Goal: Information Seeking & Learning: Learn about a topic

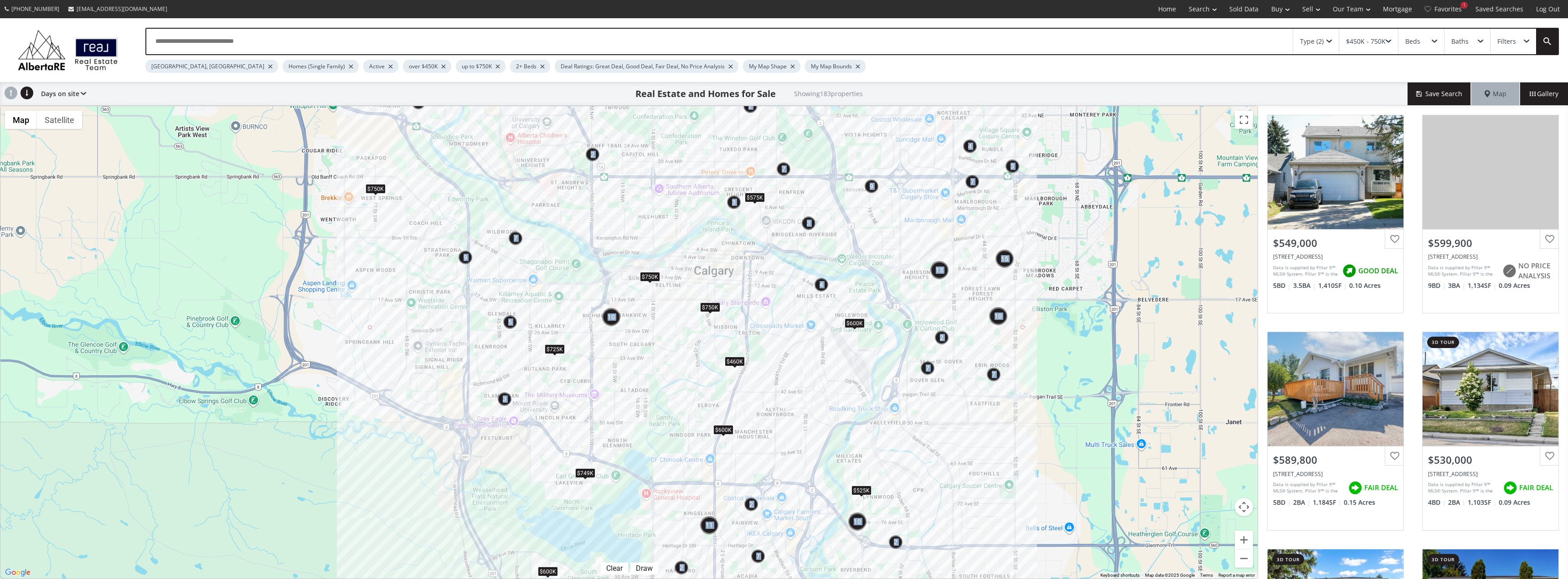
drag, startPoint x: 672, startPoint y: 325, endPoint x: 658, endPoint y: 320, distance: 14.9
click at [658, 320] on div "← Move left → Move right ↑ Move up ↓ Move down + Zoom in - Zoom out Home Jump l…" at bounding box center [629, 342] width 1258 height 473
click at [456, 64] on div "up to $750K" at bounding box center [481, 66] width 50 height 13
click at [1370, 44] on div "$450K - 750K" at bounding box center [1365, 41] width 40 height 6
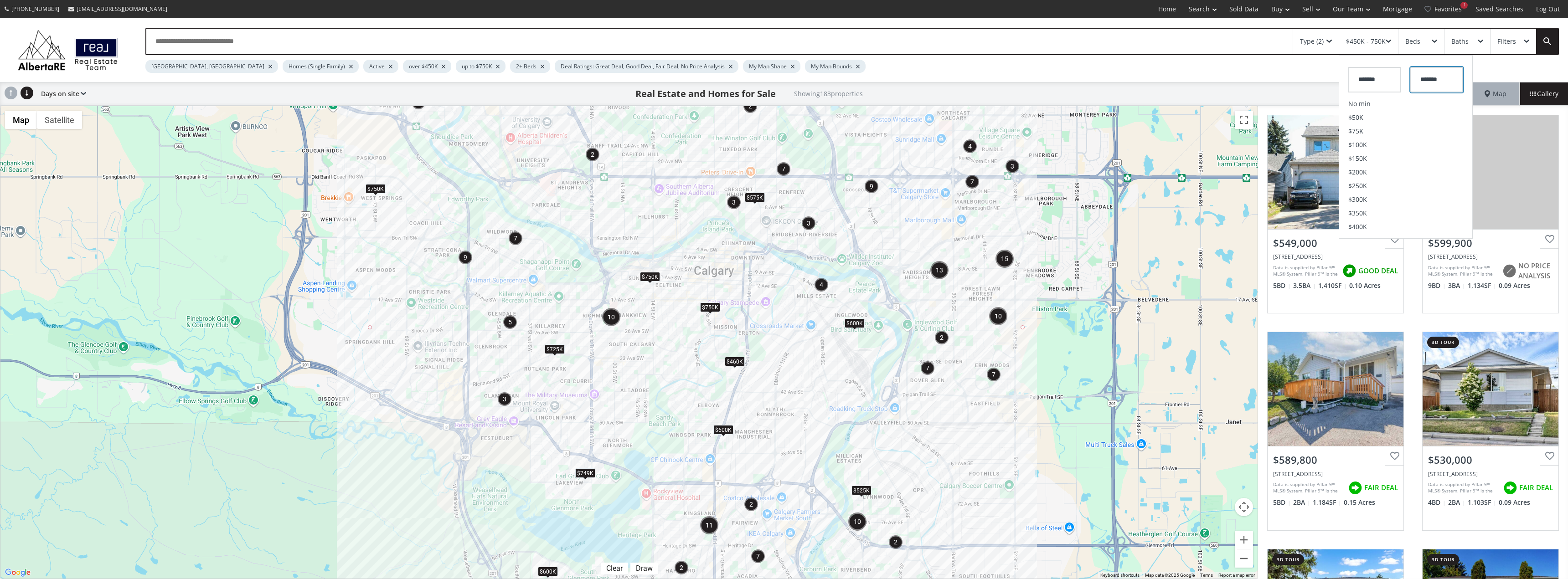
click at [1433, 83] on input "*******" at bounding box center [1437, 80] width 53 height 26
click at [1451, 160] on span "$650K" at bounding box center [1454, 158] width 19 height 6
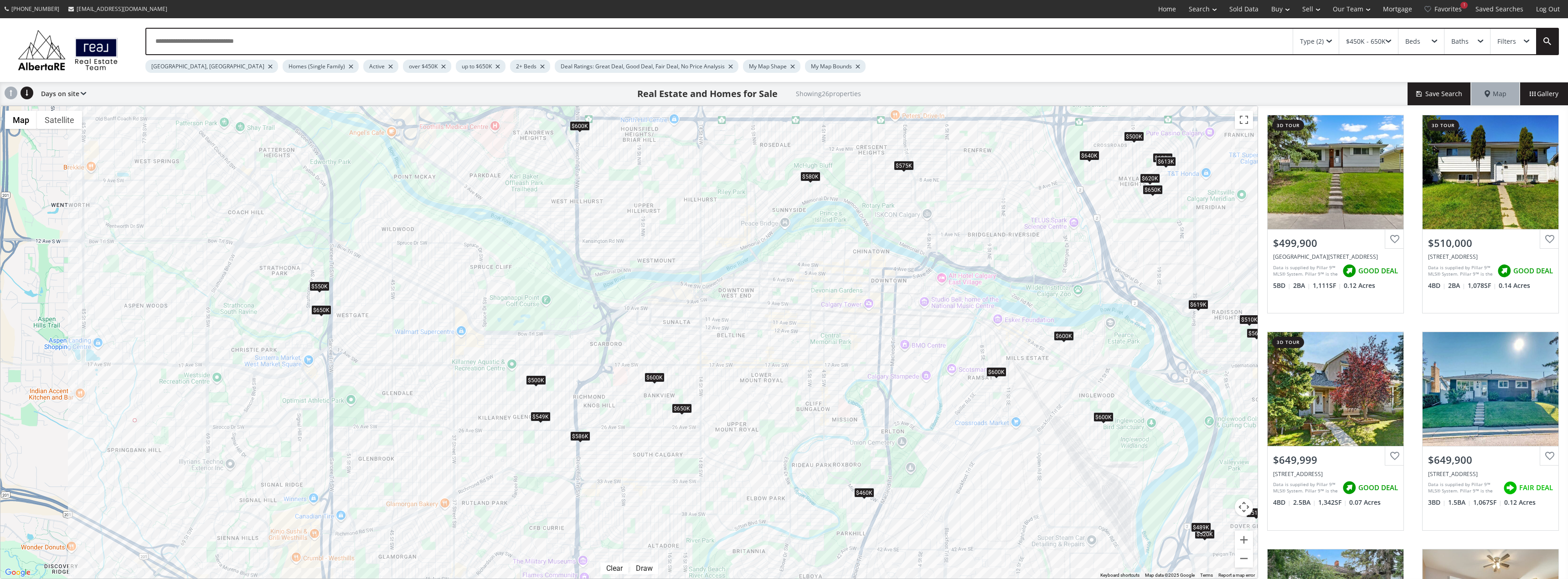
click at [321, 285] on div "$550K" at bounding box center [319, 286] width 20 height 10
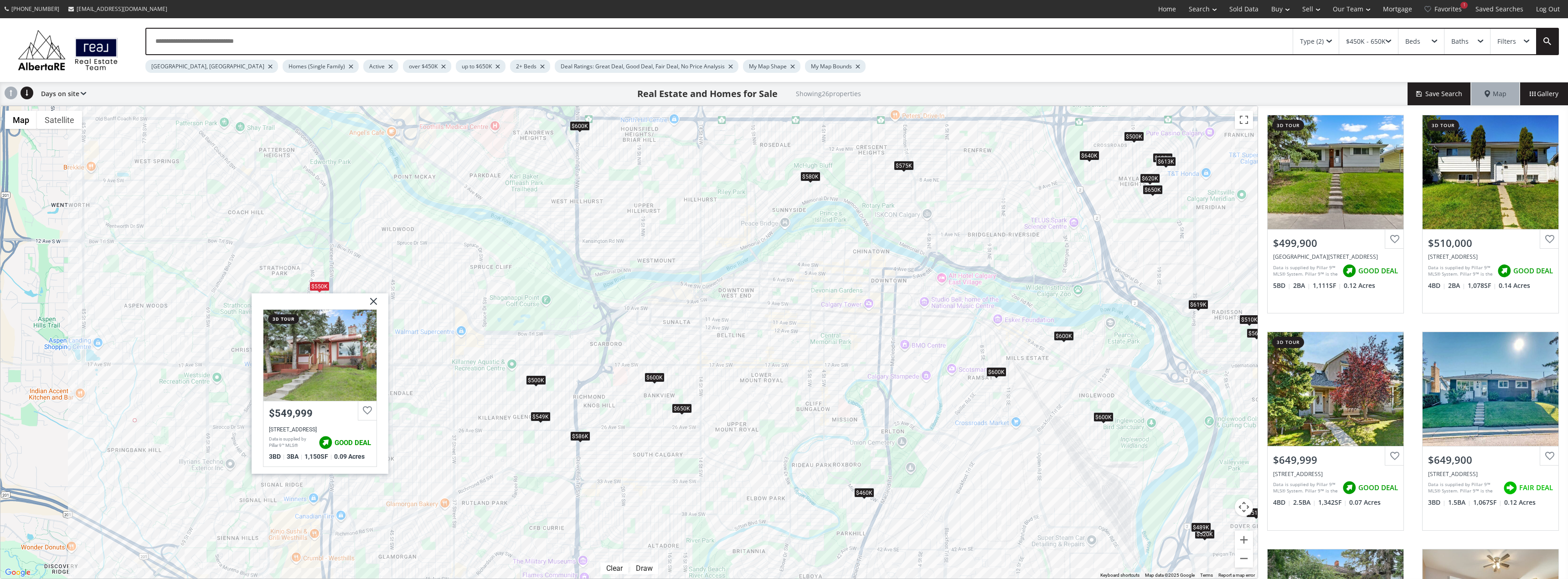
click at [373, 300] on img at bounding box center [369, 304] width 23 height 23
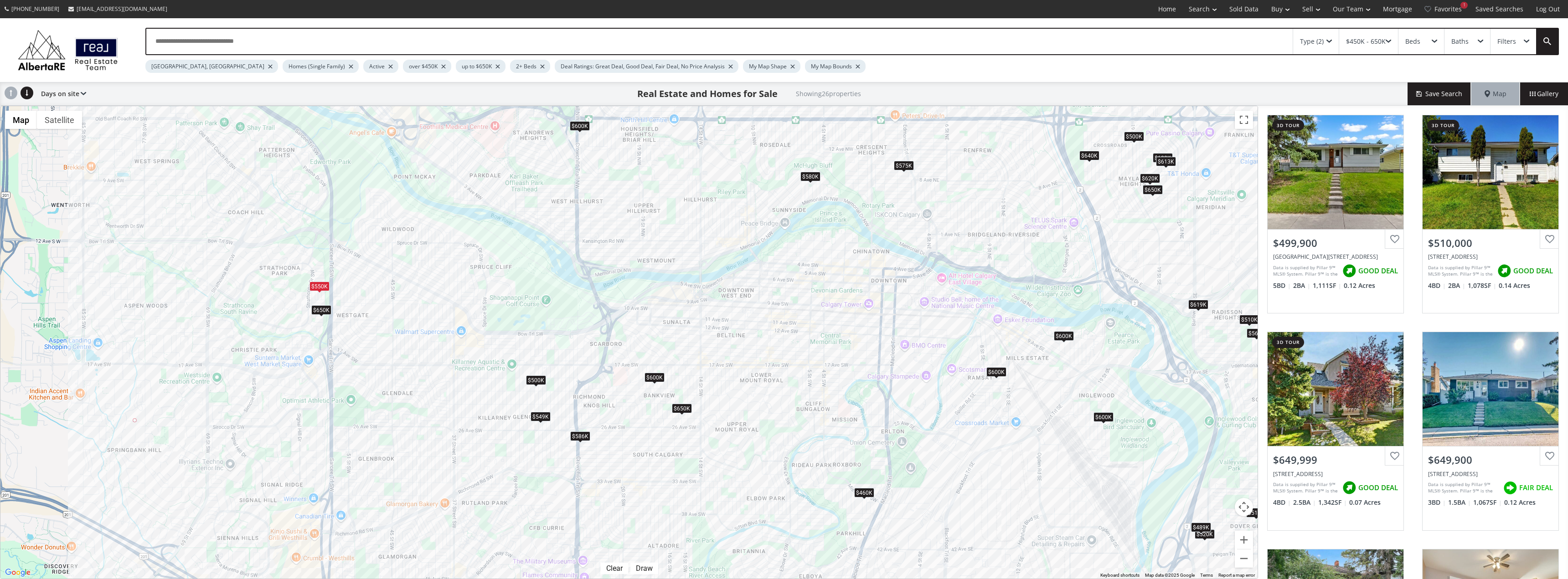
click at [322, 312] on div "$650K" at bounding box center [321, 310] width 20 height 10
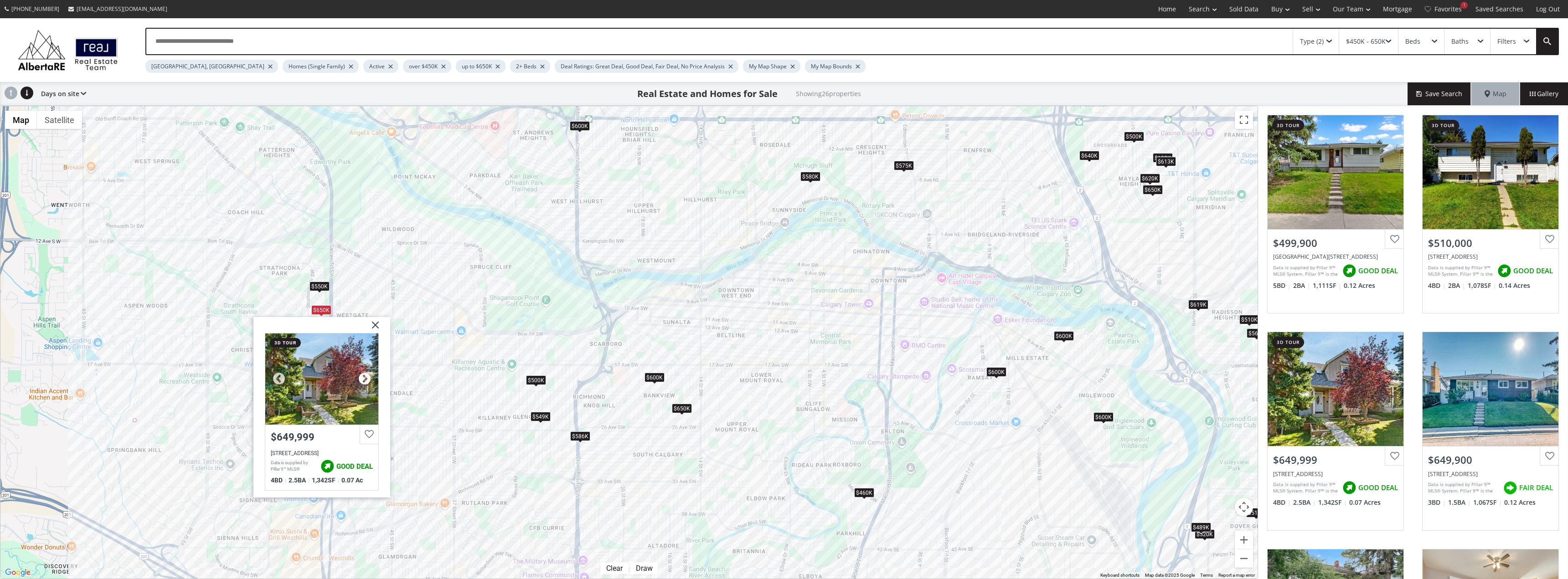
click at [367, 379] on div at bounding box center [365, 378] width 13 height 13
click at [367, 378] on div at bounding box center [365, 378] width 13 height 13
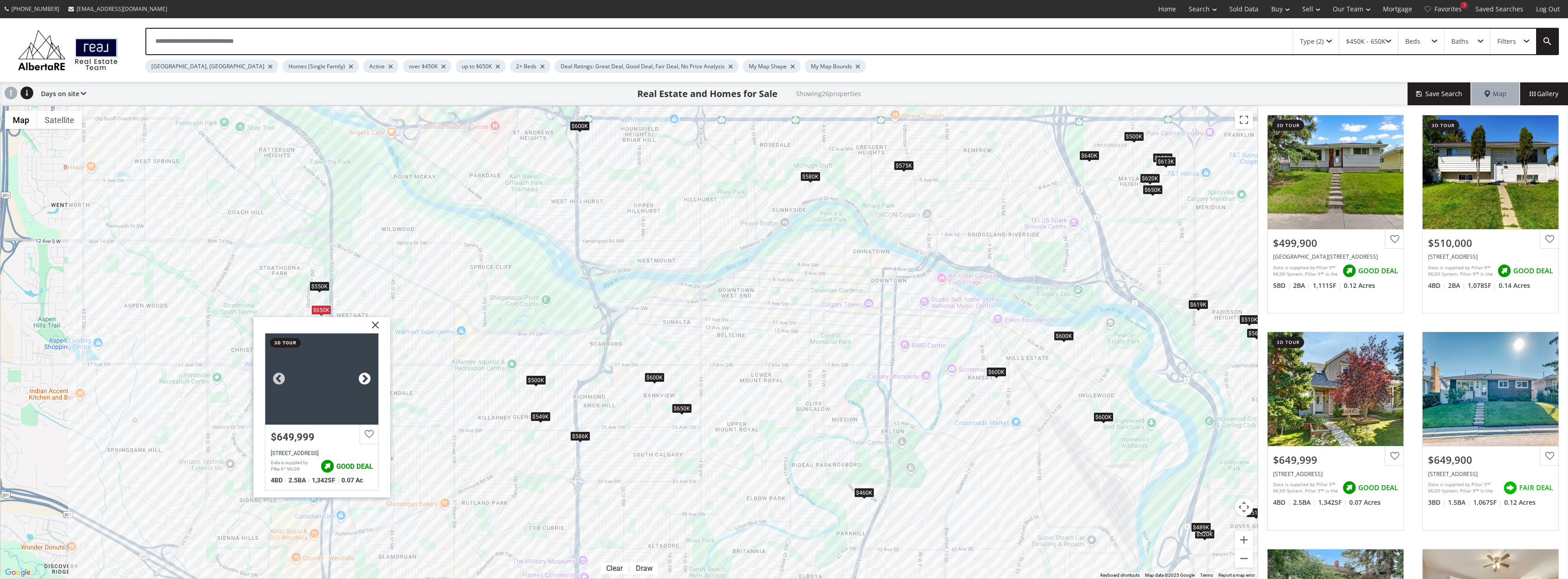
click at [367, 378] on div at bounding box center [365, 378] width 13 height 13
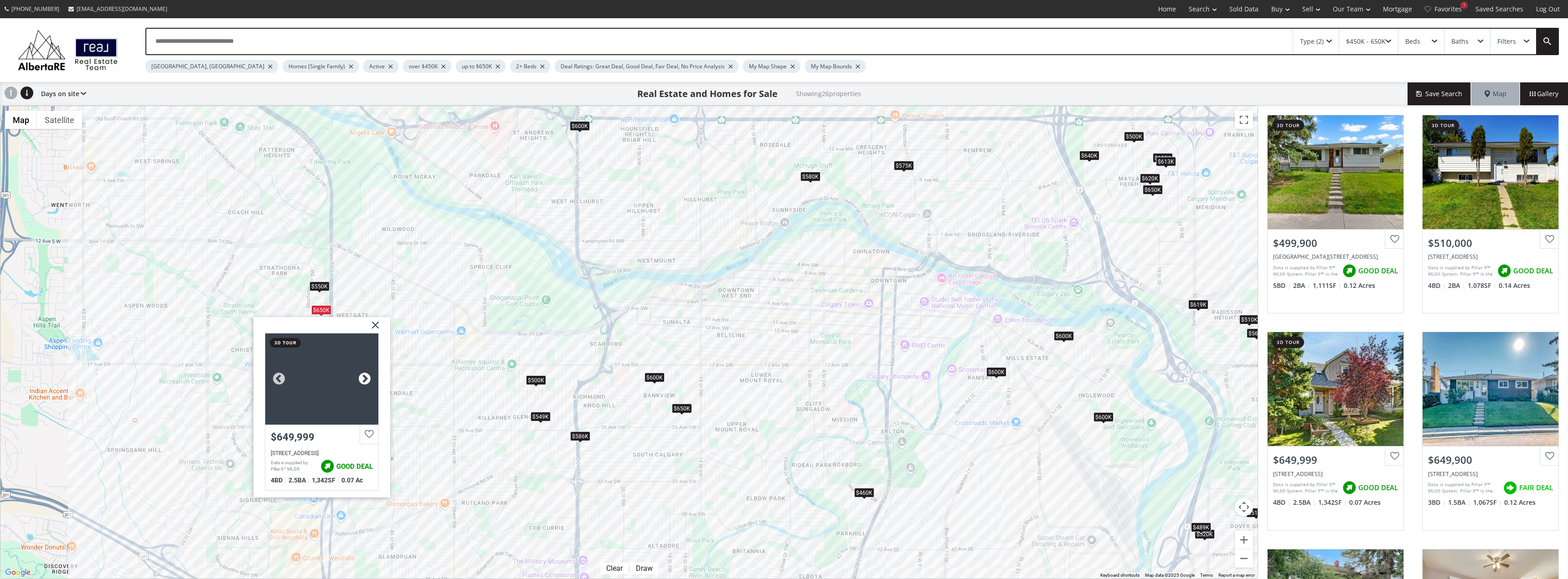
click at [367, 378] on div at bounding box center [365, 378] width 13 height 13
click at [377, 324] on img at bounding box center [371, 327] width 23 height 23
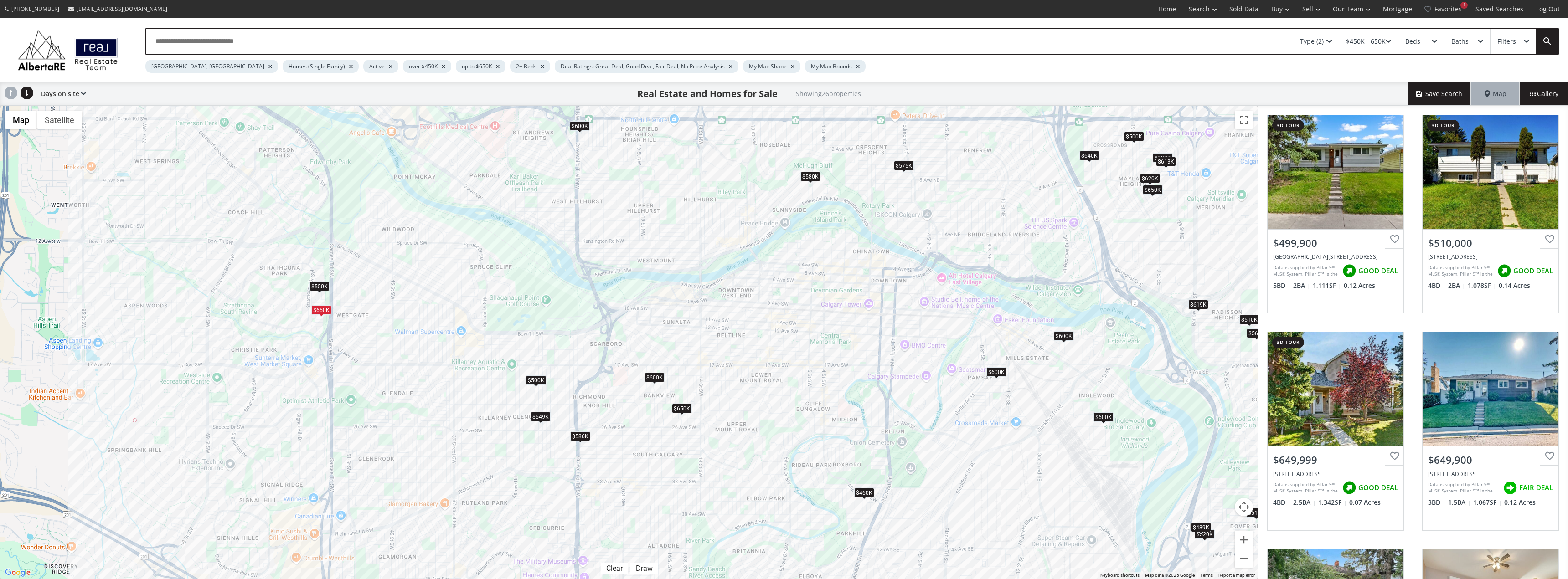
click at [541, 416] on div "$549K" at bounding box center [541, 416] width 20 height 10
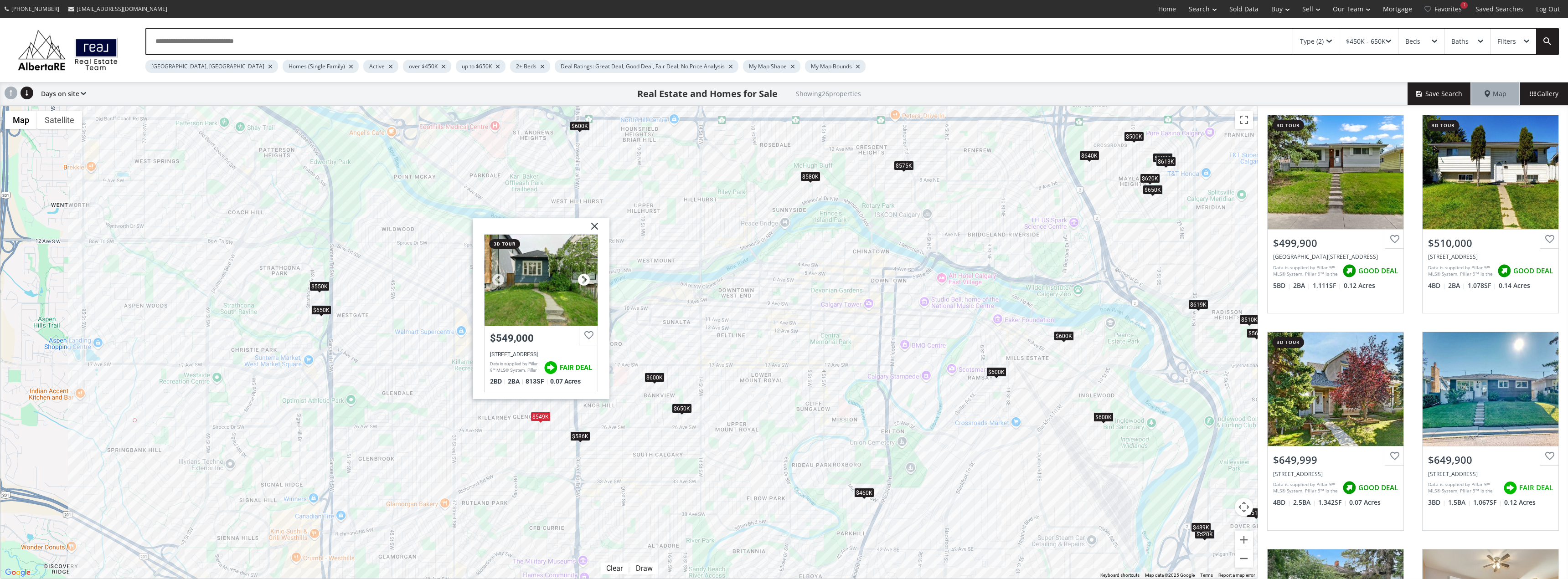
click at [582, 280] on div at bounding box center [584, 280] width 13 height 13
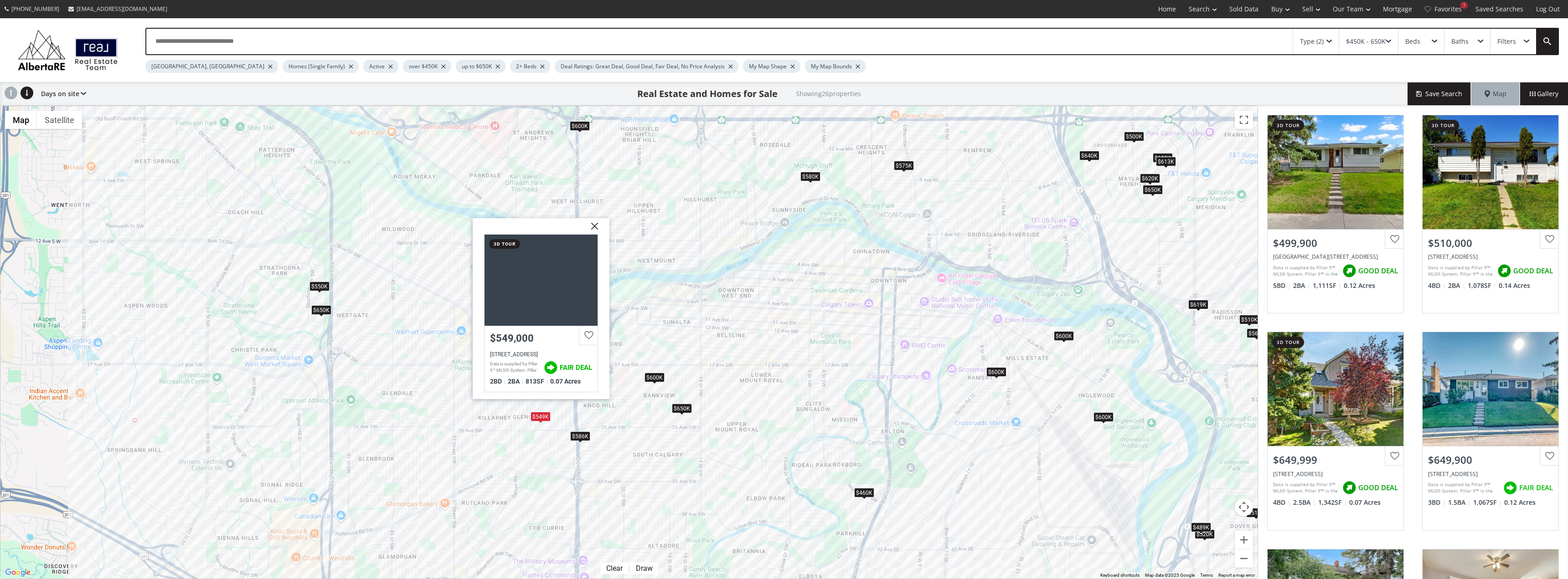
click at [596, 226] on img at bounding box center [591, 229] width 23 height 23
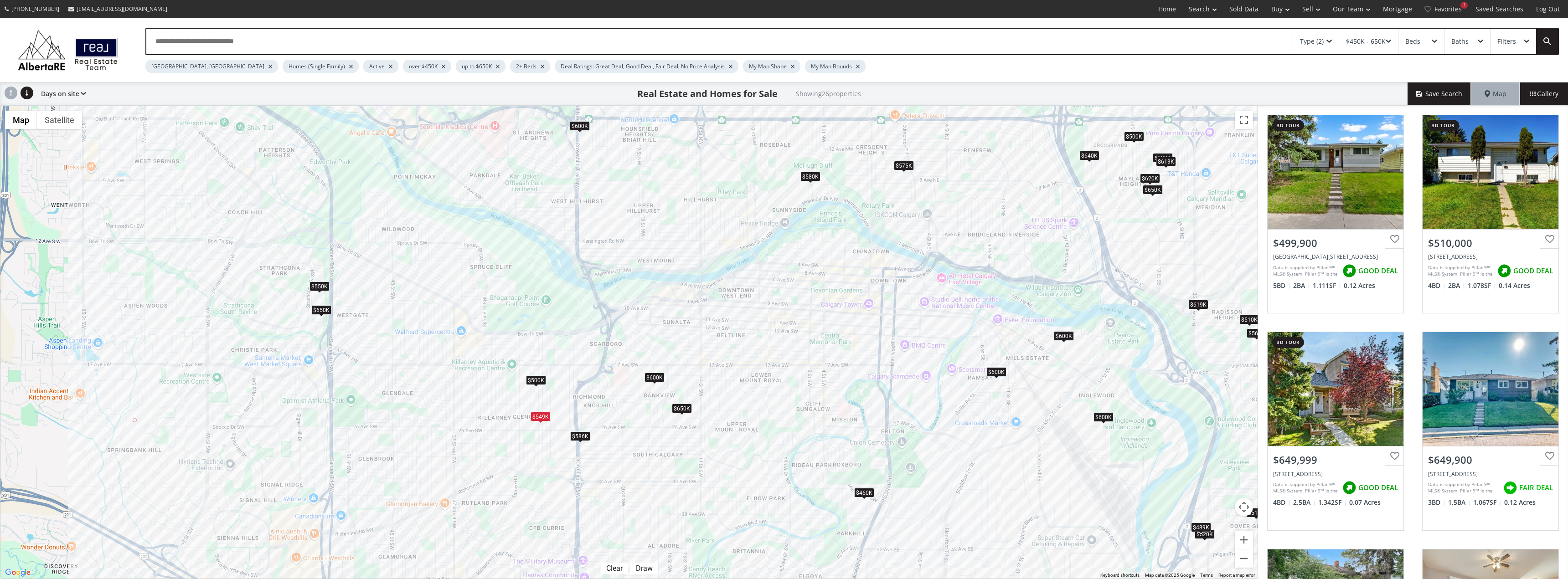
click at [578, 434] on div "$586K" at bounding box center [580, 435] width 20 height 10
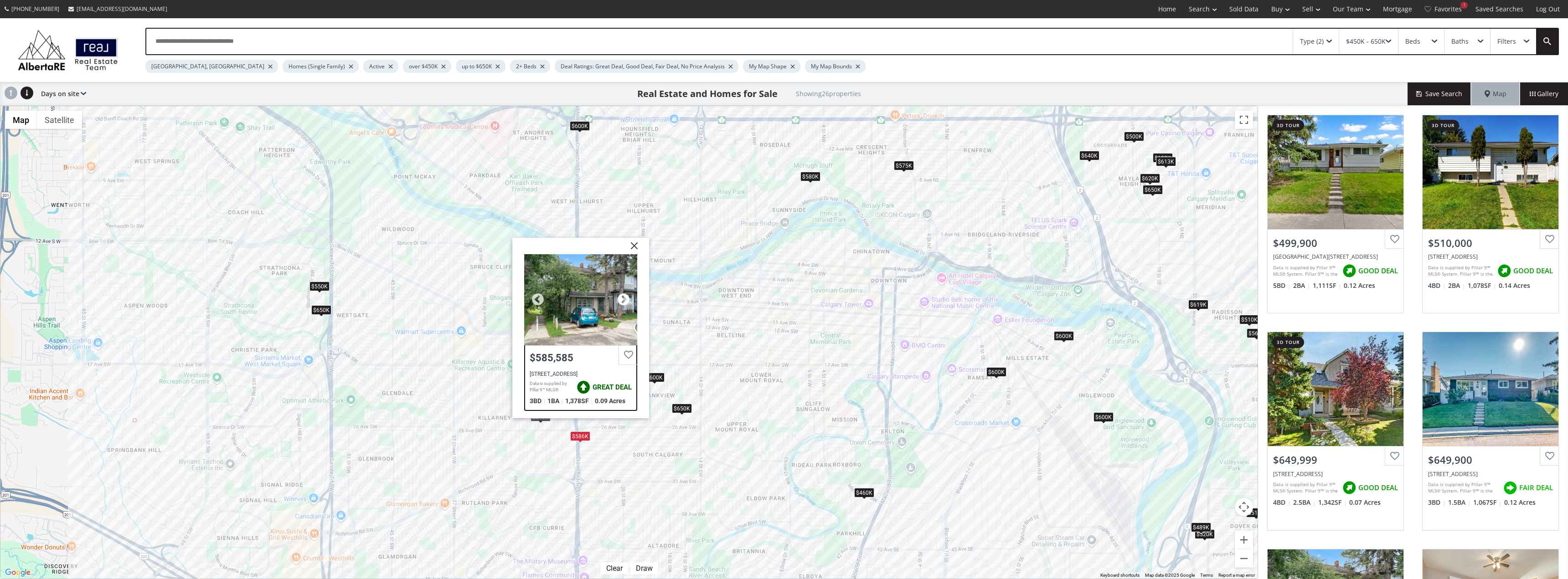
click at [621, 293] on div at bounding box center [623, 299] width 13 height 13
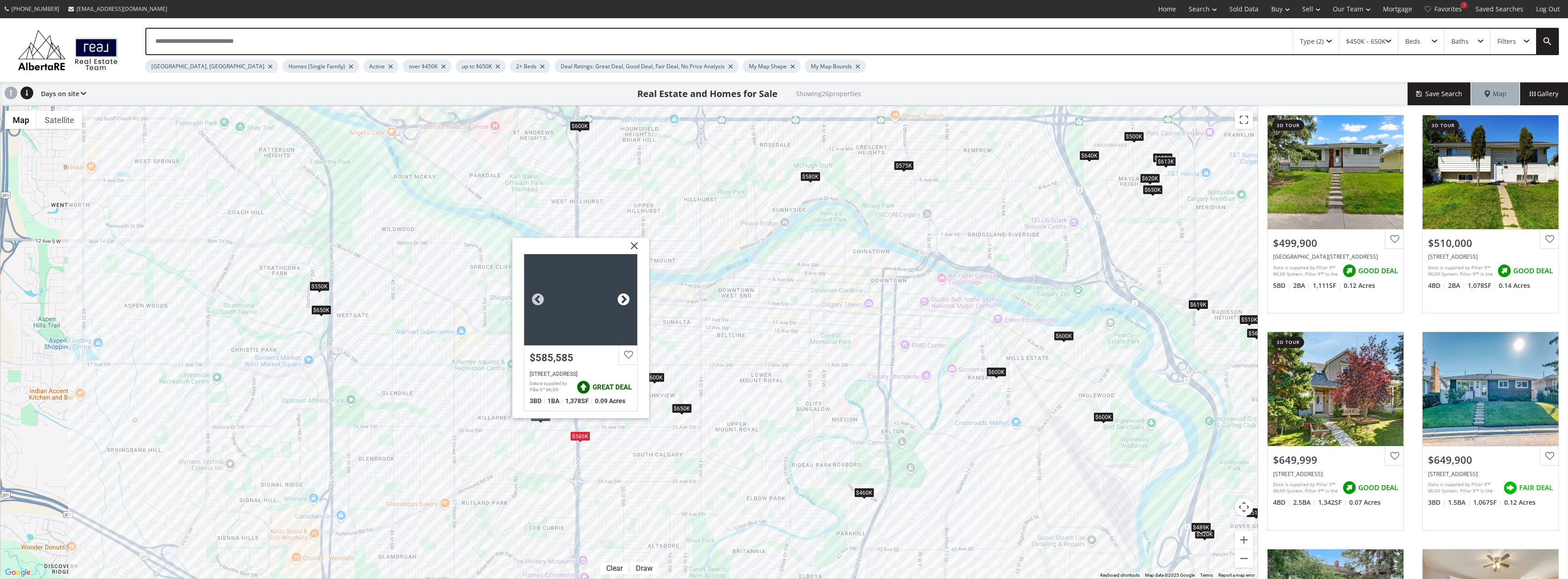
click at [623, 297] on div at bounding box center [623, 299] width 13 height 13
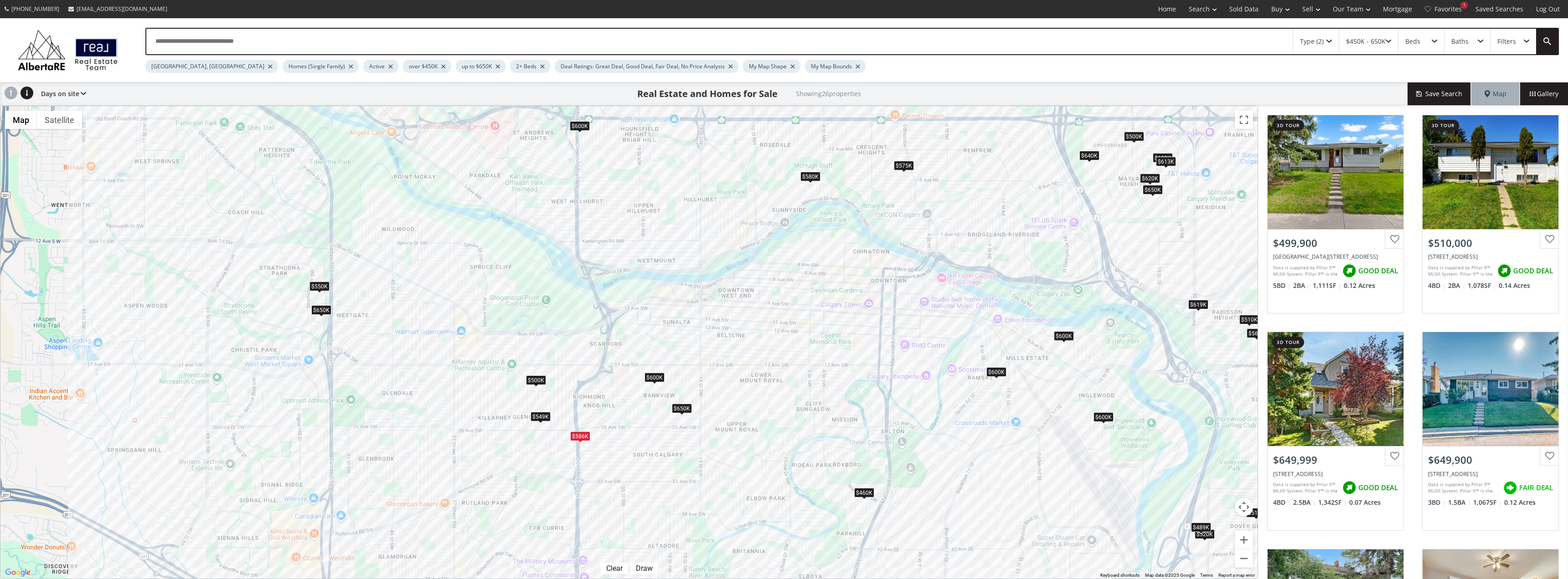
click at [578, 435] on div "$586K" at bounding box center [580, 435] width 20 height 10
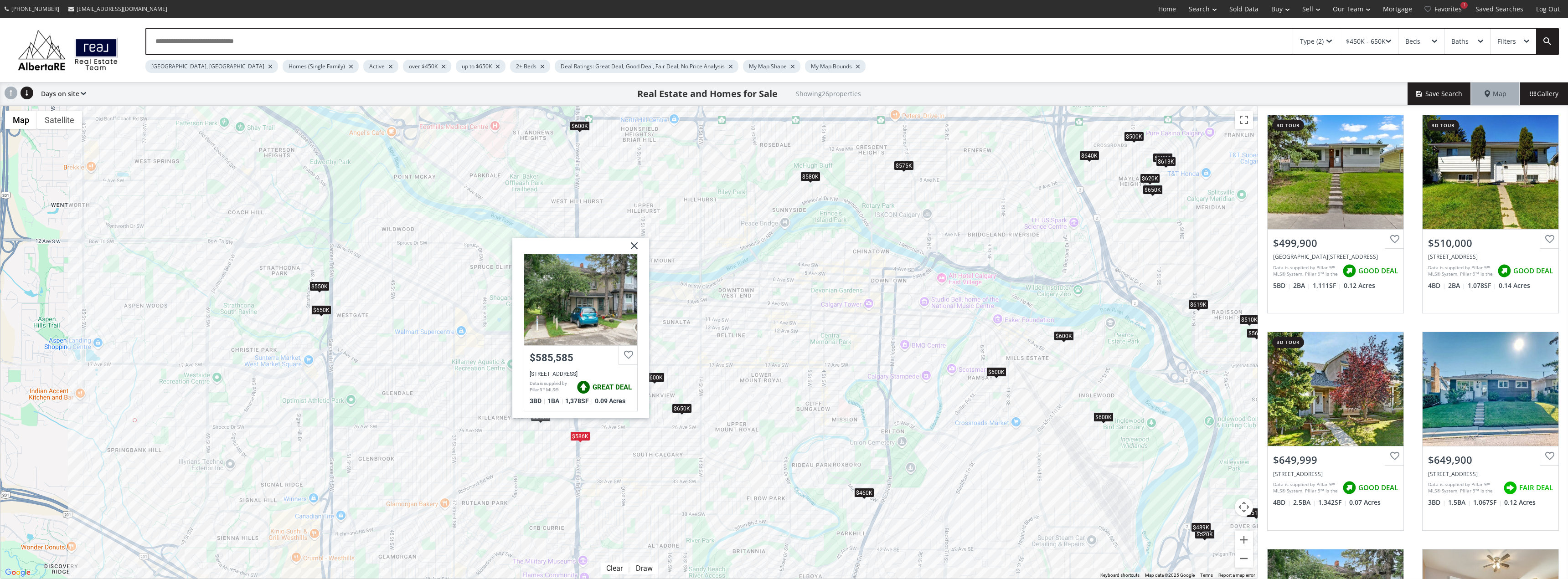
click at [812, 181] on div "$580K" at bounding box center [810, 176] width 20 height 10
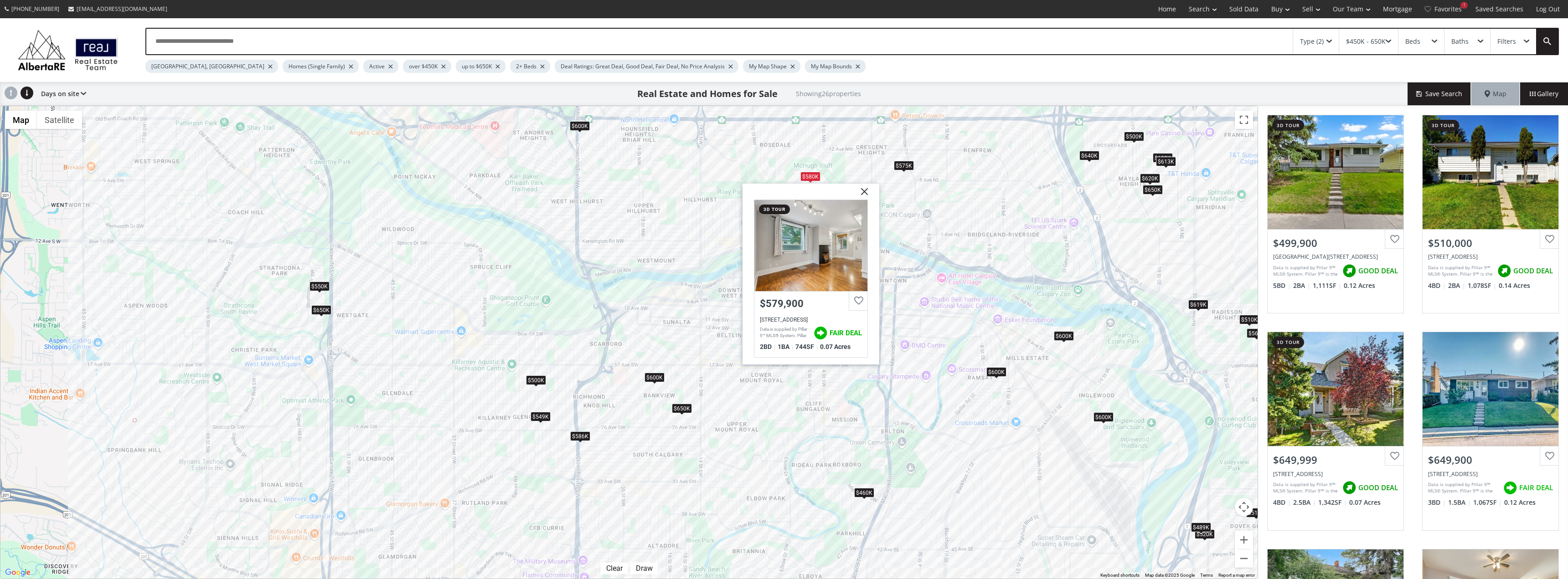
click at [904, 165] on div "$575K" at bounding box center [903, 165] width 20 height 10
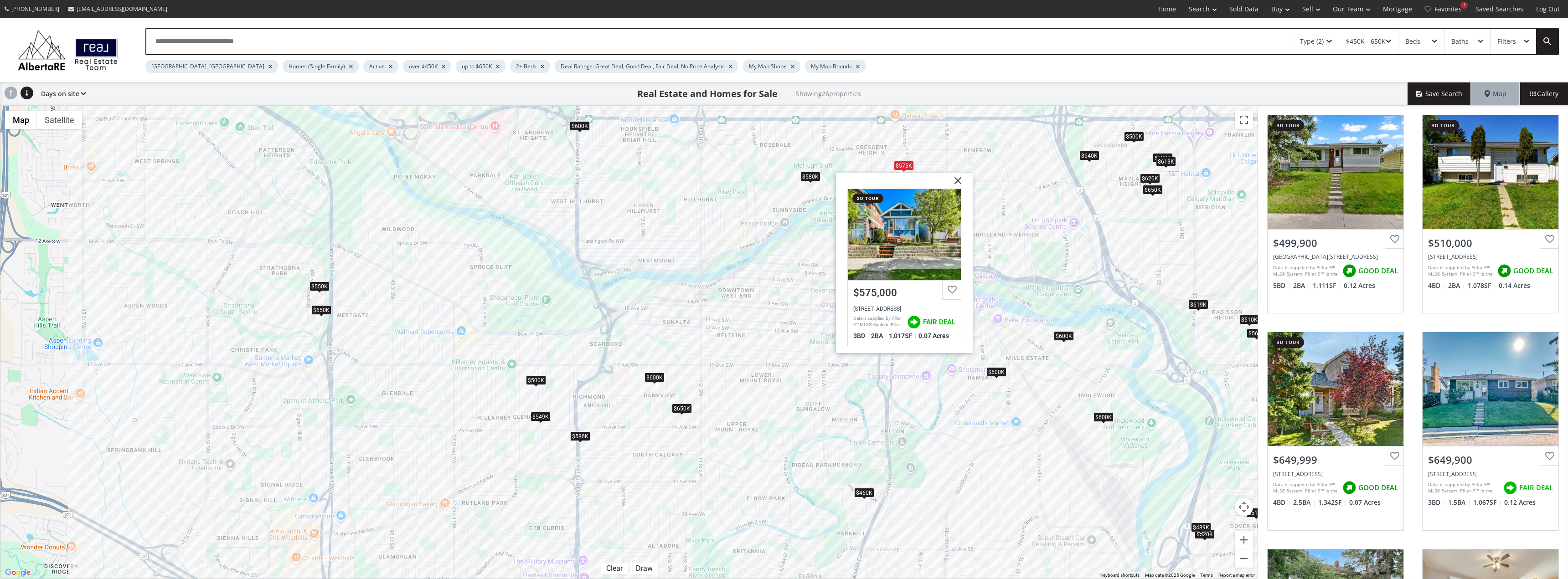
click at [961, 185] on img at bounding box center [954, 183] width 23 height 23
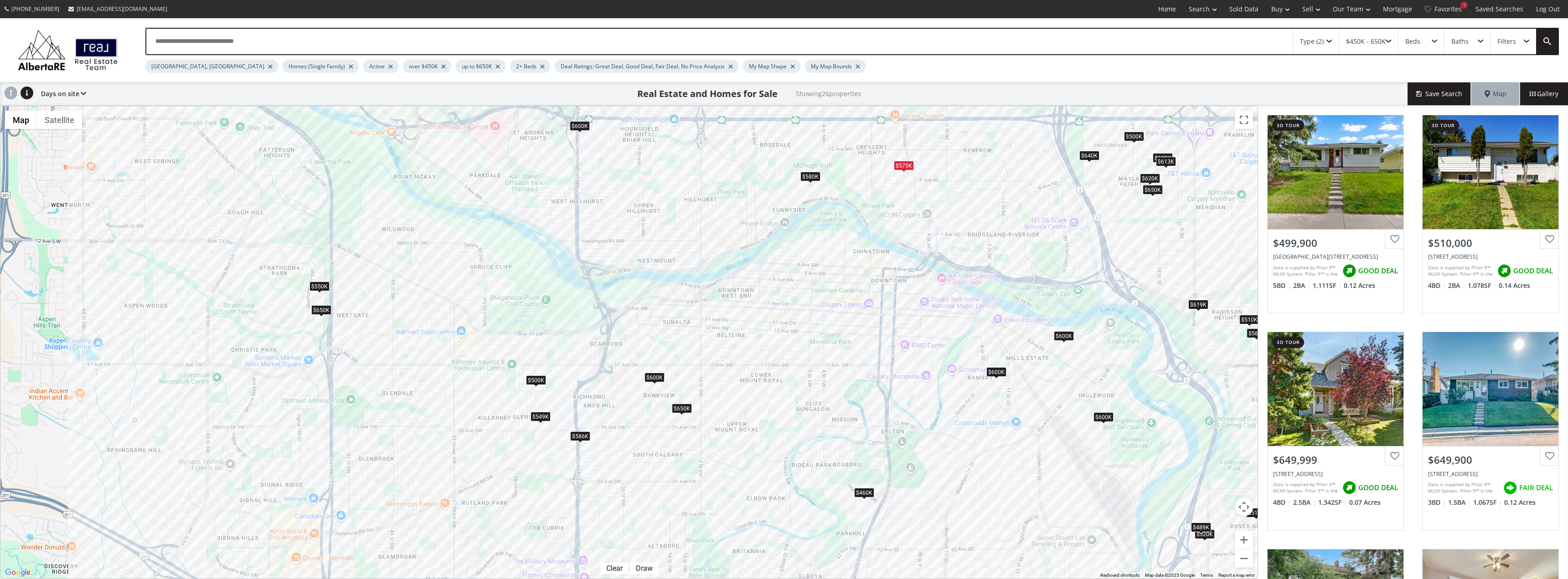
click at [992, 375] on div "$600K" at bounding box center [996, 372] width 20 height 10
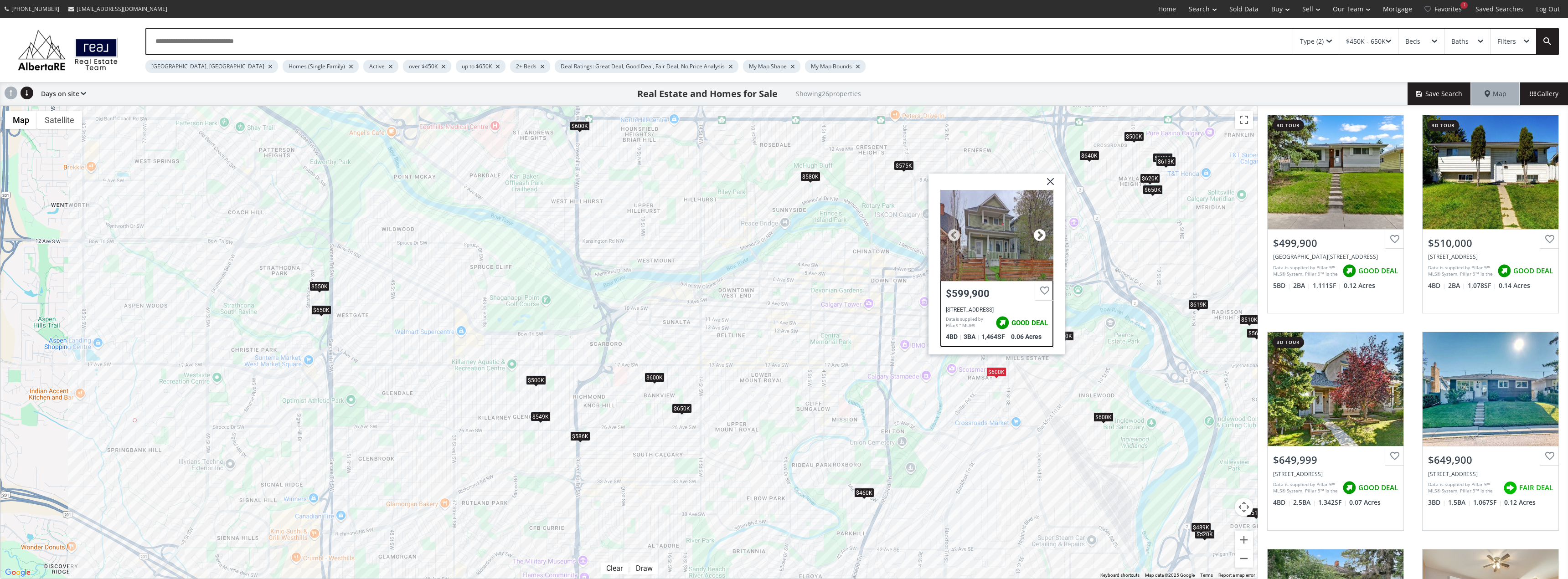
click at [1035, 231] on div at bounding box center [1040, 235] width 13 height 13
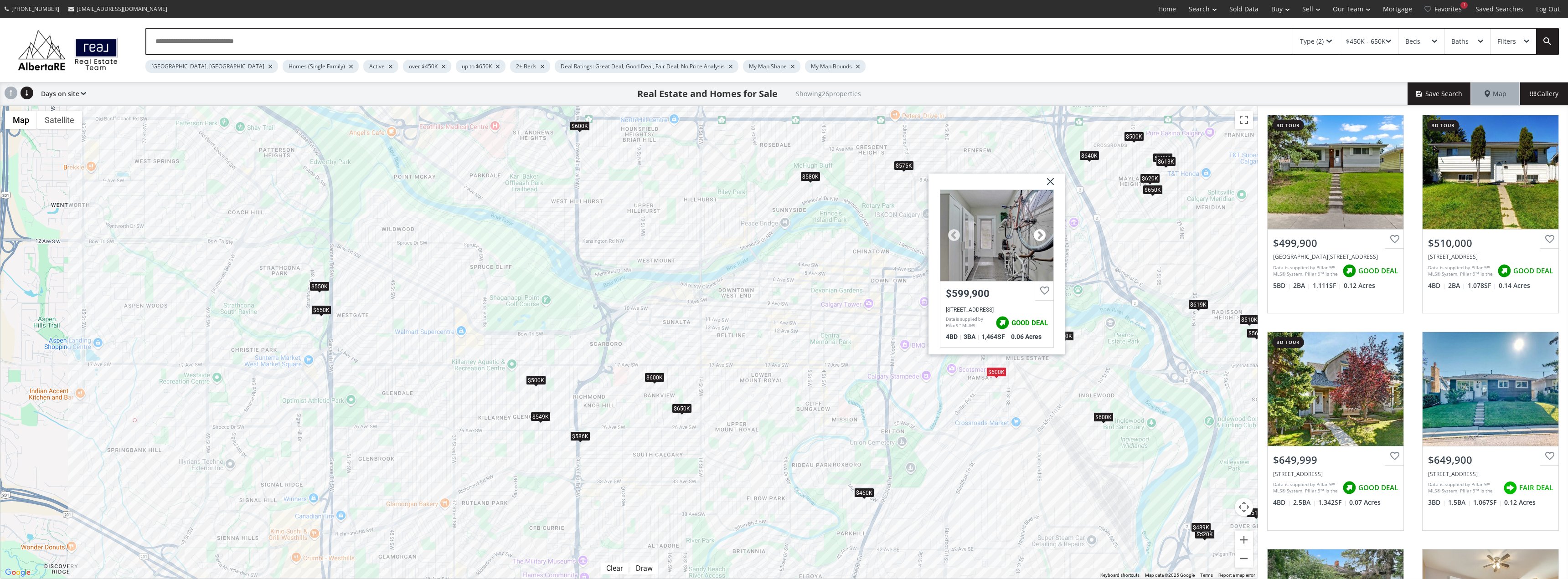
click at [1036, 232] on div at bounding box center [1040, 235] width 13 height 13
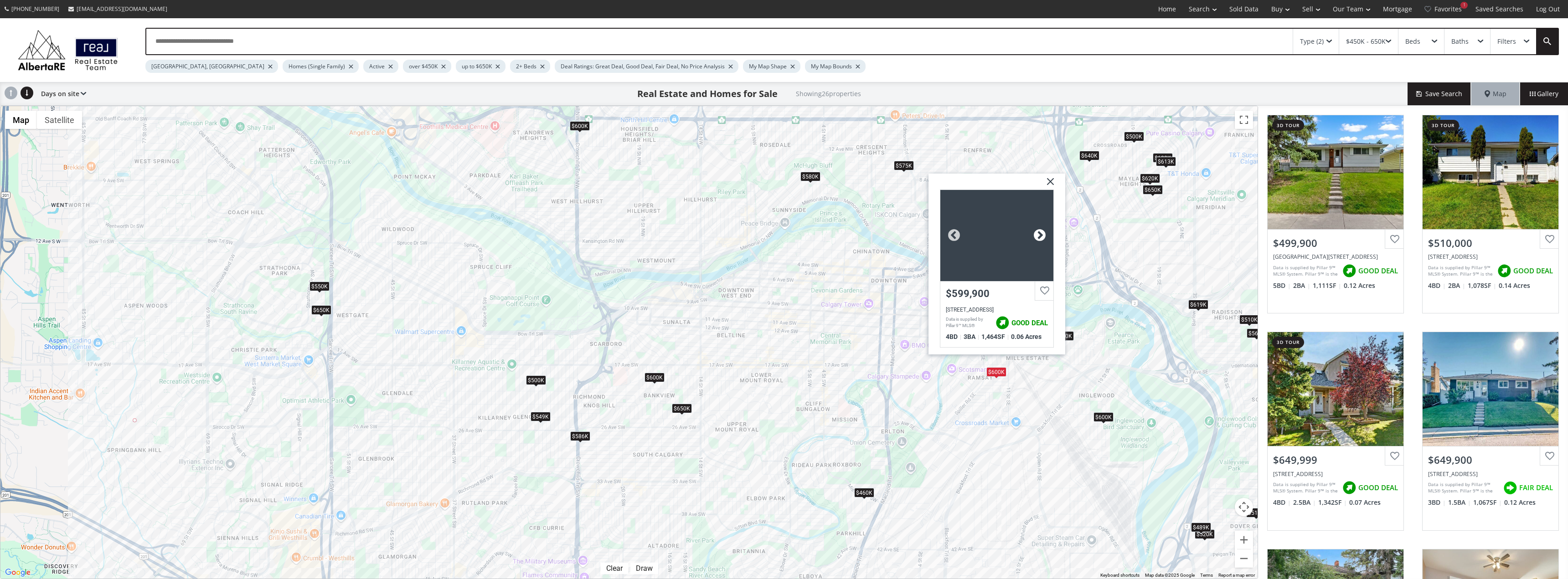
click at [1036, 232] on div at bounding box center [1040, 235] width 13 height 13
click at [1080, 336] on div "$500K $510K $650K $650K $586K $520K $550K $600K $600K $569K $500K $600K $460K $…" at bounding box center [629, 342] width 1257 height 473
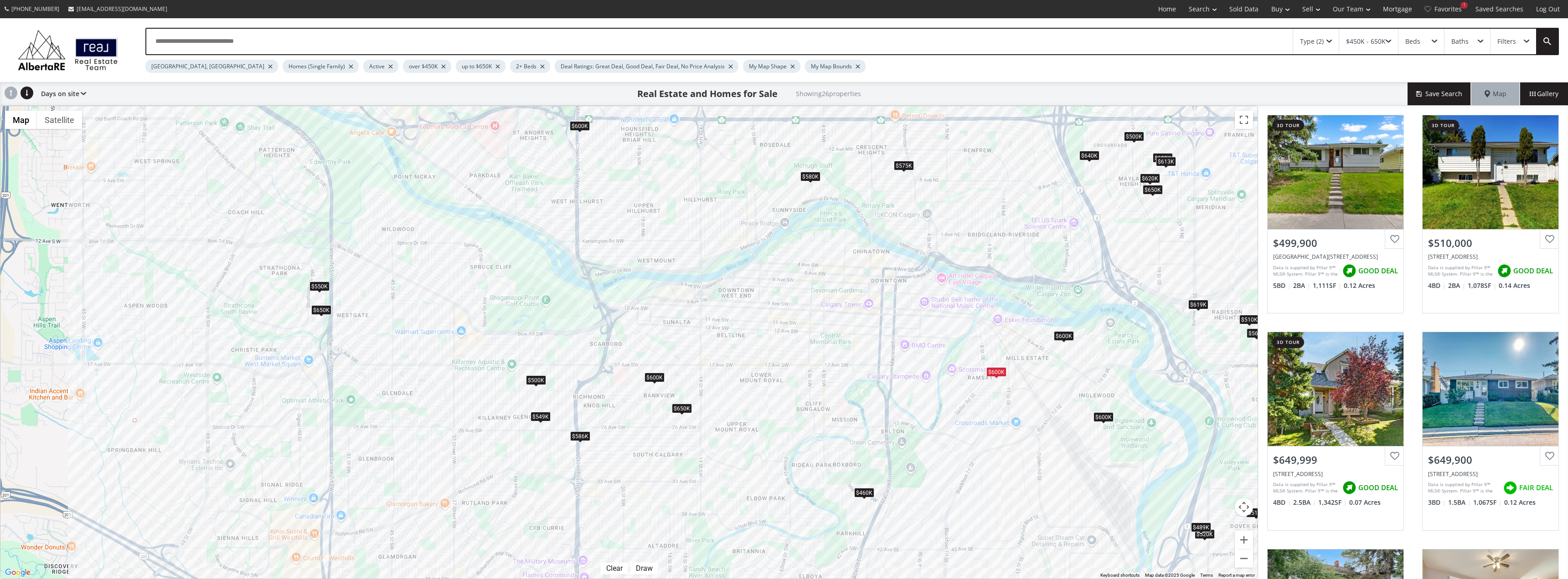
click at [1062, 337] on div "$600K" at bounding box center [1063, 336] width 20 height 10
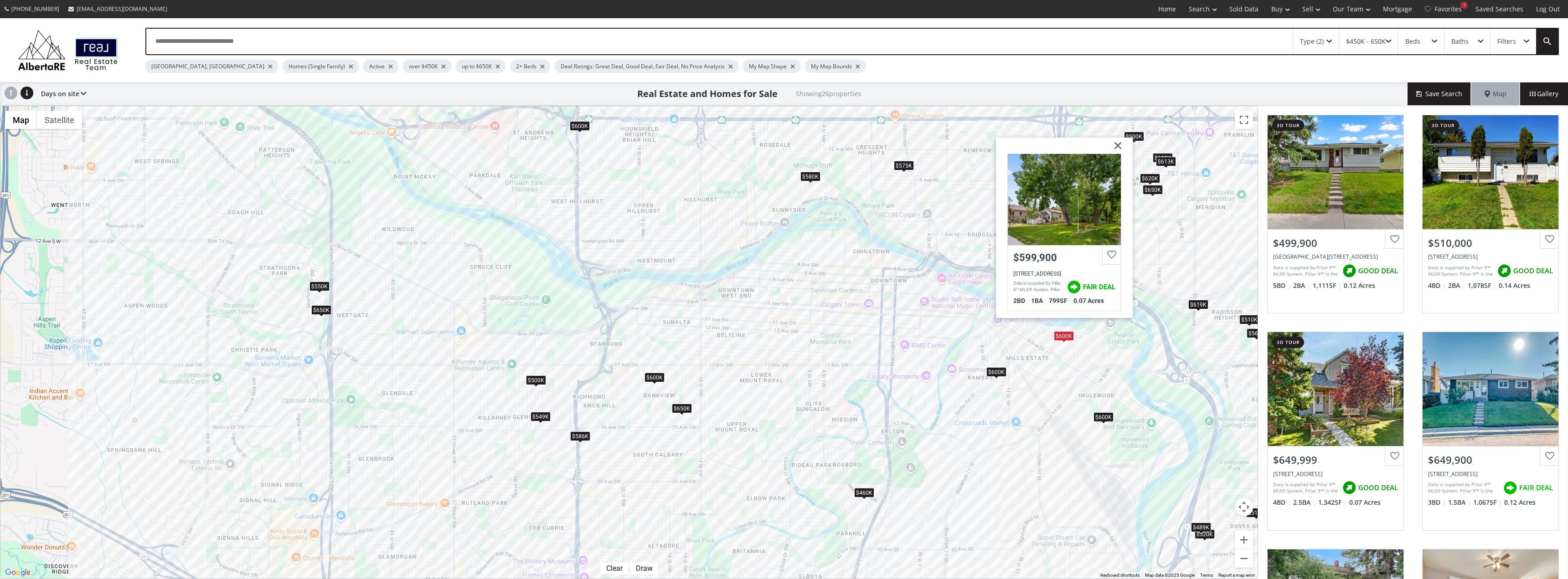
click at [536, 378] on div "$500K" at bounding box center [536, 380] width 20 height 10
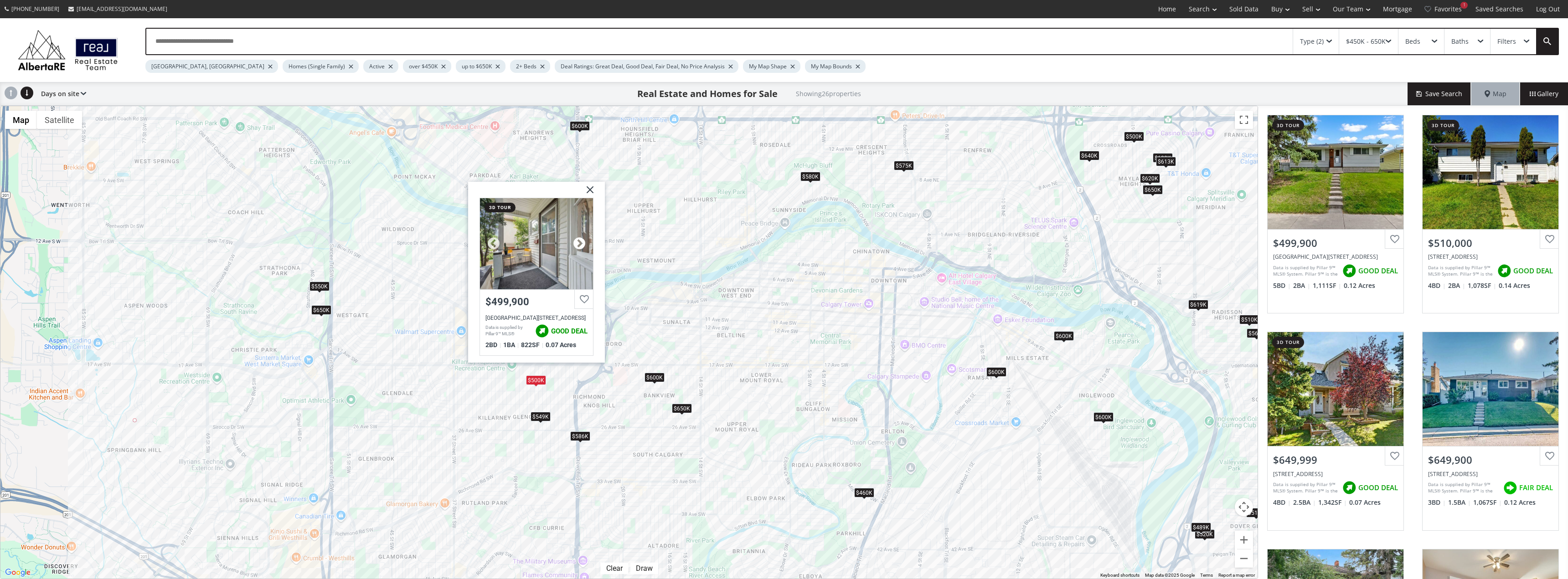
click at [580, 246] on div at bounding box center [579, 243] width 13 height 13
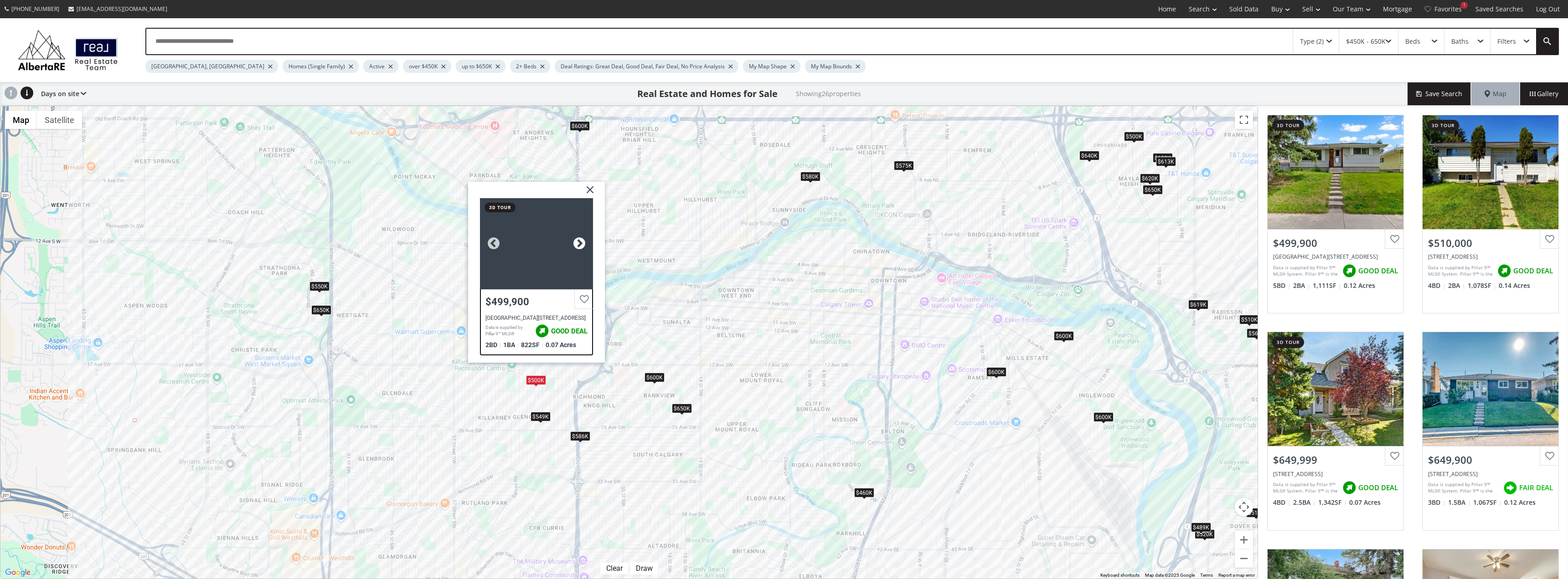
click at [580, 246] on div at bounding box center [579, 243] width 13 height 13
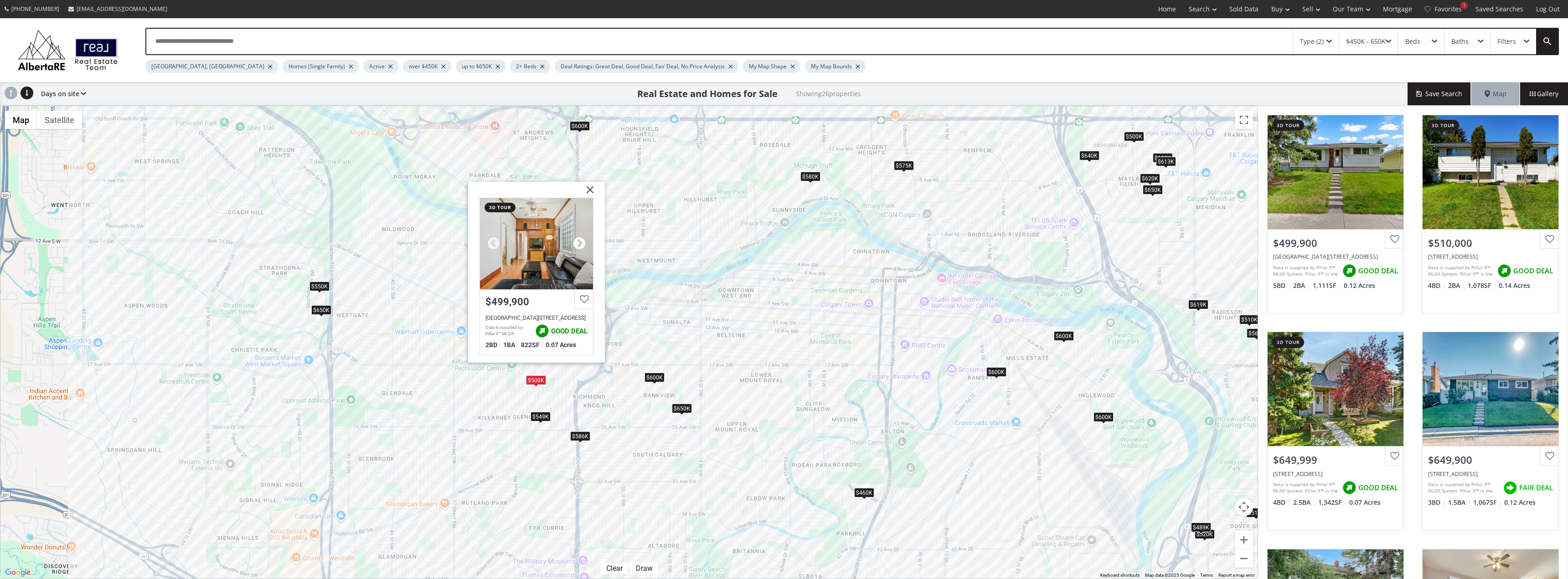
click at [580, 246] on div at bounding box center [579, 243] width 13 height 13
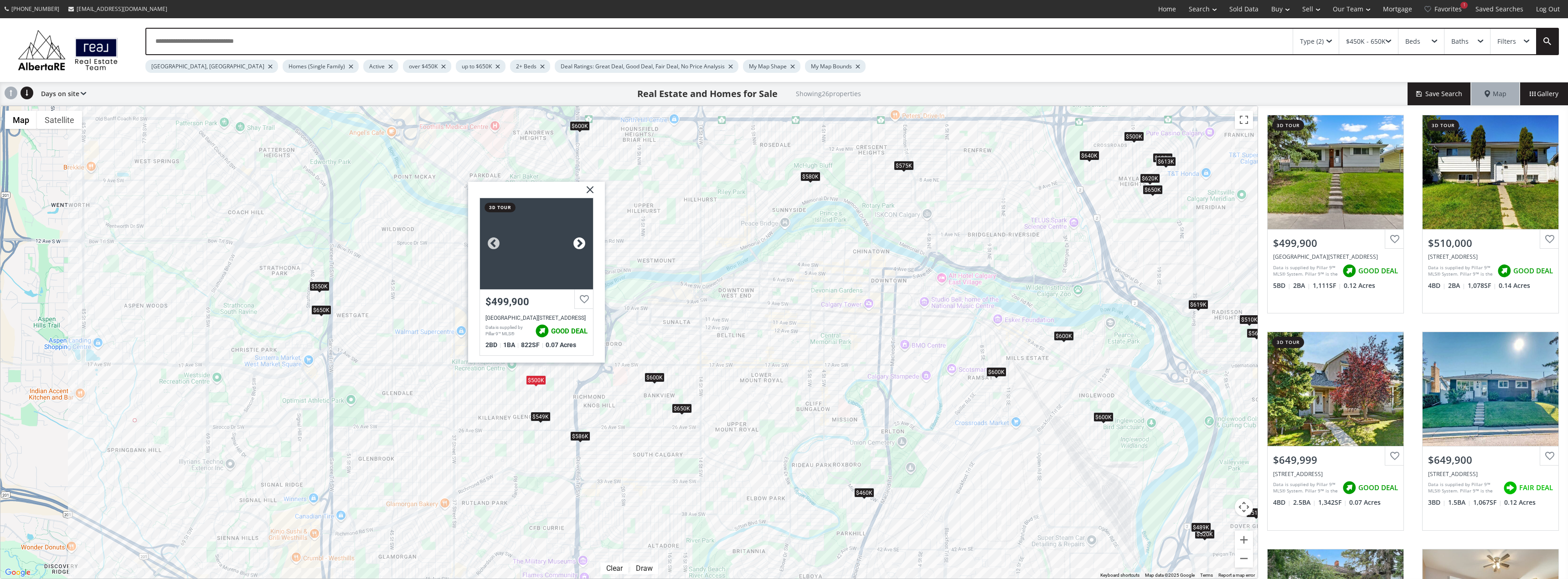
click at [580, 246] on div at bounding box center [579, 243] width 13 height 13
click at [586, 437] on div "$586K" at bounding box center [580, 435] width 20 height 10
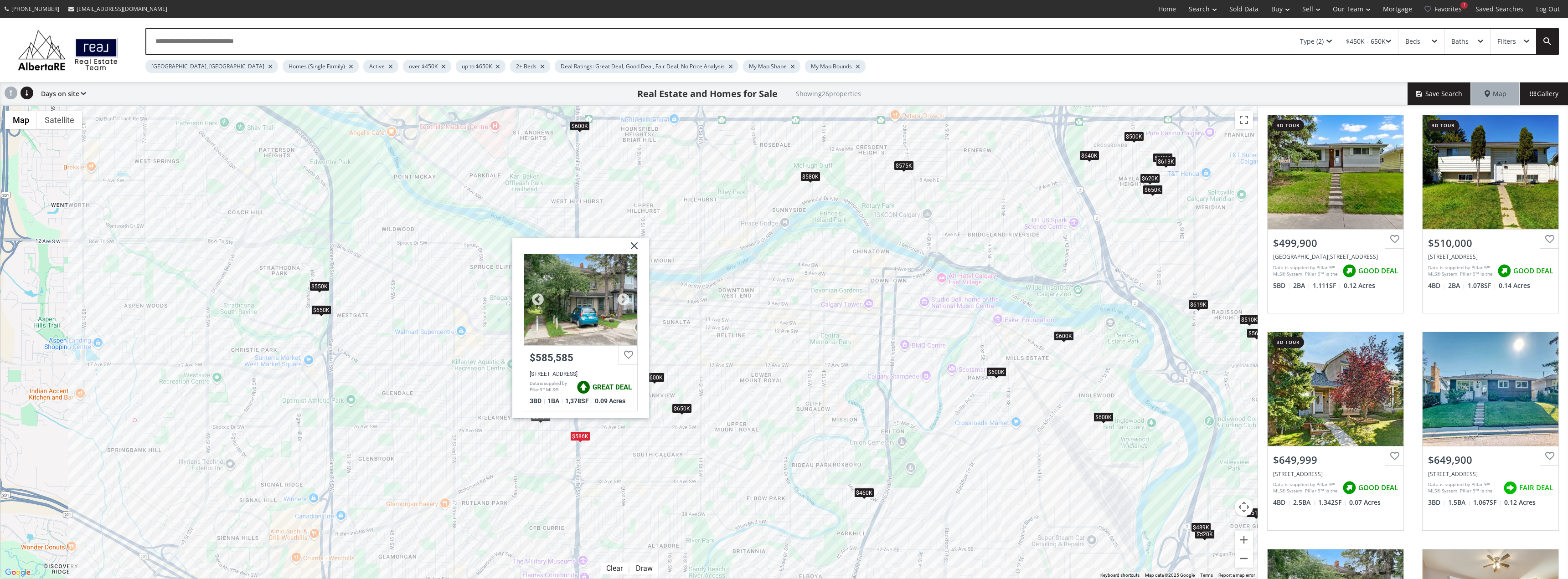
click at [574, 323] on div at bounding box center [581, 299] width 113 height 91
click at [636, 246] on img at bounding box center [631, 248] width 23 height 23
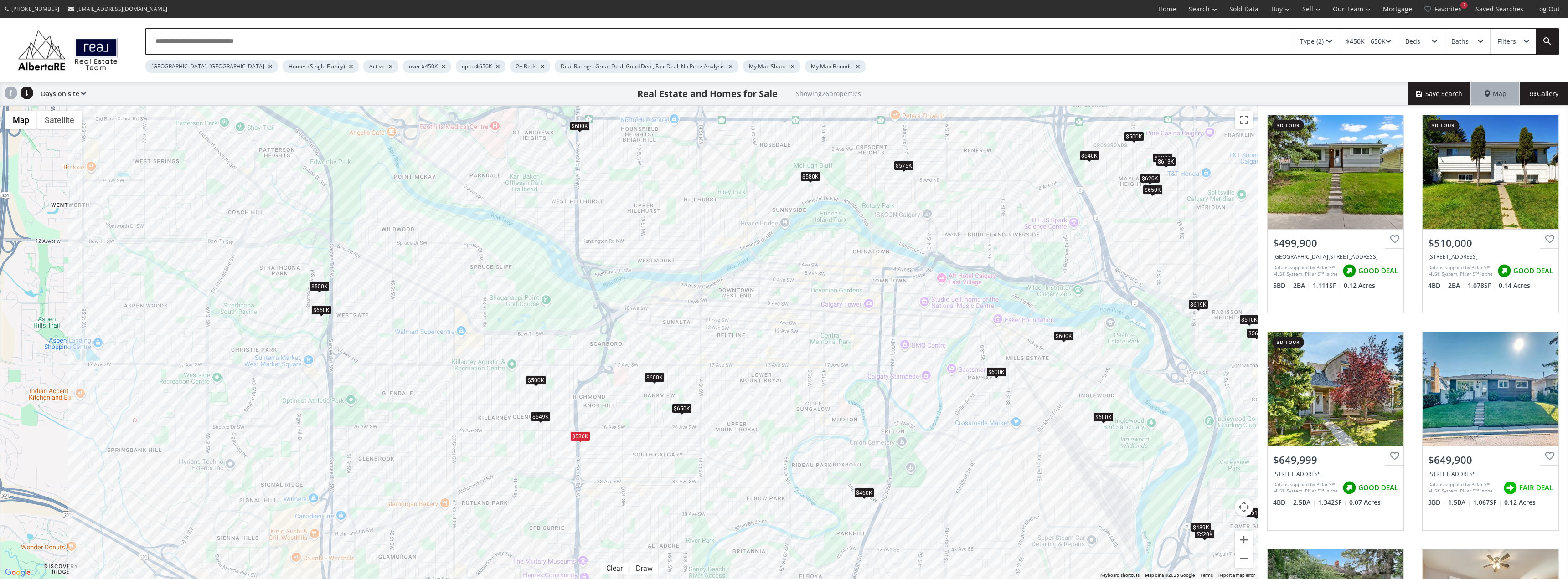
drag, startPoint x: 715, startPoint y: 353, endPoint x: 685, endPoint y: 333, distance: 36.1
click at [685, 333] on div "$500K $510K $650K $650K $586K $520K $550K $600K $600K $569K $500K $600K $460K $…" at bounding box center [629, 342] width 1257 height 473
click at [581, 126] on div "$600K" at bounding box center [579, 126] width 20 height 10
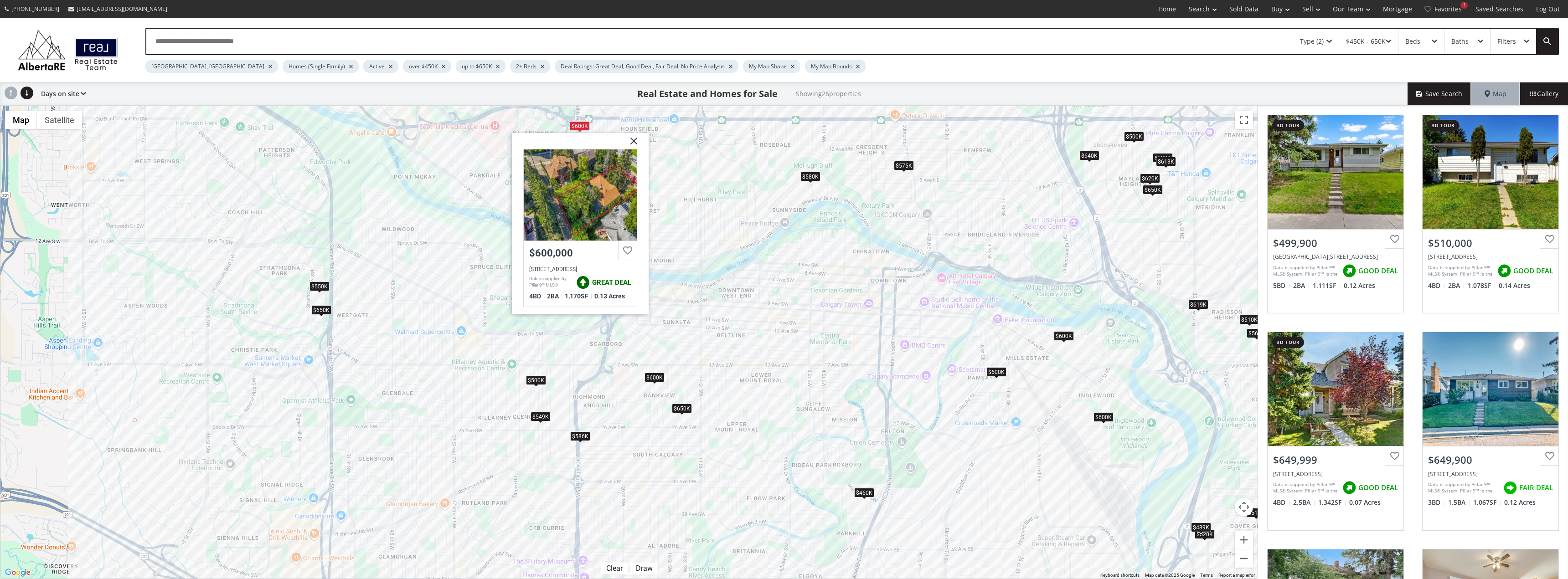
click at [480, 257] on div "$500K $510K $650K $650K $586K $520K $550K $600K $600K $569K $500K $600K $460K $…" at bounding box center [629, 342] width 1257 height 473
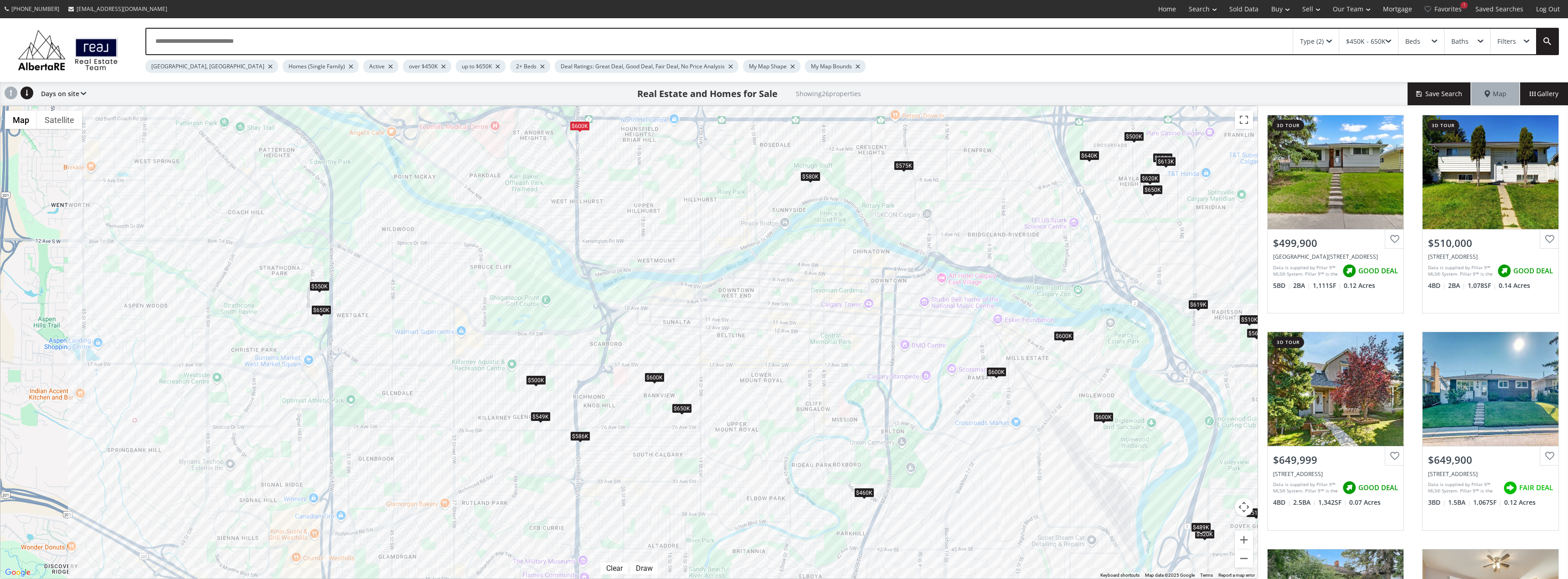
drag, startPoint x: 405, startPoint y: 244, endPoint x: 462, endPoint y: 292, distance: 74.5
click at [462, 292] on div "$500K $510K $650K $650K $586K $520K $550K $600K $600K $569K $500K $600K $460K $…" at bounding box center [629, 342] width 1257 height 473
click at [320, 284] on div "$550K" at bounding box center [319, 286] width 20 height 10
click at [315, 286] on div "$550K" at bounding box center [319, 286] width 20 height 10
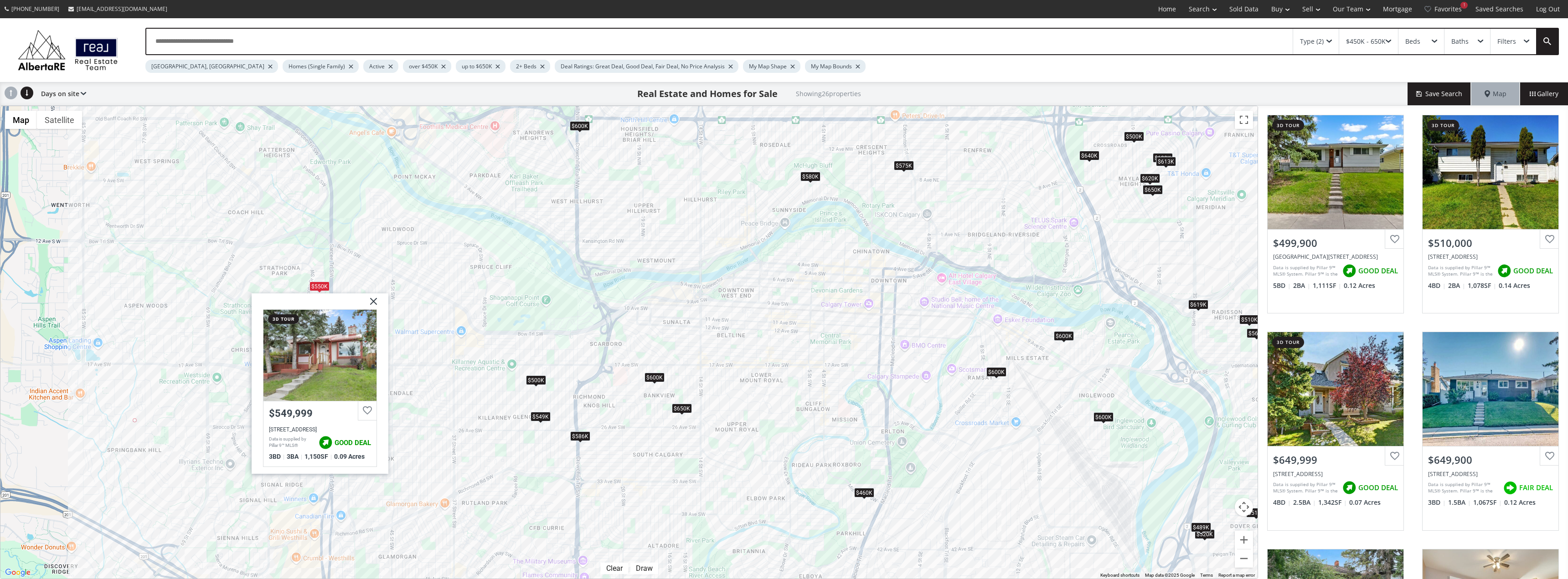
click at [861, 491] on div "$460K" at bounding box center [864, 493] width 20 height 10
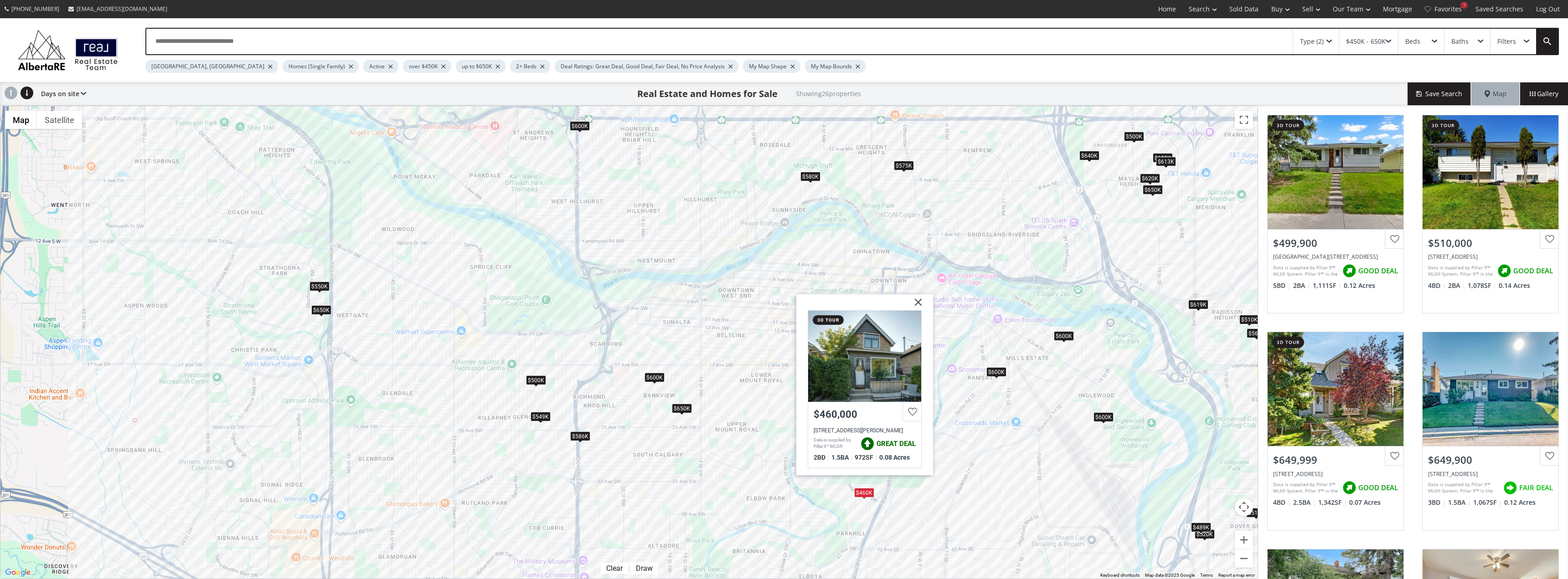
click at [745, 462] on div "$500K $510K $650K $650K $586K $520K $550K $600K $600K $569K $500K $600K $460K $…" at bounding box center [629, 342] width 1257 height 473
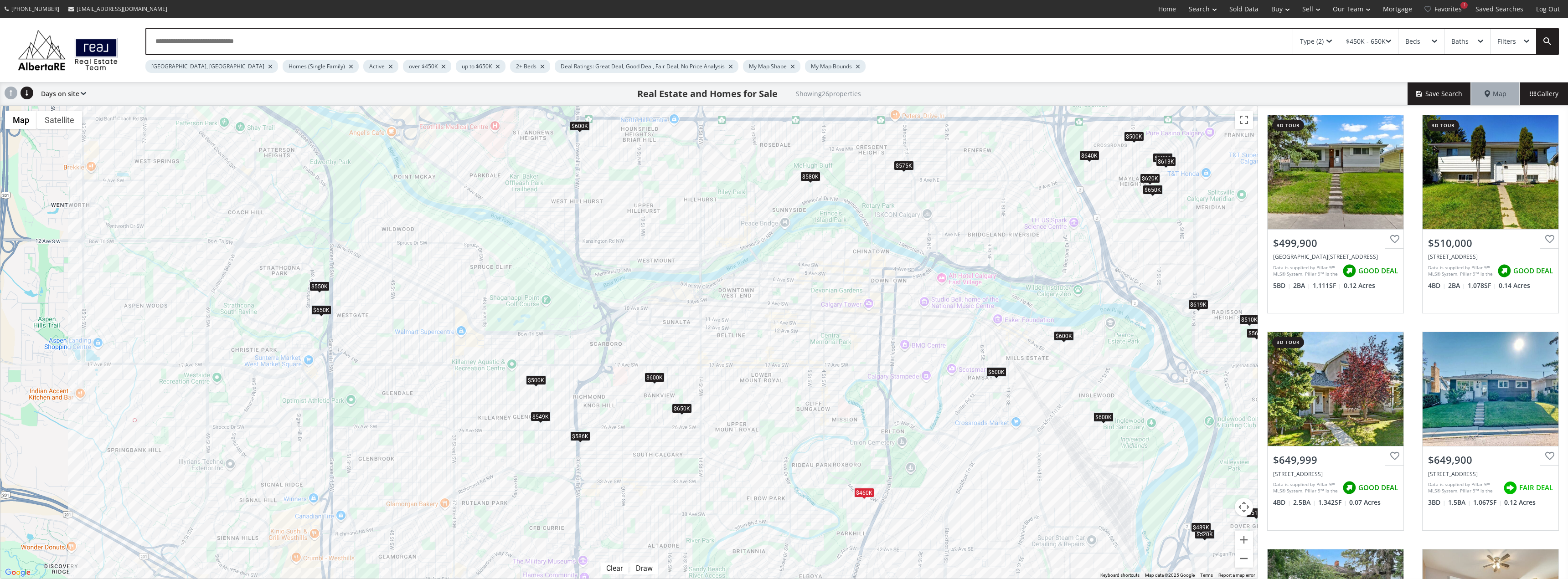
click at [578, 438] on div "$586K" at bounding box center [580, 435] width 20 height 10
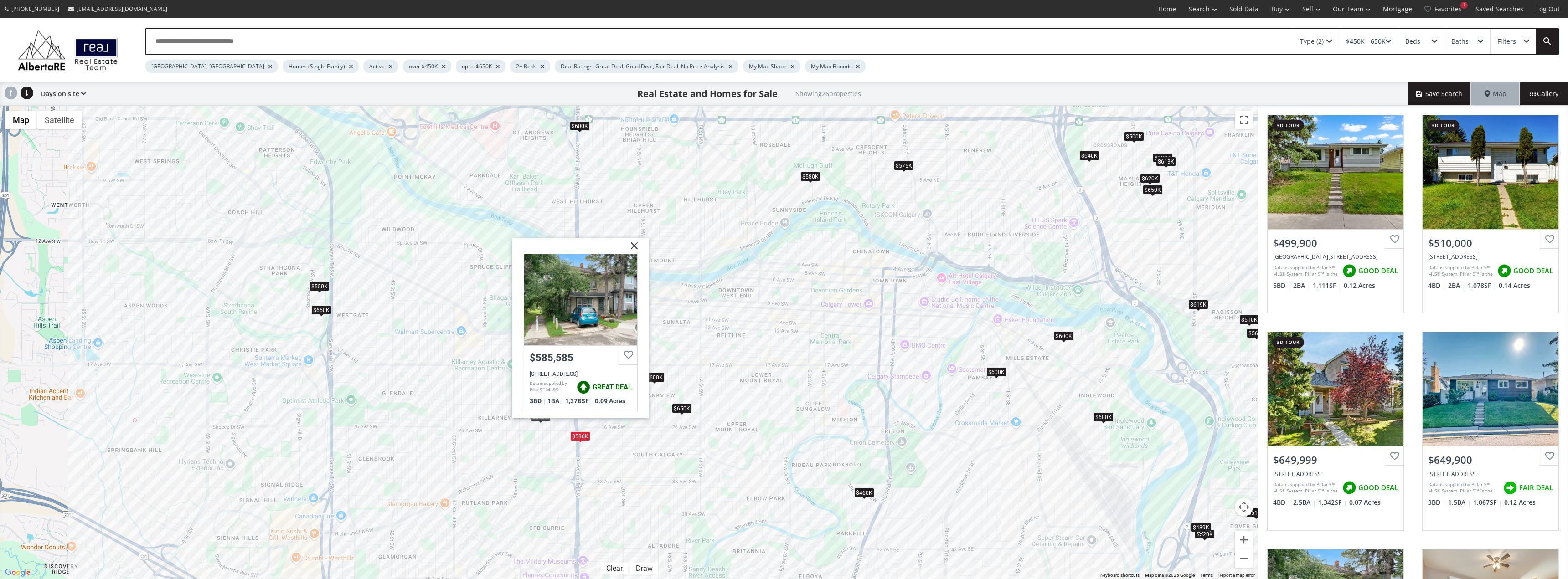
click at [624, 449] on div "$500K $510K $650K $650K $586K $520K $550K $600K $600K $569K $500K $600K $460K $…" at bounding box center [629, 342] width 1257 height 473
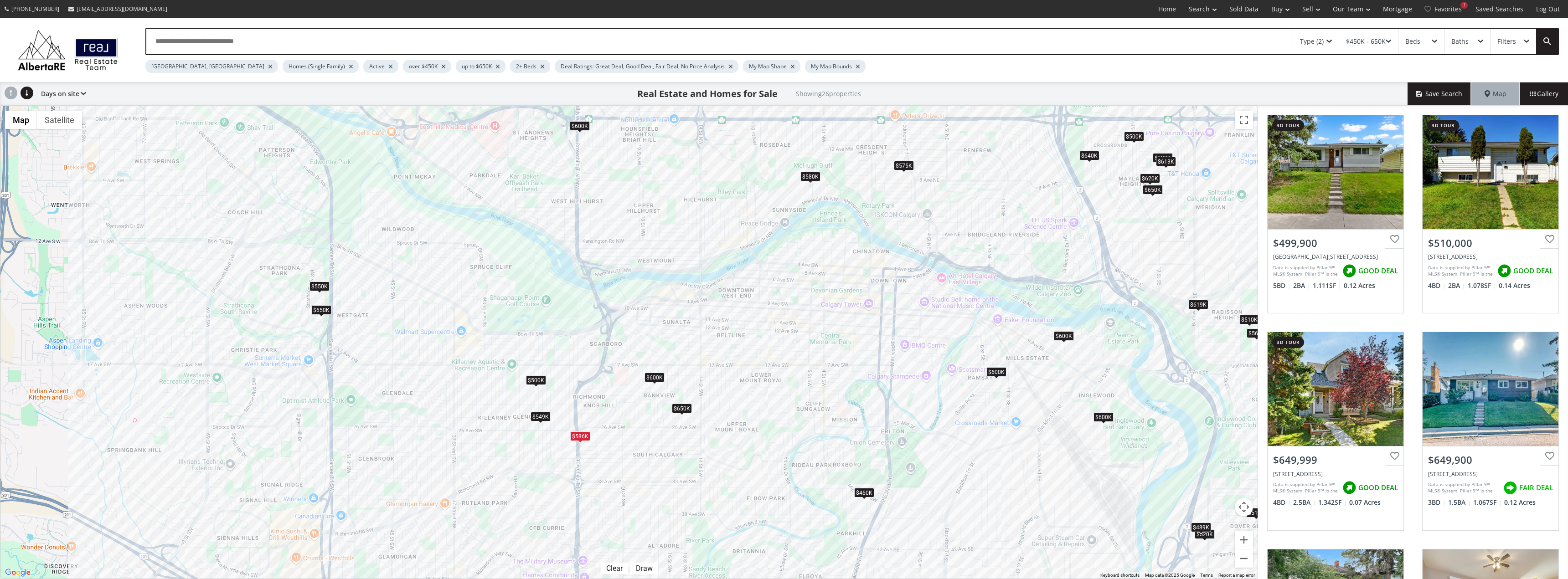
click at [534, 384] on div "$500K" at bounding box center [536, 380] width 20 height 10
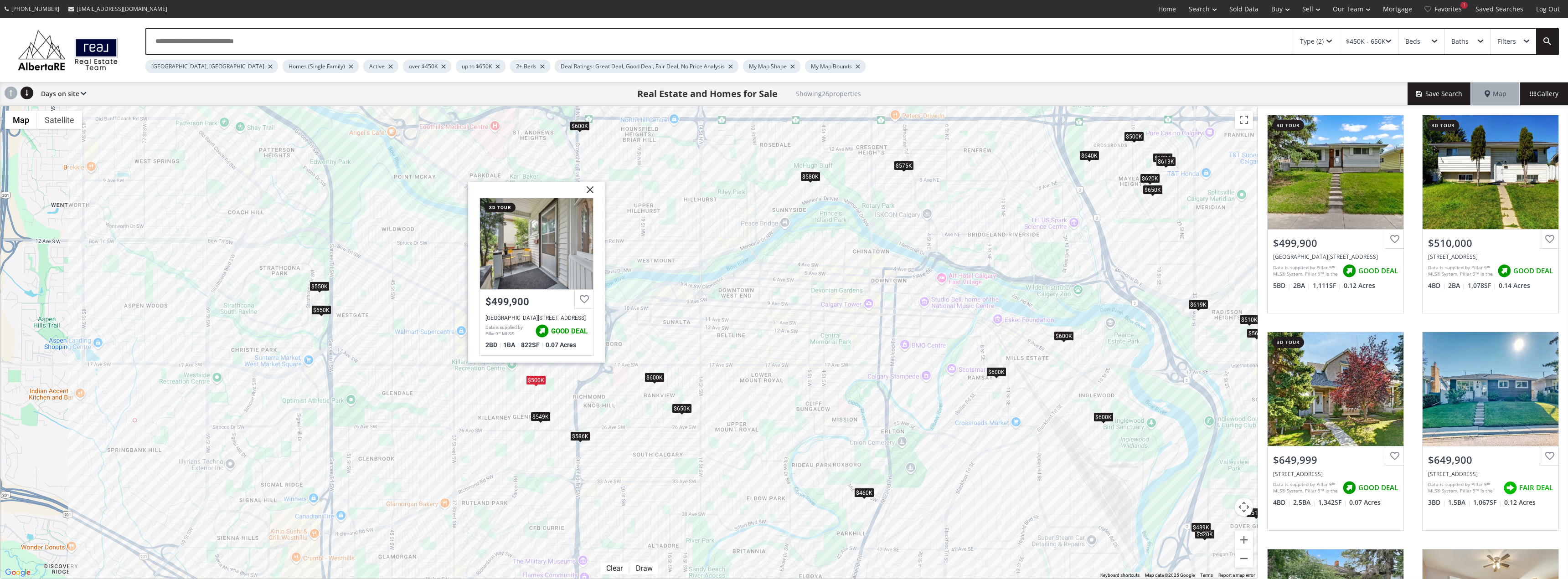
click at [506, 395] on div "$500K $510K $650K $650K $586K $520K $550K $600K $600K $569K $500K $600K $460K $…" at bounding box center [629, 342] width 1257 height 473
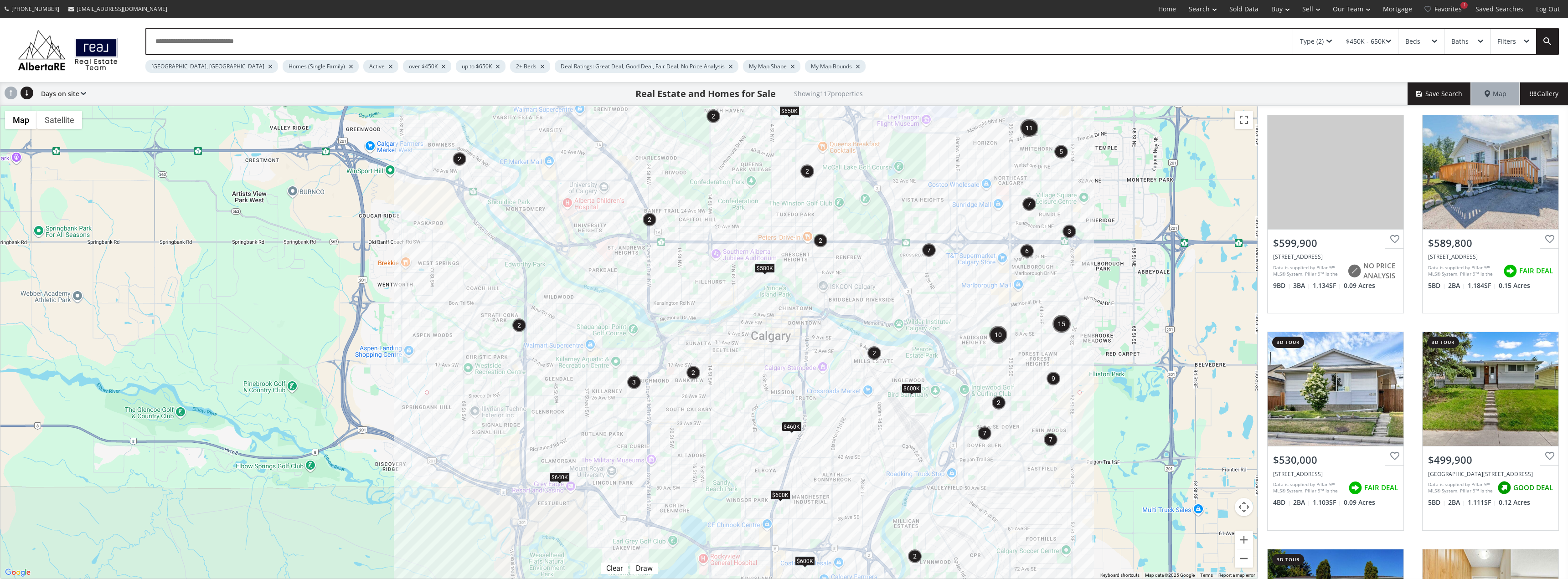
click at [781, 492] on div "$600K" at bounding box center [780, 494] width 20 height 10
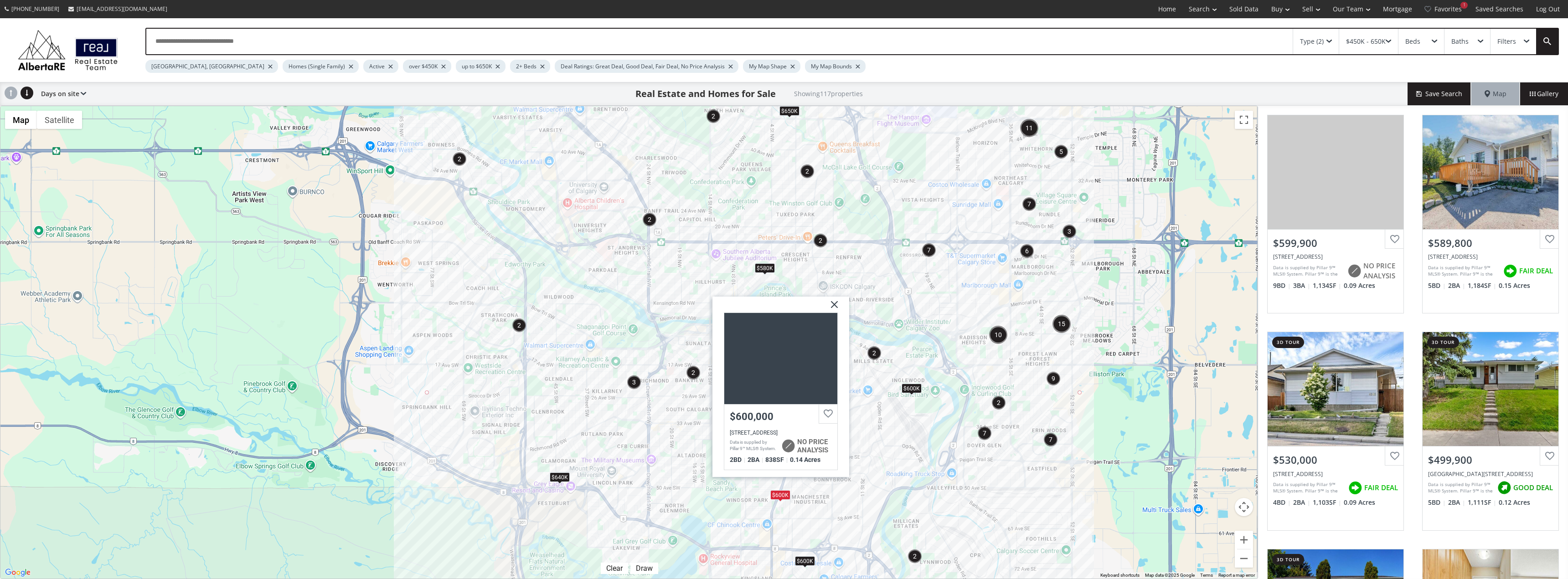
click at [561, 472] on div "$640K" at bounding box center [559, 477] width 20 height 10
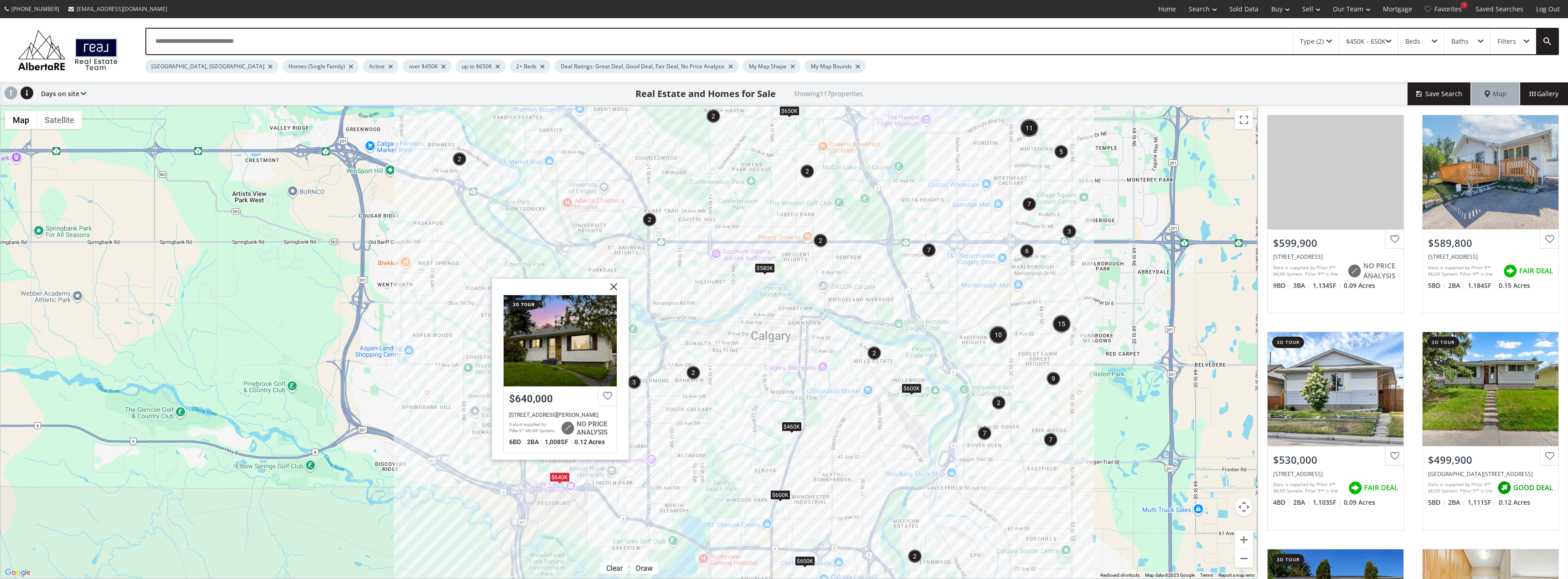
click at [634, 381] on img "3" at bounding box center [634, 382] width 13 height 13
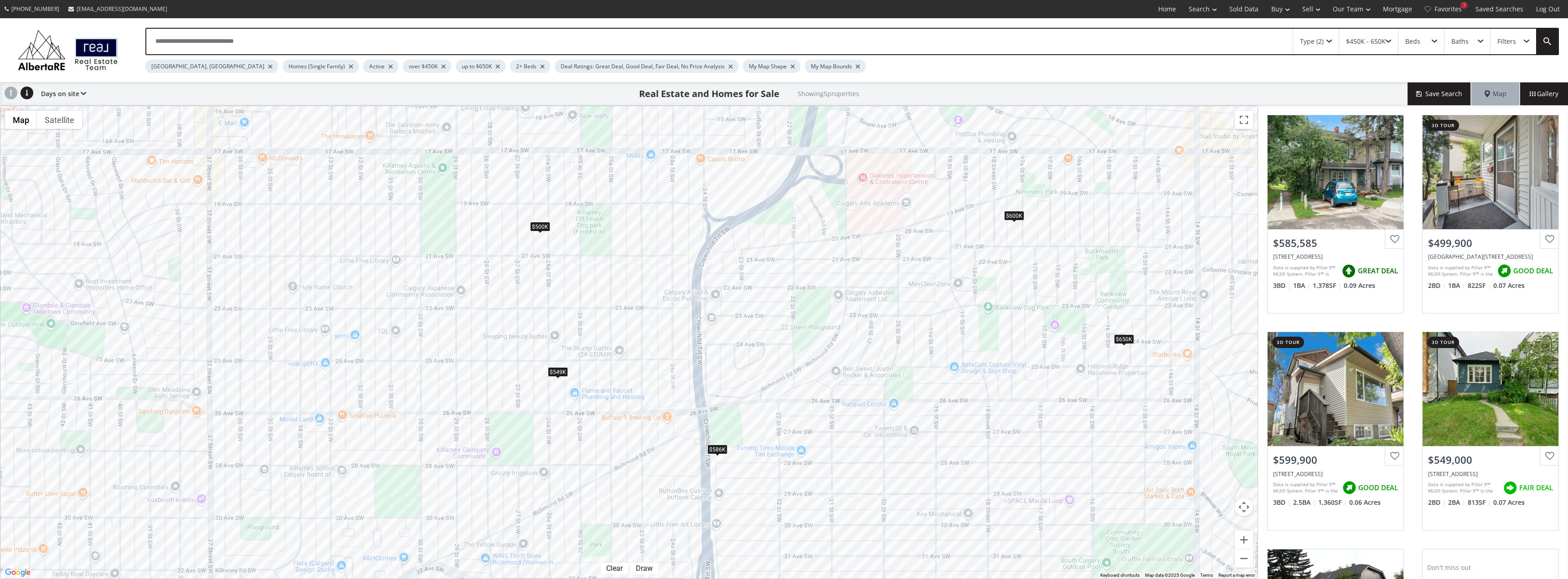
click at [718, 448] on div "$586K" at bounding box center [717, 449] width 20 height 10
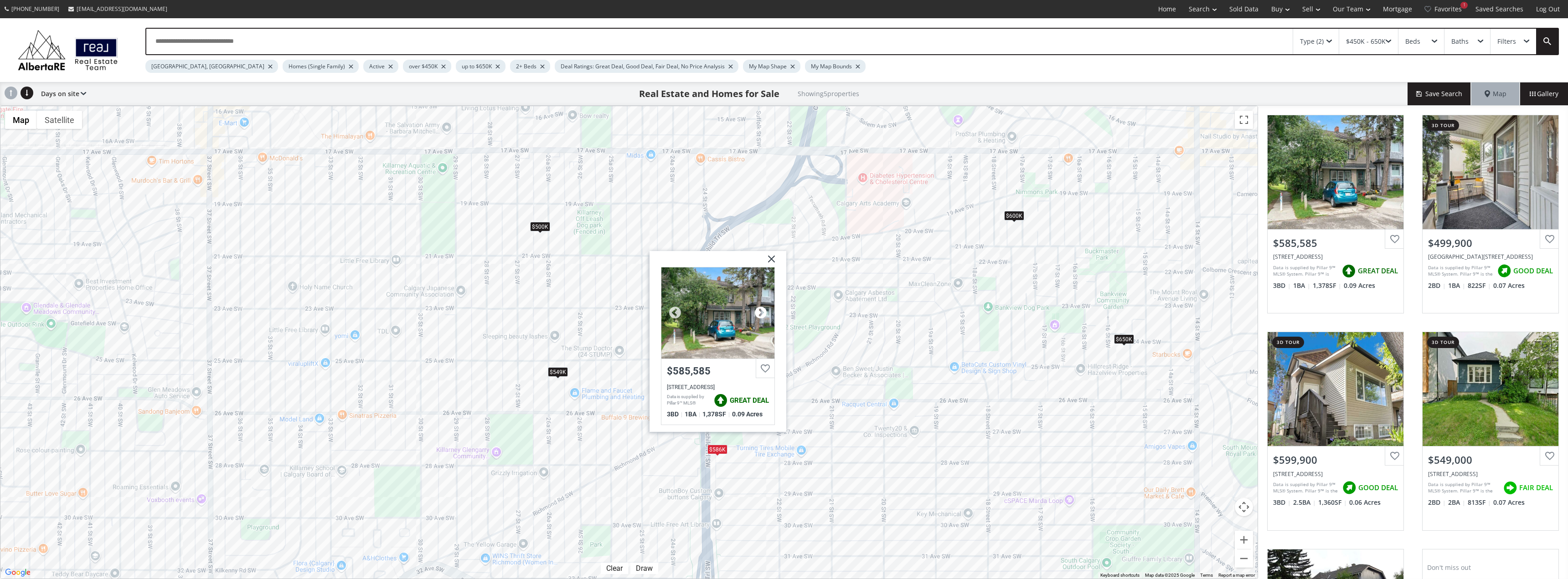
click at [761, 307] on div at bounding box center [761, 313] width 13 height 13
click at [761, 307] on div at bounding box center [761, 313] width 13 height 13
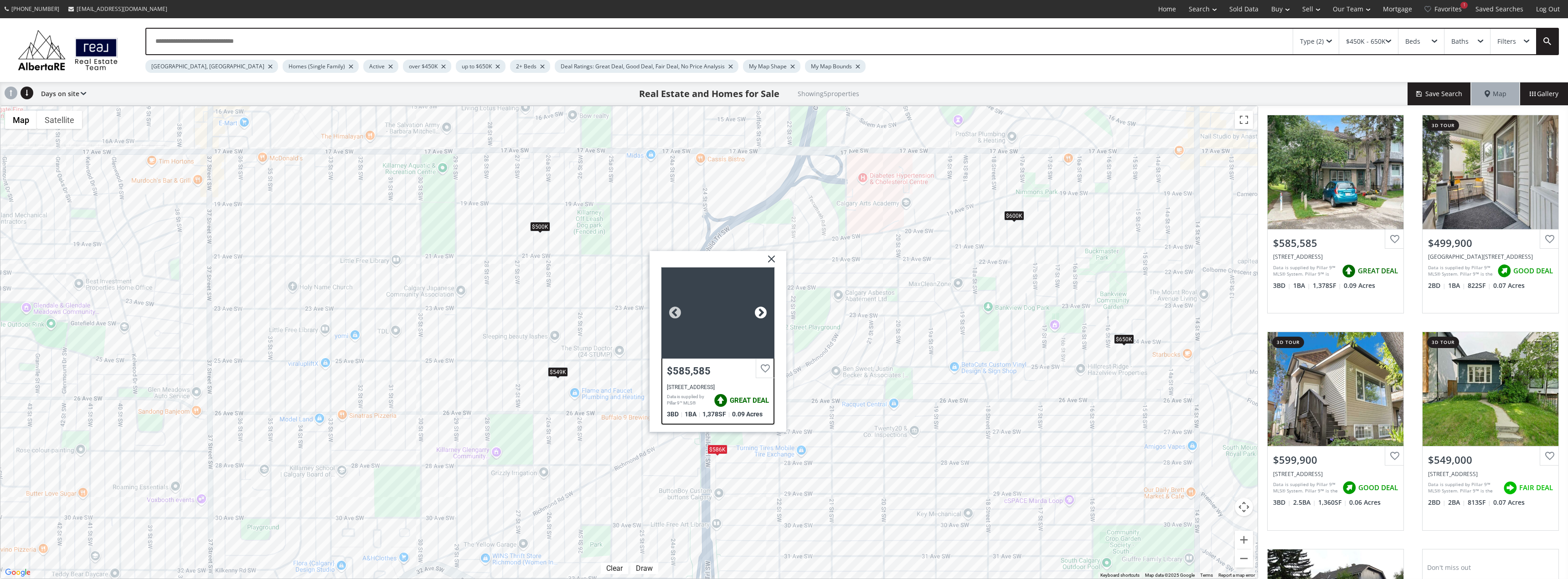
click at [761, 307] on div at bounding box center [761, 313] width 13 height 13
click at [761, 308] on div at bounding box center [761, 313] width 13 height 13
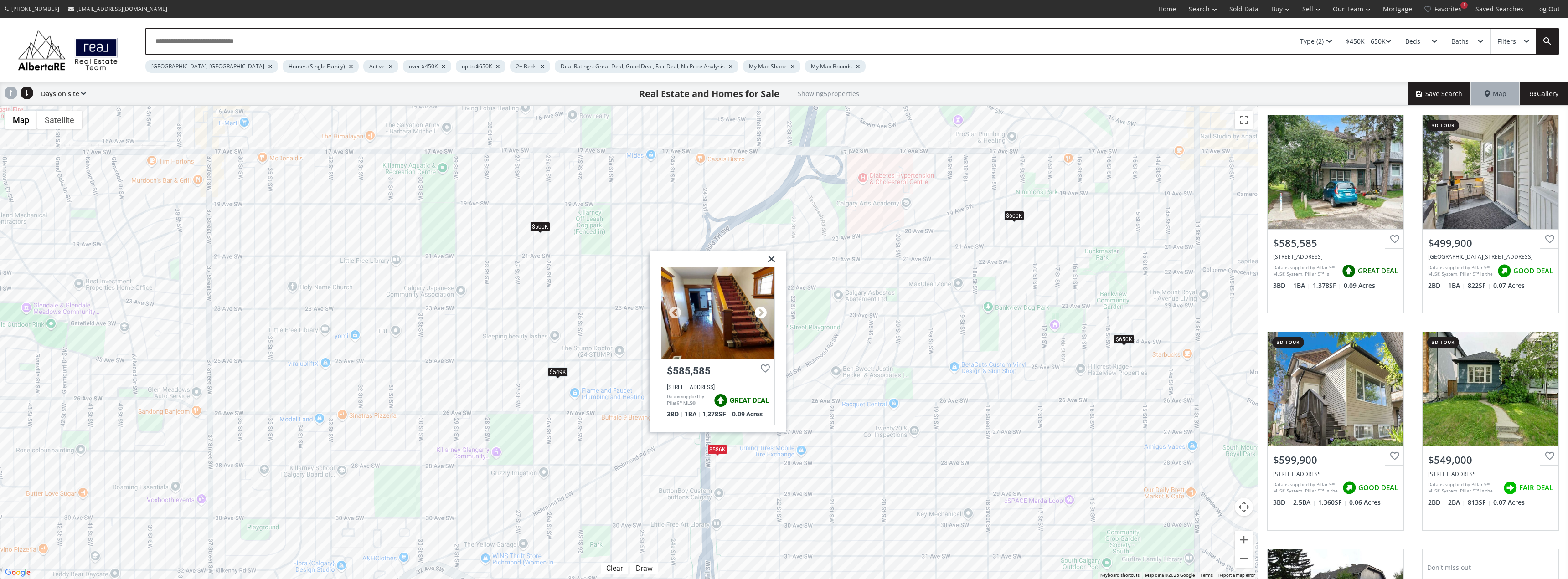
click at [761, 308] on div at bounding box center [761, 313] width 13 height 13
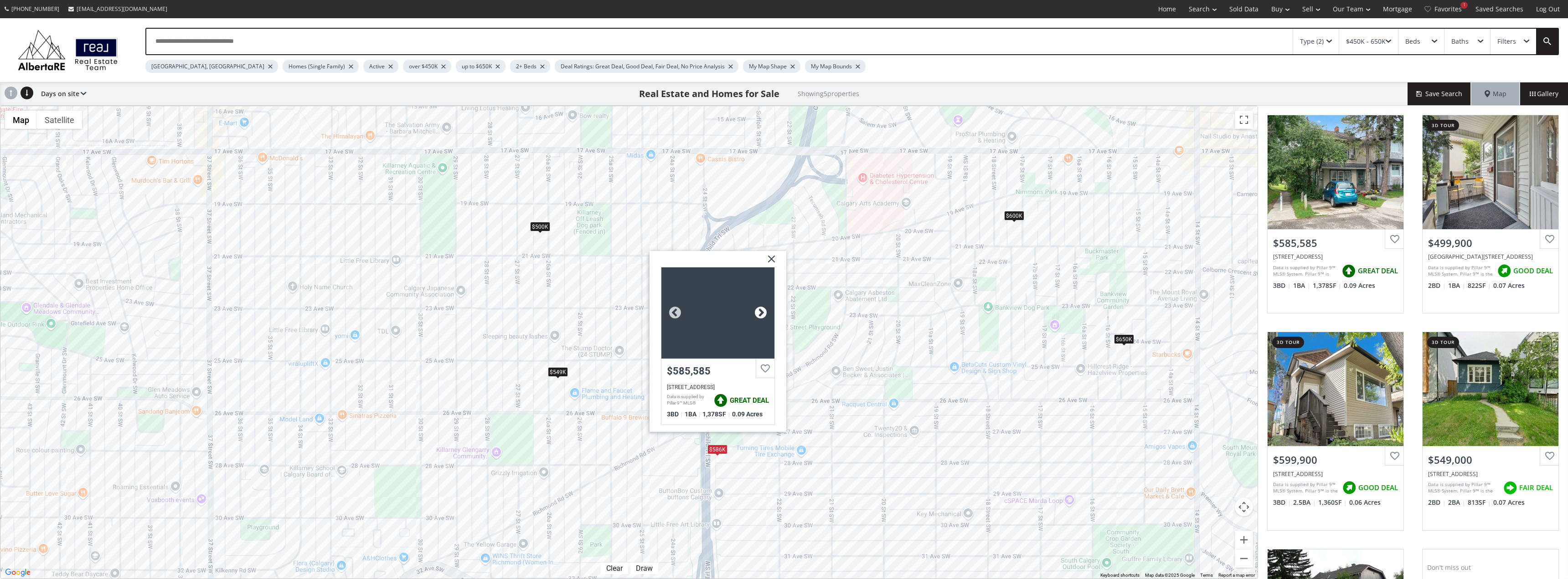
click at [761, 308] on div at bounding box center [761, 313] width 13 height 13
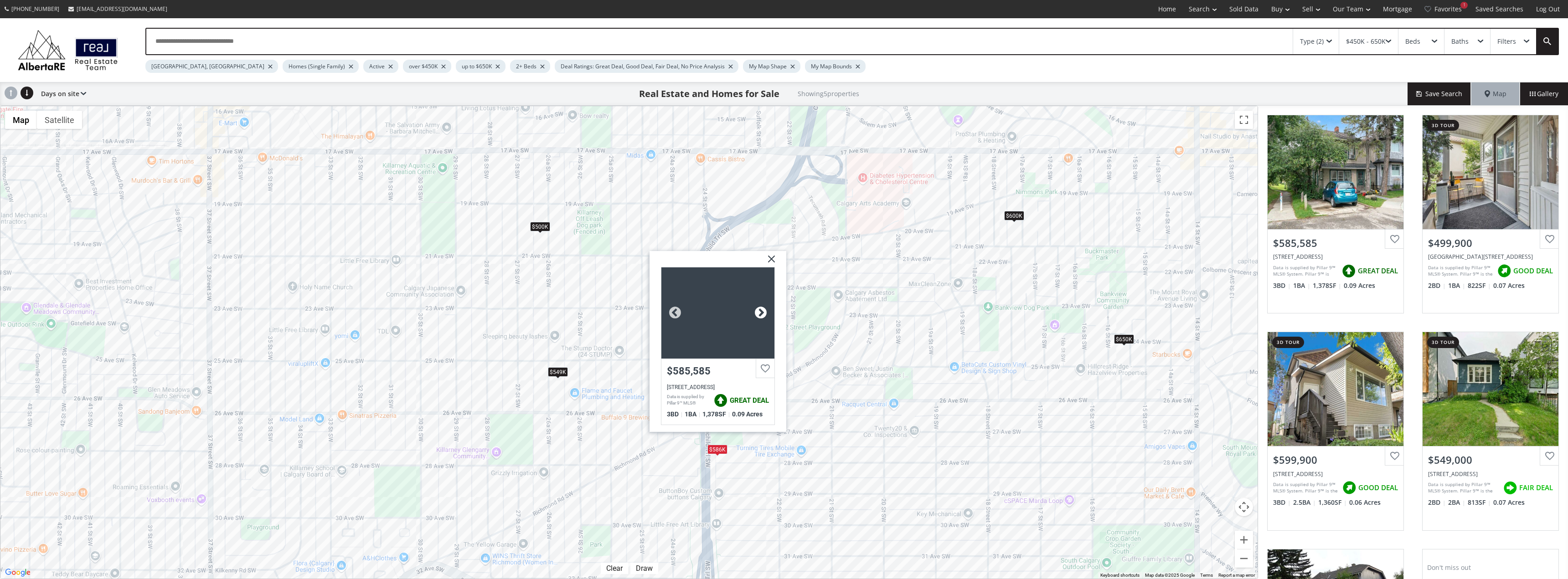
click at [761, 308] on div at bounding box center [761, 313] width 13 height 13
click at [774, 262] on img at bounding box center [768, 262] width 23 height 23
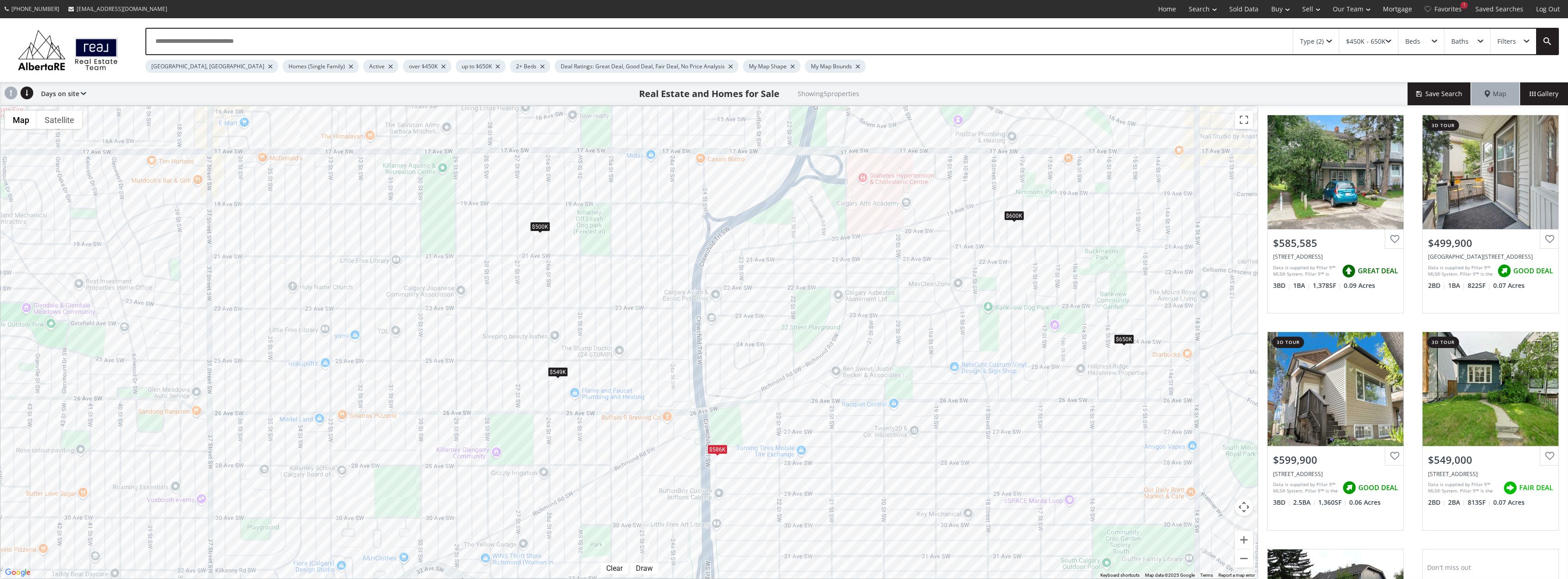
click at [711, 449] on div "$586K" at bounding box center [717, 449] width 20 height 10
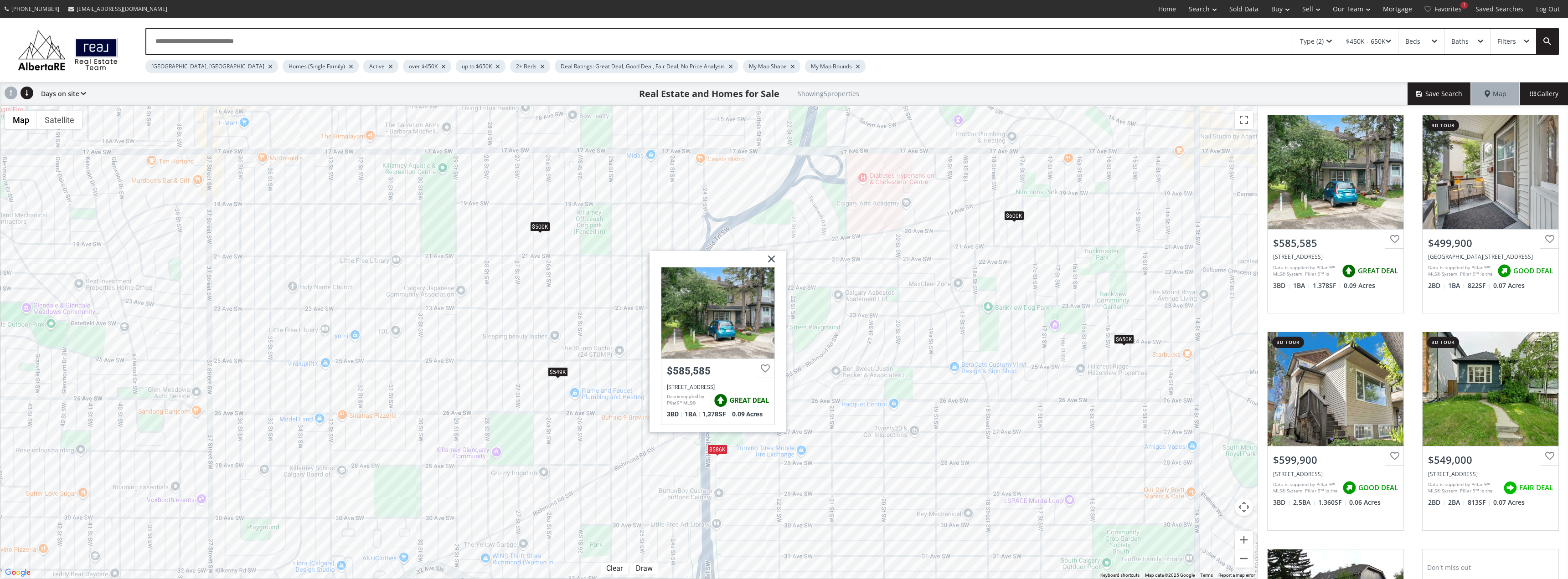
click at [772, 260] on img at bounding box center [768, 262] width 23 height 23
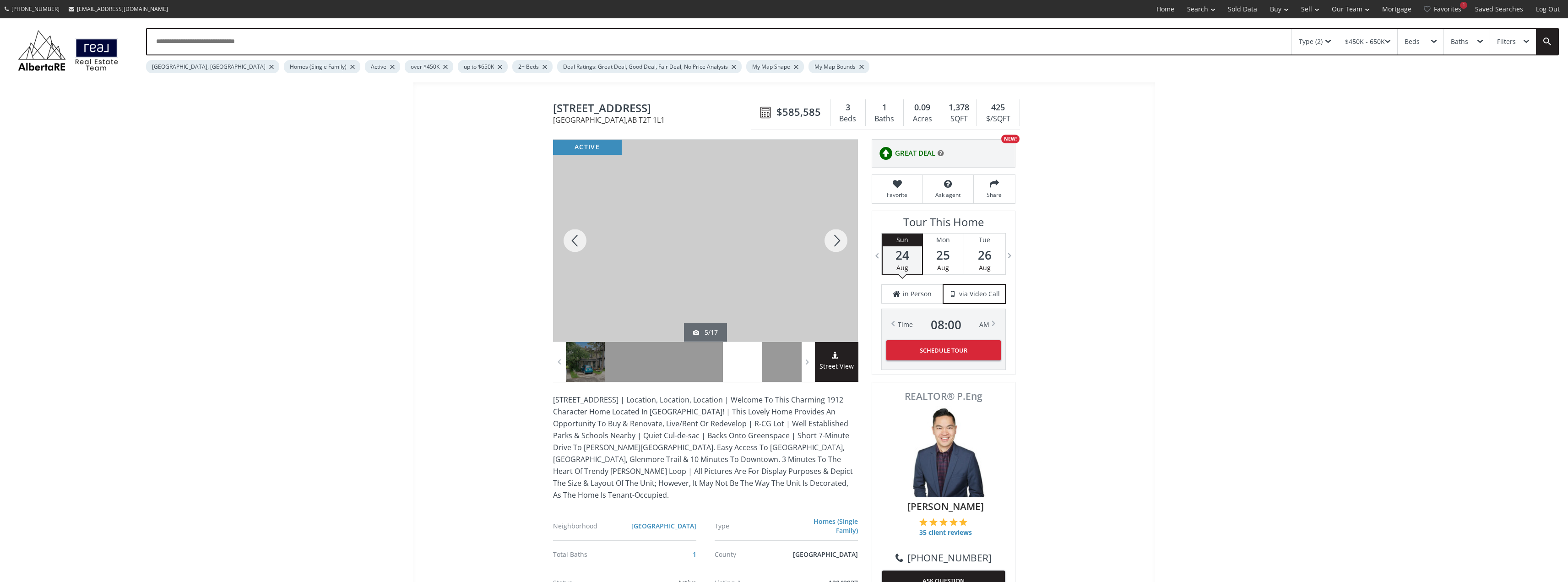
click at [832, 236] on div at bounding box center [836, 240] width 44 height 202
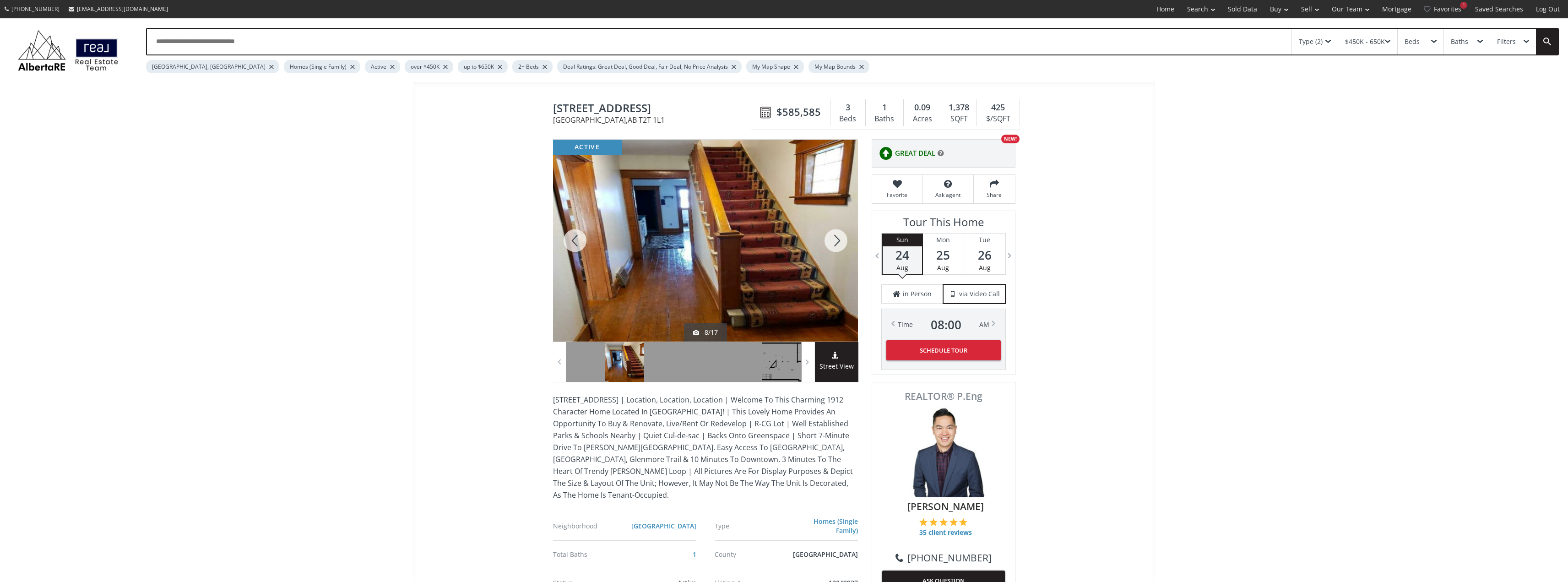
click at [832, 236] on div at bounding box center [836, 240] width 44 height 202
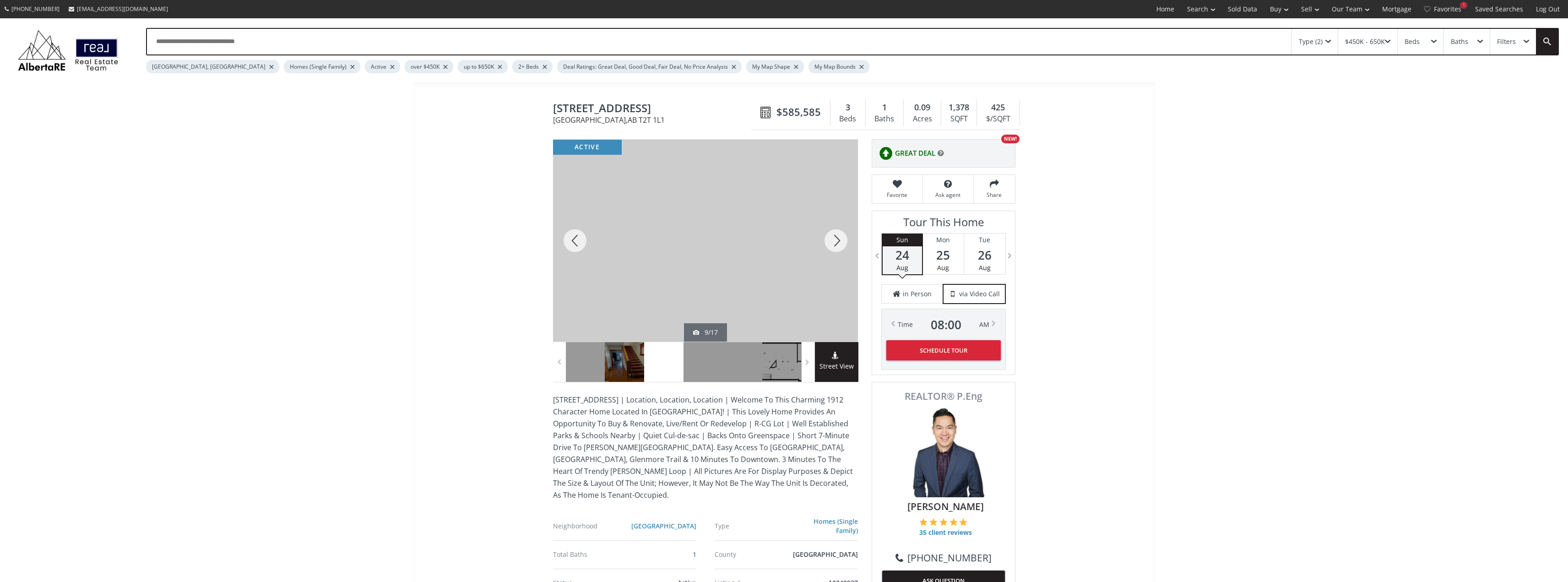
click at [832, 236] on div at bounding box center [836, 240] width 44 height 202
click at [831, 236] on div at bounding box center [836, 240] width 44 height 202
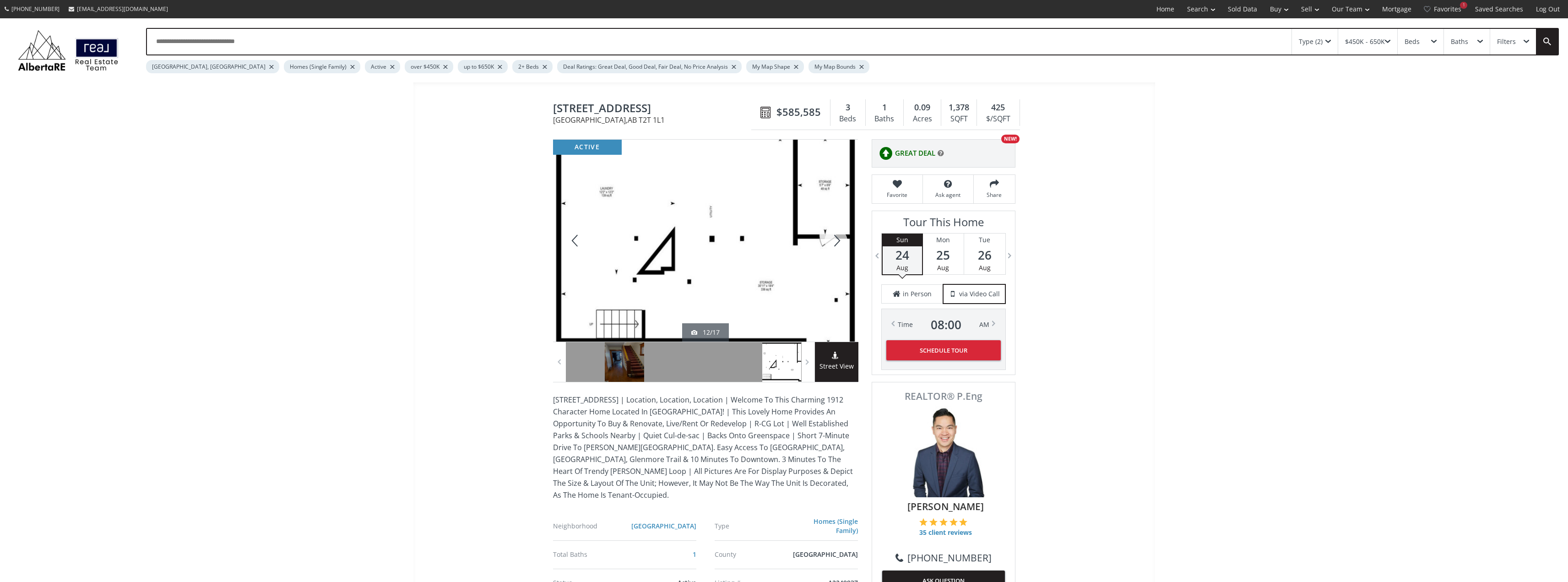
click at [831, 236] on div at bounding box center [836, 240] width 44 height 202
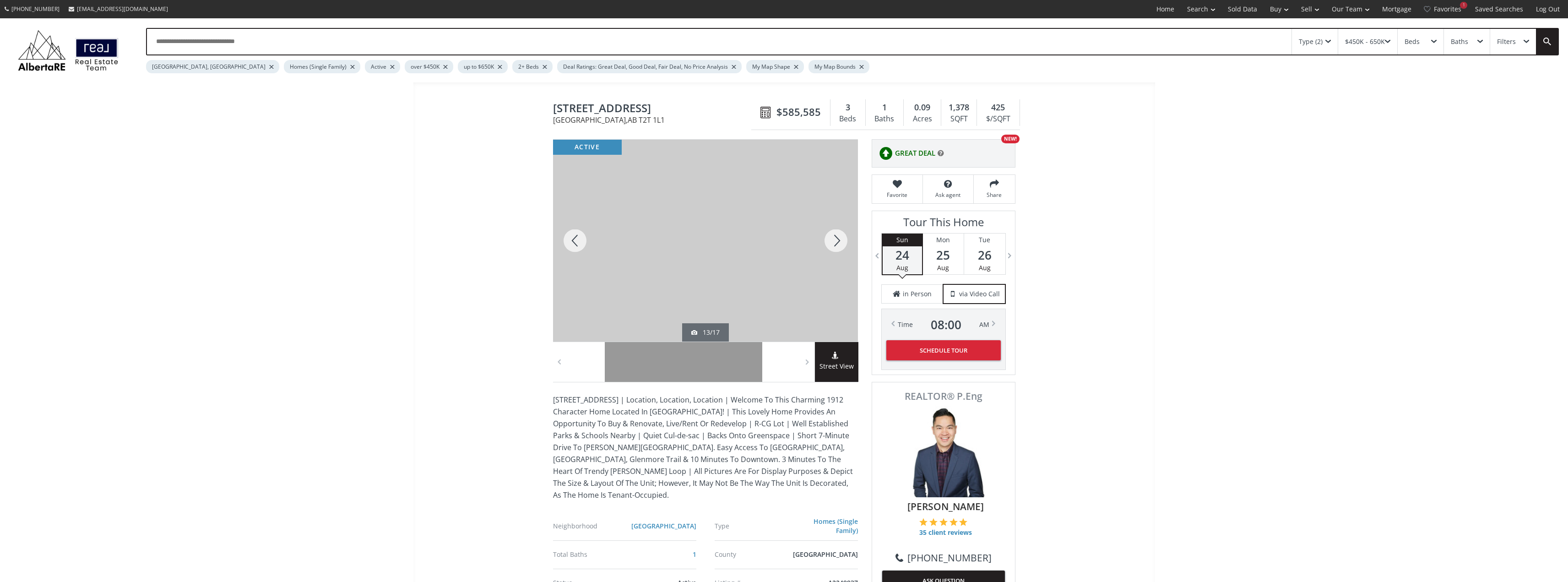
click at [831, 237] on div at bounding box center [836, 240] width 44 height 202
click at [830, 237] on div at bounding box center [836, 240] width 44 height 202
click at [828, 234] on div at bounding box center [836, 240] width 44 height 202
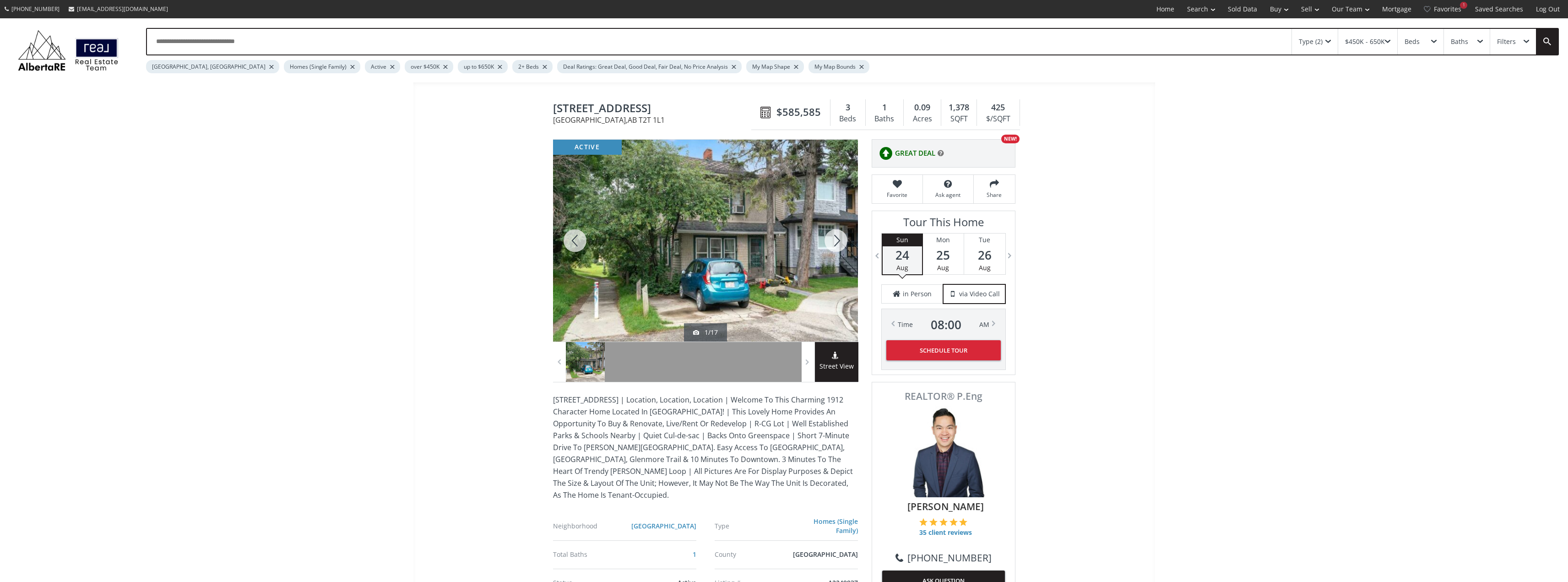
click at [572, 241] on div at bounding box center [575, 240] width 44 height 202
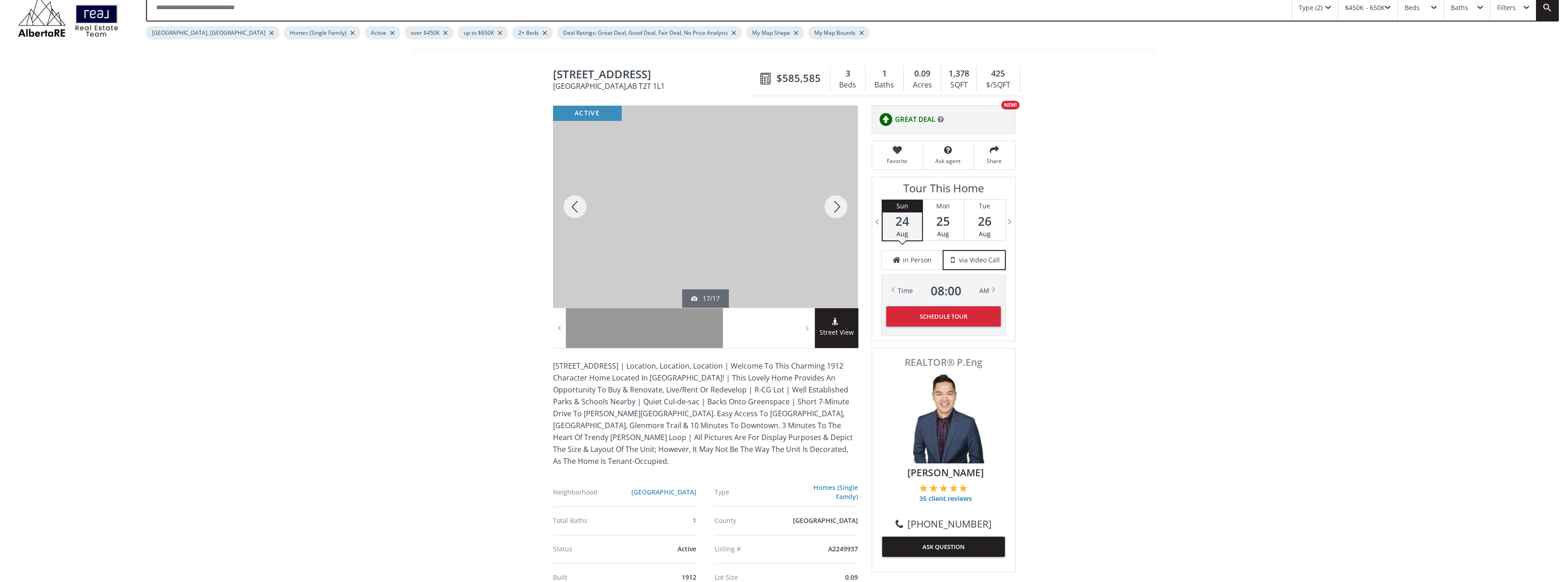
scroll to position [138, 0]
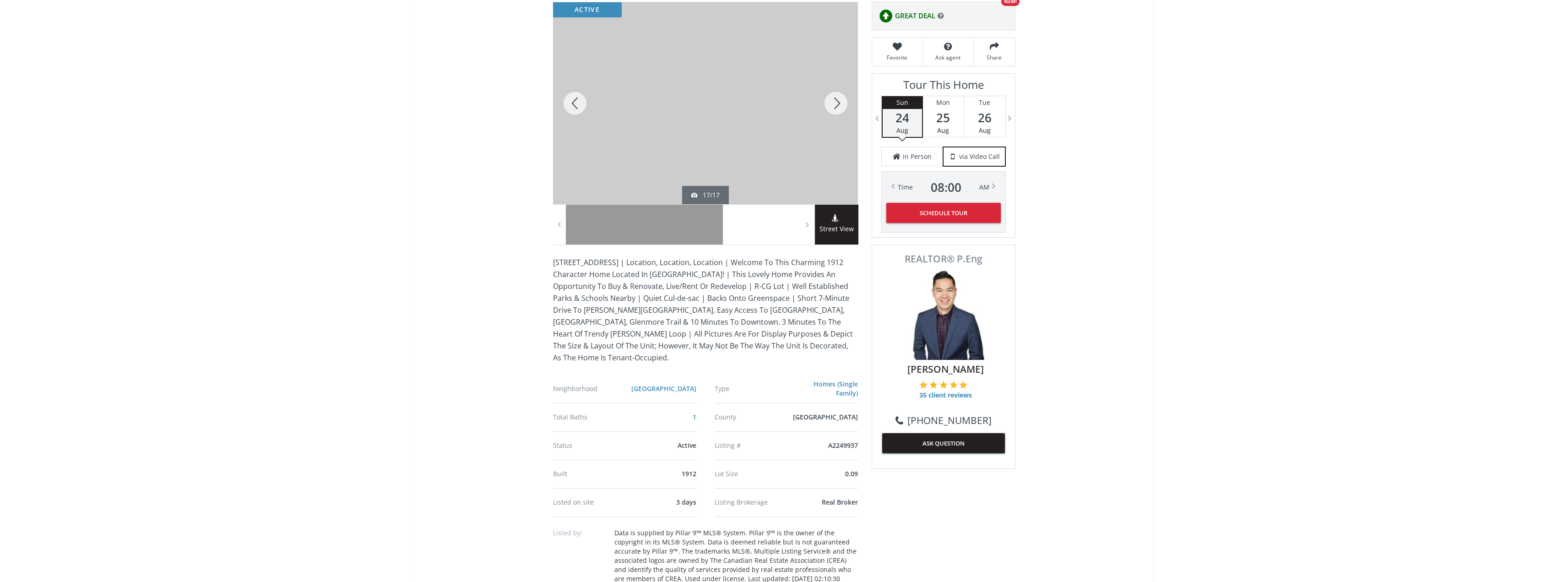
click at [828, 234] on span "Street View" at bounding box center [836, 229] width 43 height 10
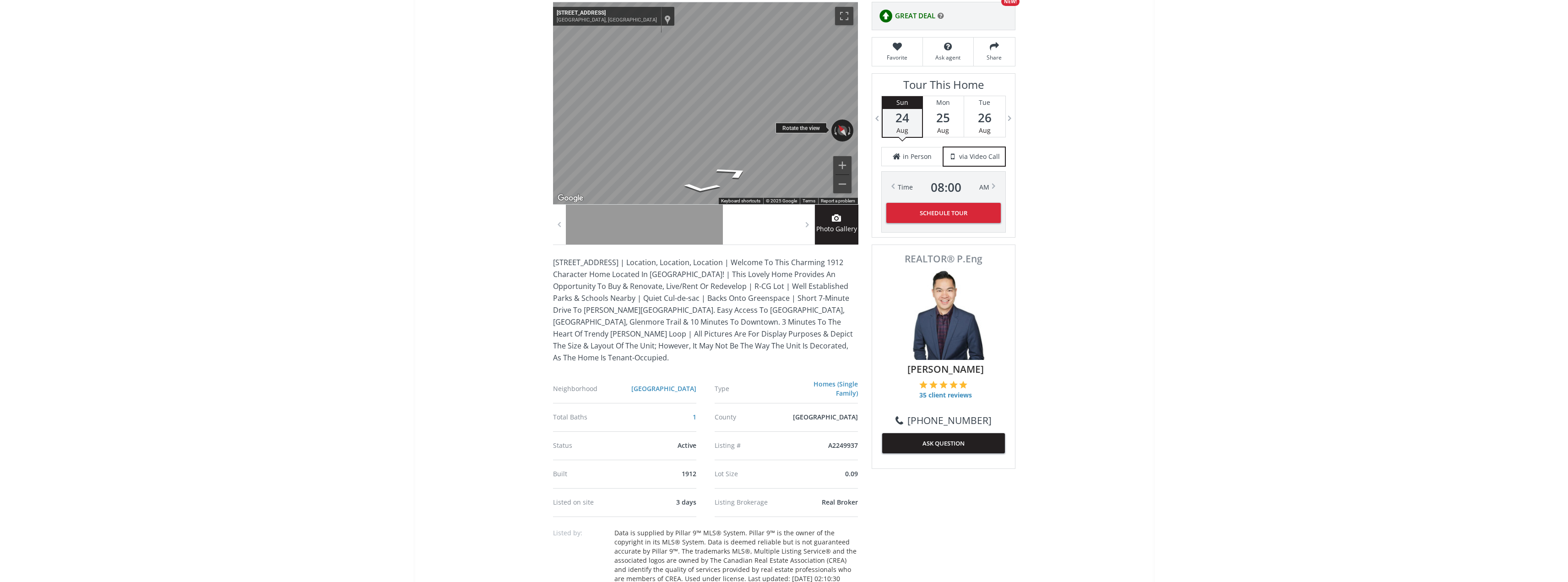
click at [650, 129] on div "← Move left → Move right ↑ Move up ↓ Move down + Zoom in - Zoom out [STREET_ADD…" at bounding box center [705, 103] width 305 height 202
click at [745, 131] on div "← Move left → Move right ↑ Move up ↓ Move down + Zoom in - Zoom out [STREET_ADD…" at bounding box center [705, 103] width 305 height 202
drag, startPoint x: 801, startPoint y: 125, endPoint x: 873, endPoint y: 134, distance: 72.6
click at [820, 129] on div "← Move left → Move right ↑ Move up ↓ Move down + Zoom in - Zoom out [STREET_ADD…" at bounding box center [705, 103] width 305 height 202
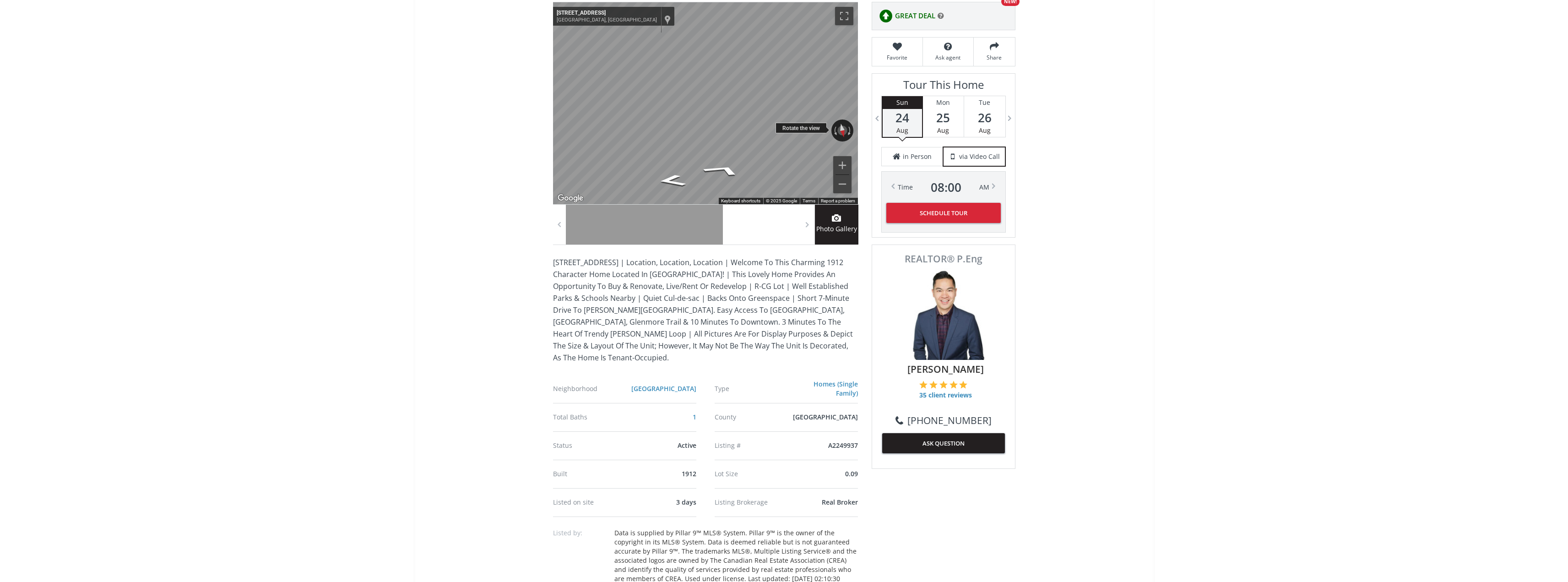
click at [805, 128] on div "← Move left → Move right ↑ Move up ↓ Move down + Zoom in - Zoom out [STREET_ADD…" at bounding box center [705, 103] width 305 height 202
click at [804, 127] on div "← Move left → Move right ↑ Move up ↓ Move down + Zoom in - Zoom out 2452 28 Ave…" at bounding box center [705, 103] width 305 height 202
click at [831, 130] on div "← Move left → Move right ↑ Move up ↓ Move down + Zoom in - Zoom out 2452 28 Ave…" at bounding box center [705, 103] width 305 height 202
click at [740, 174] on icon "Go East, 28 Ave SW" at bounding box center [731, 173] width 67 height 19
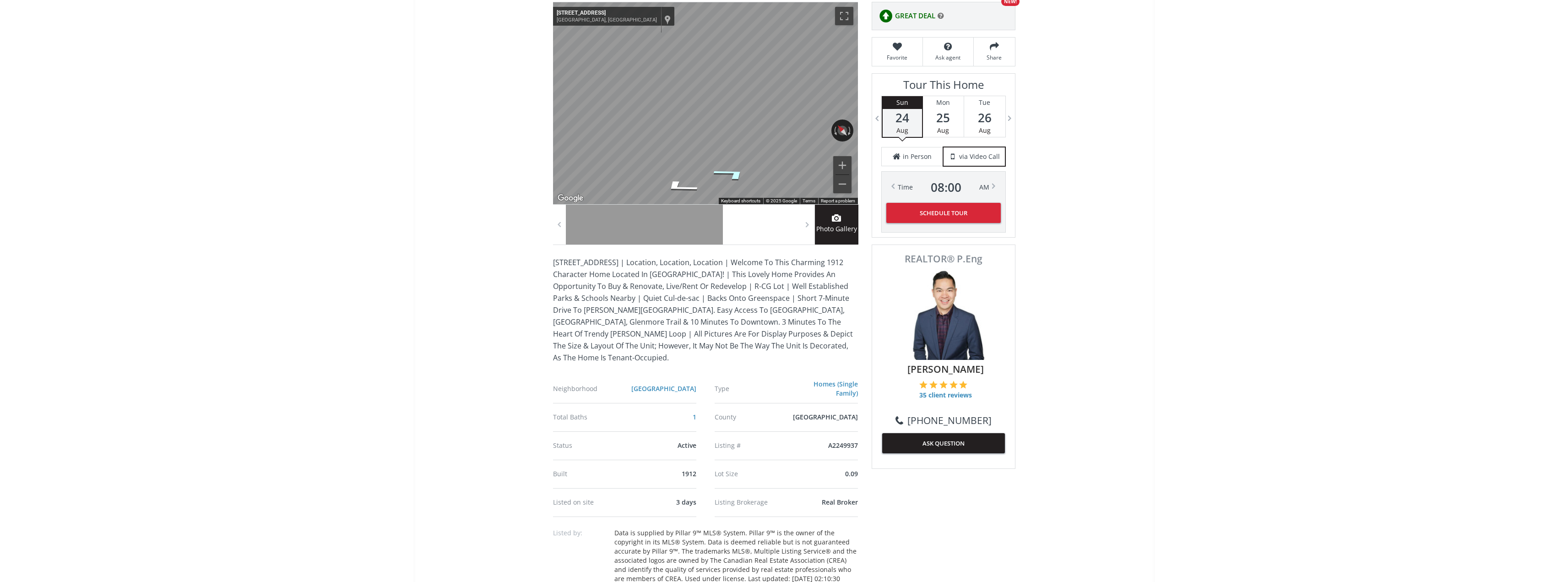
click at [739, 173] on icon "Go East, 28 Ave SW" at bounding box center [731, 173] width 67 height 19
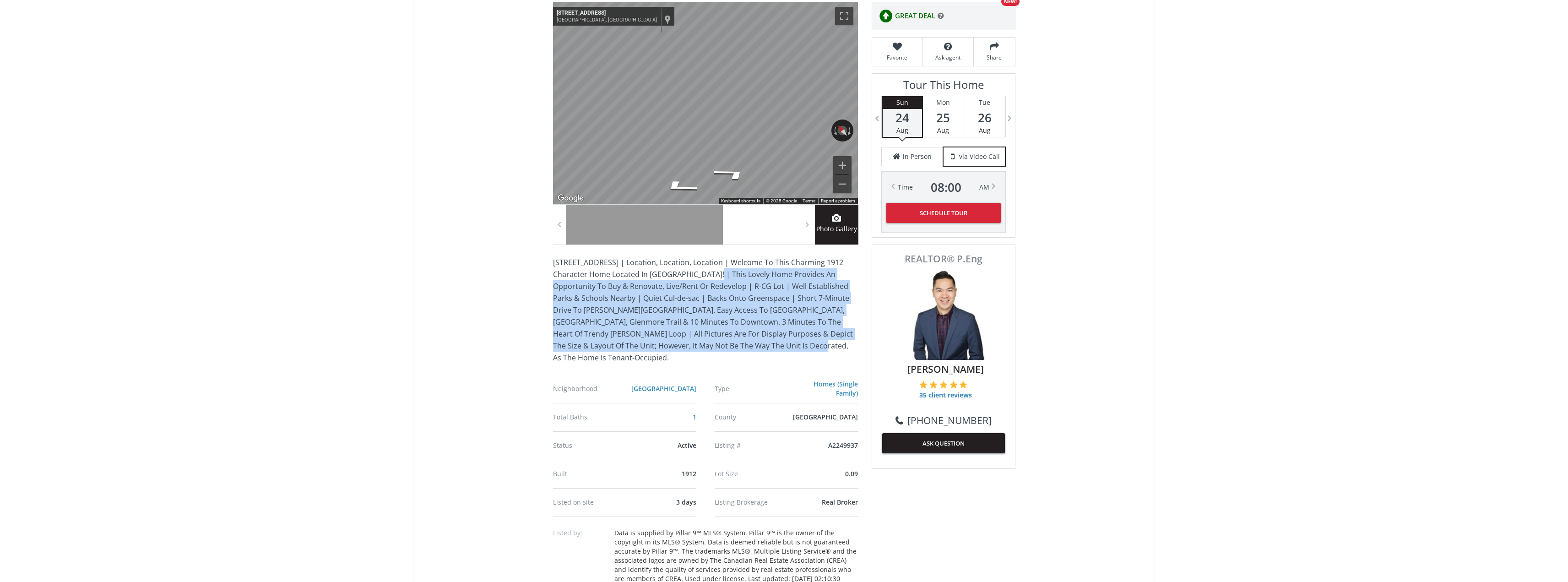
drag, startPoint x: 709, startPoint y: 278, endPoint x: 745, endPoint y: 342, distance: 73.4
click at [745, 342] on p "2452 28 Avenue SW | Location, Location, Location | Welcome To This Charming 191…" at bounding box center [705, 309] width 305 height 107
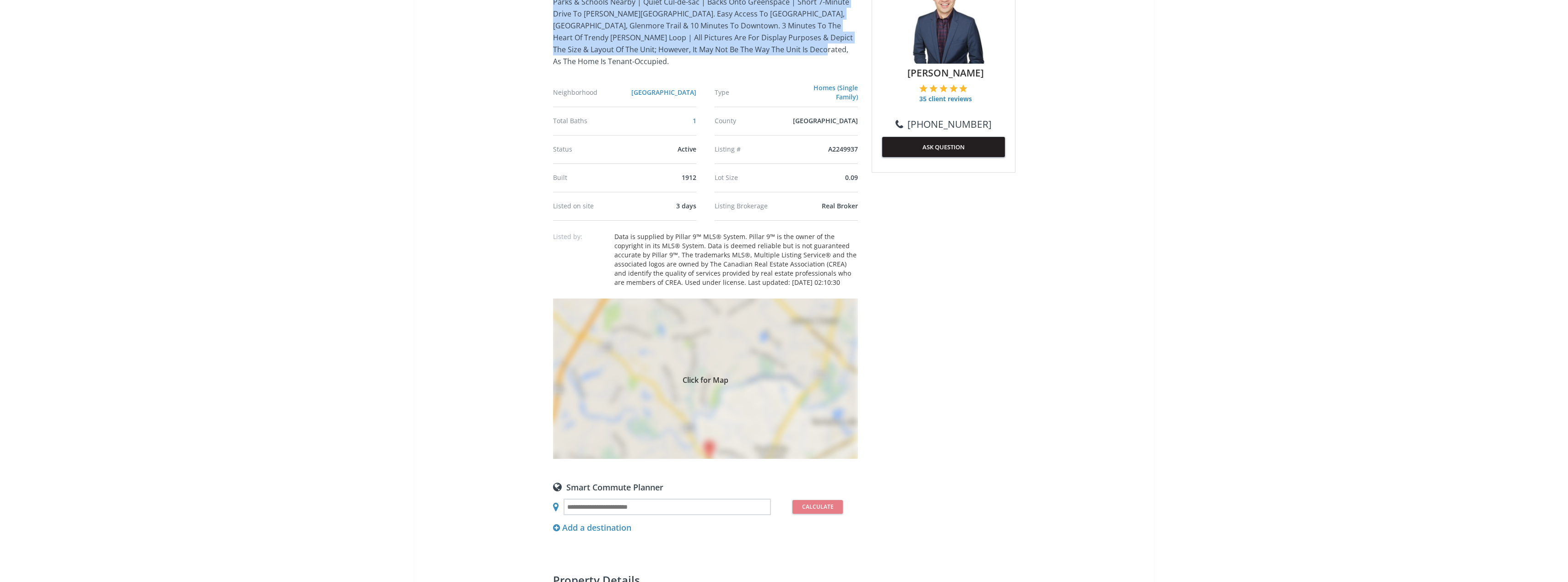
scroll to position [504, 0]
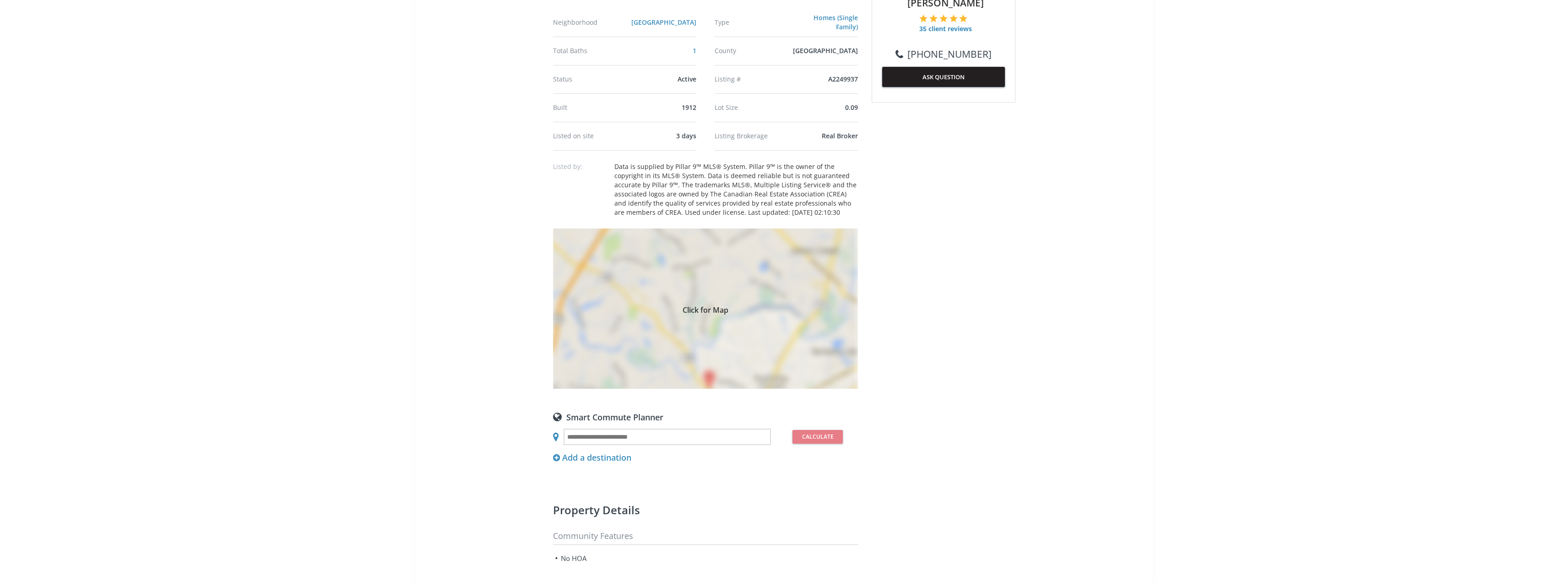
click at [725, 359] on div "Click for Map" at bounding box center [705, 309] width 305 height 160
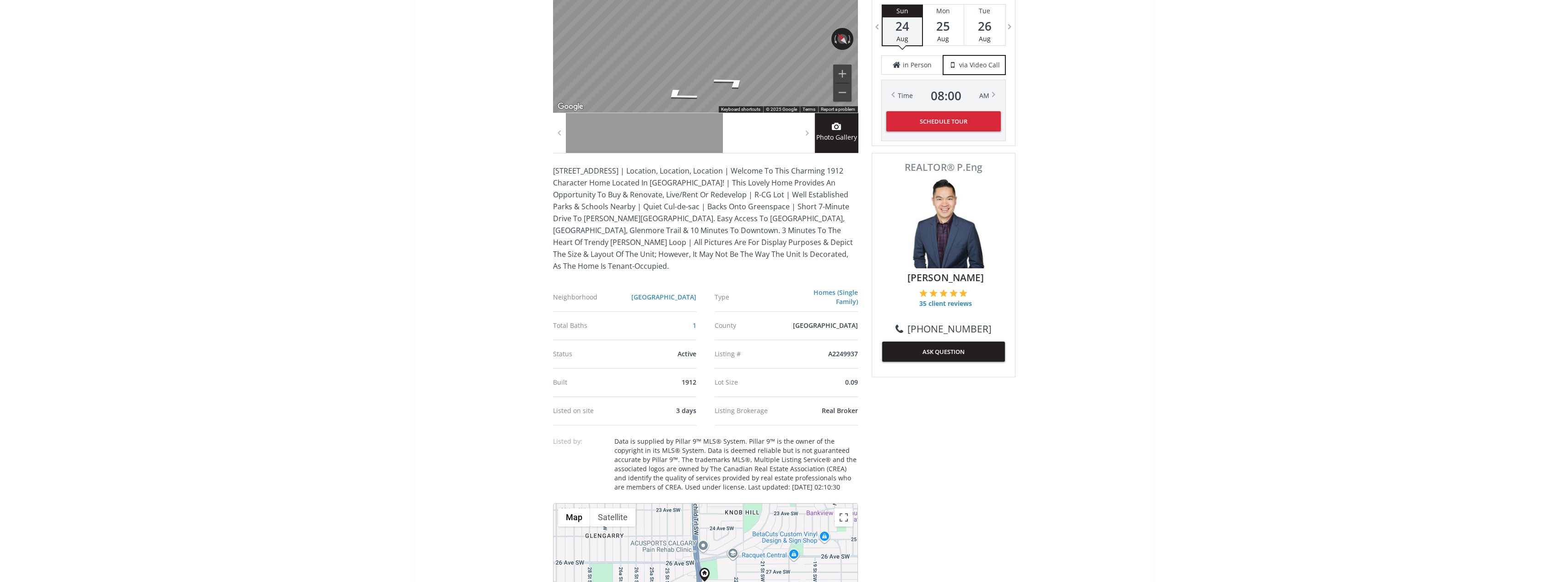
scroll to position [0, 0]
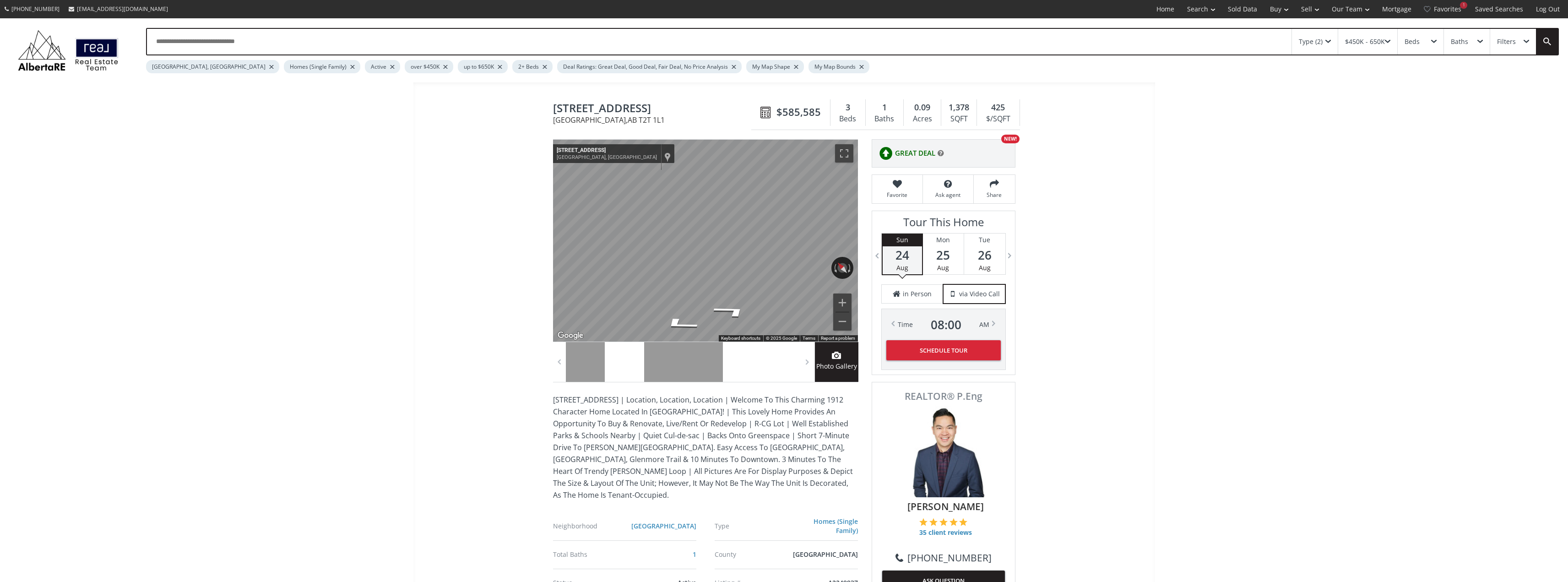
click at [622, 364] on div at bounding box center [624, 361] width 39 height 40
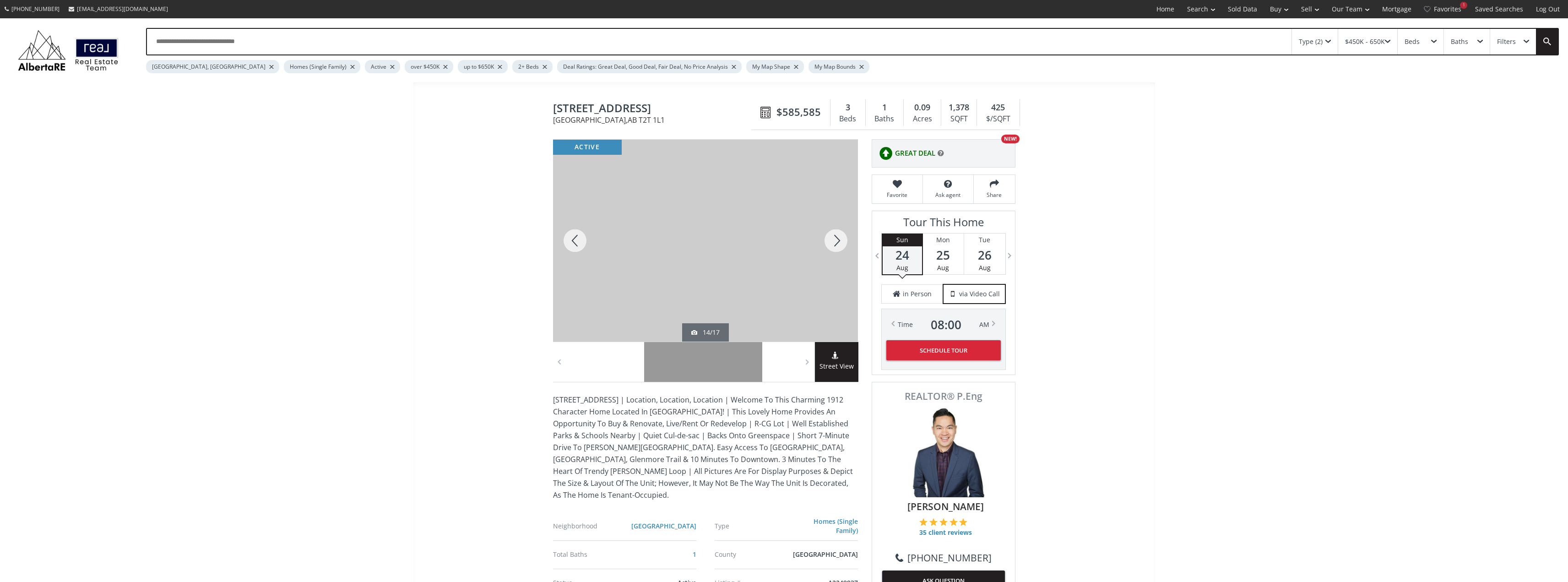
click at [590, 367] on div at bounding box center [585, 361] width 39 height 40
click at [570, 241] on div at bounding box center [575, 240] width 44 height 202
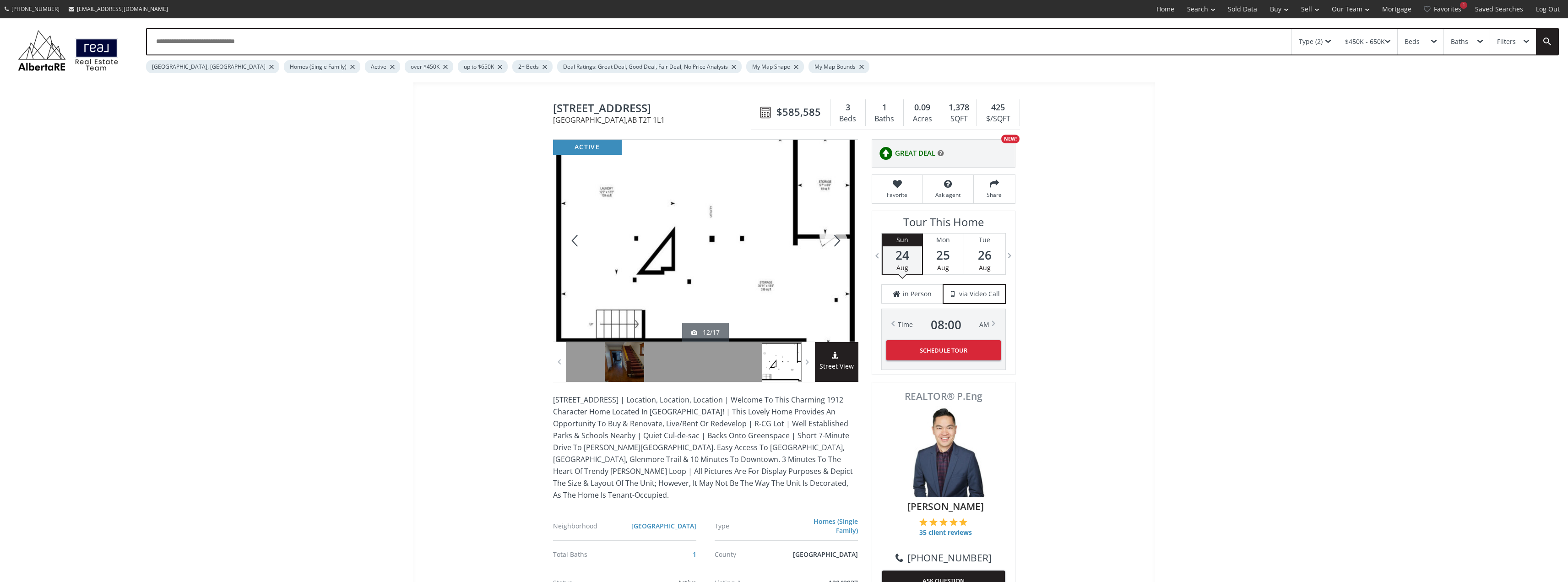
click at [570, 240] on div at bounding box center [575, 240] width 44 height 202
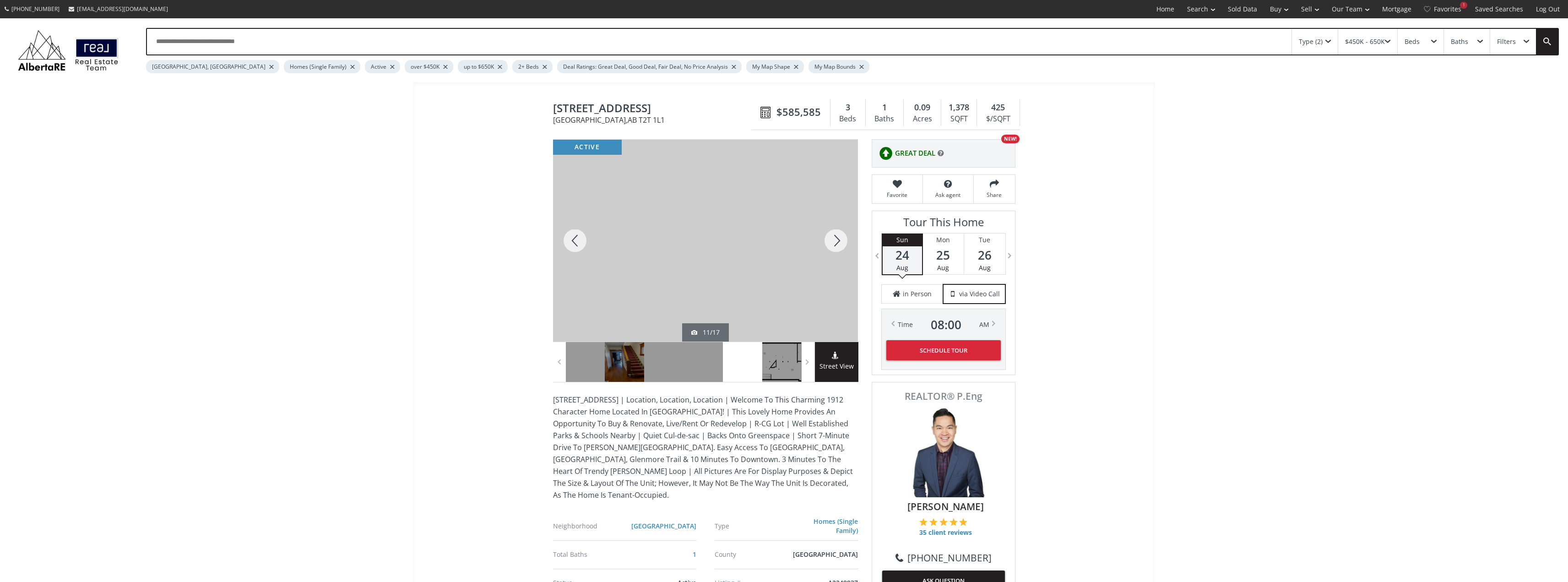
click at [570, 240] on div at bounding box center [575, 240] width 44 height 202
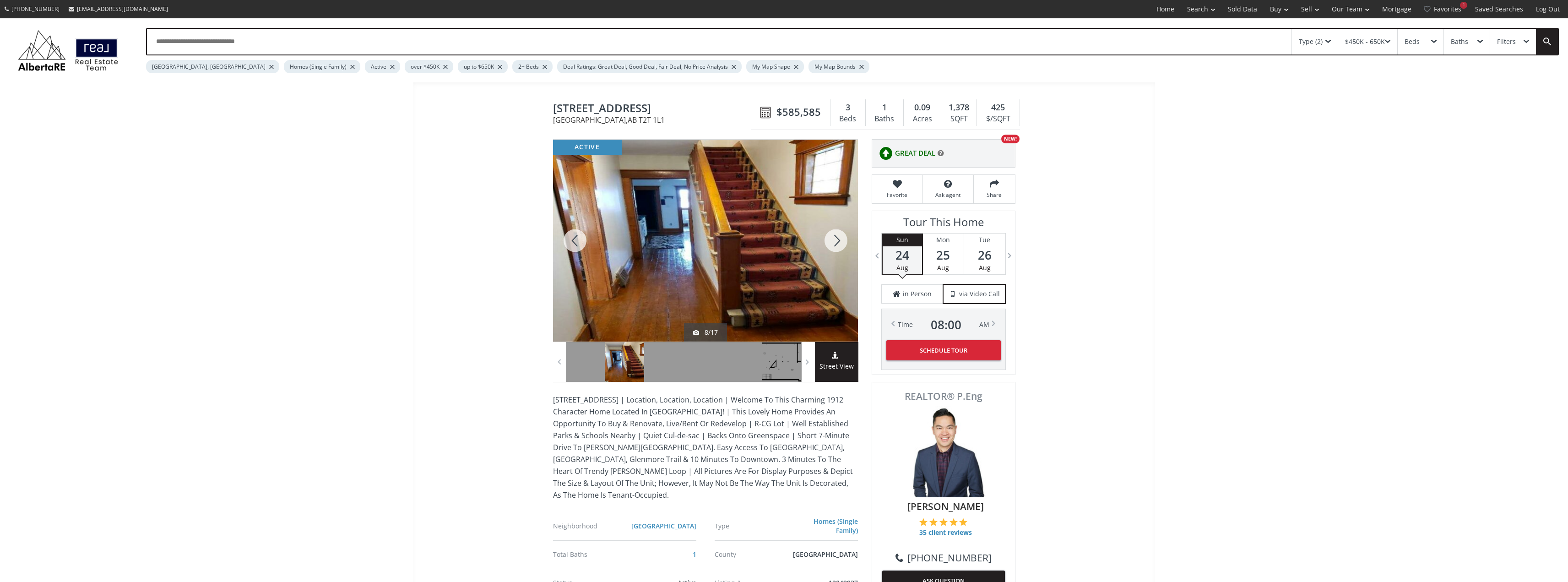
click at [570, 240] on div at bounding box center [575, 240] width 44 height 202
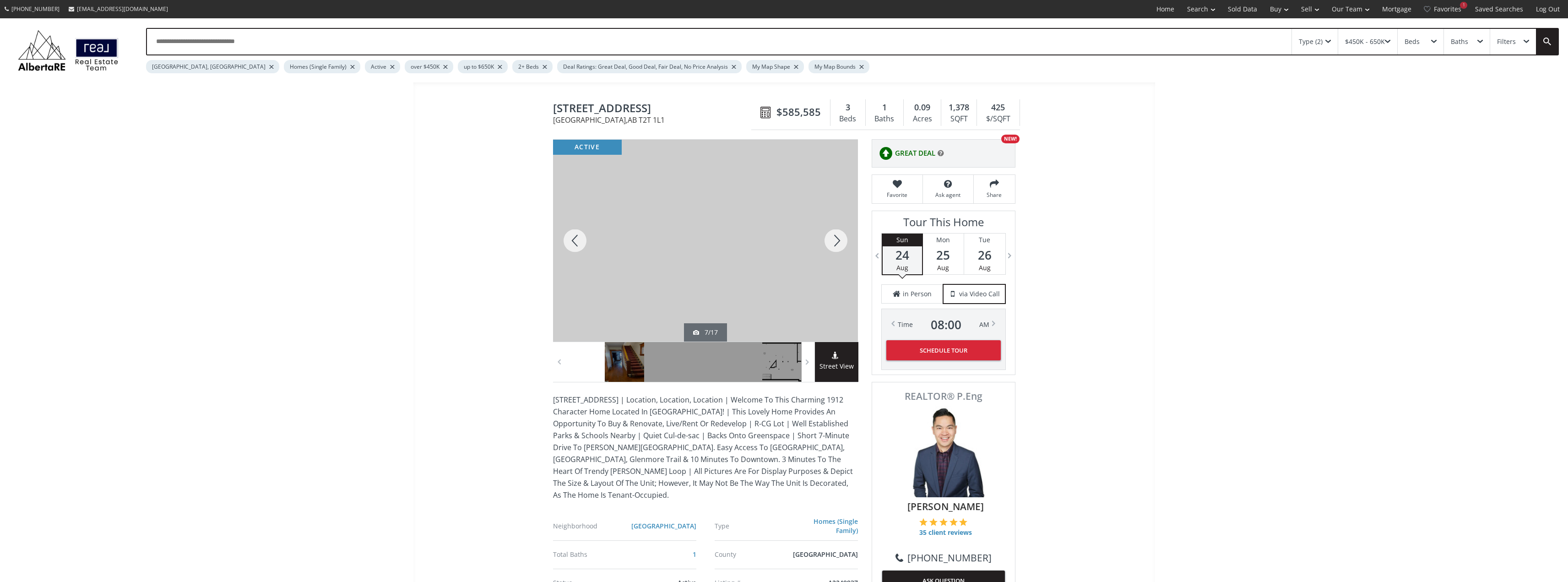
click at [570, 240] on div at bounding box center [575, 240] width 44 height 202
click at [830, 240] on div at bounding box center [836, 240] width 44 height 202
click at [834, 241] on div at bounding box center [836, 240] width 44 height 202
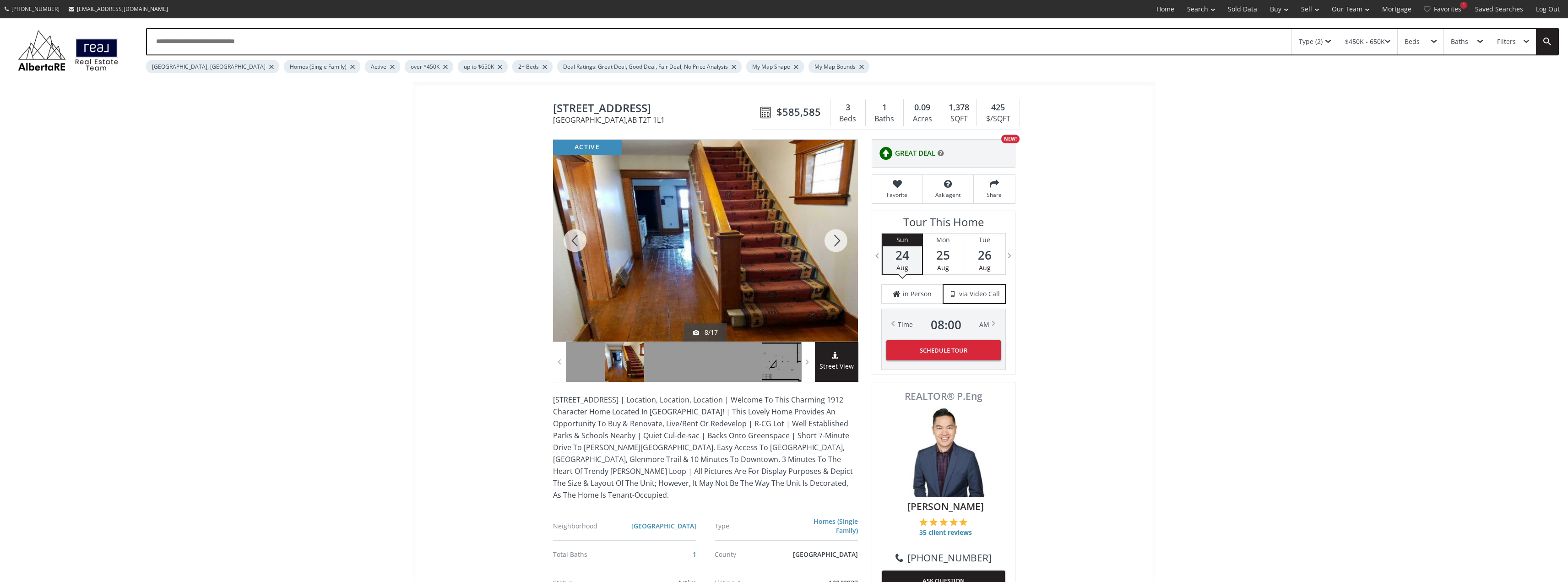
click at [834, 241] on div at bounding box center [836, 240] width 44 height 202
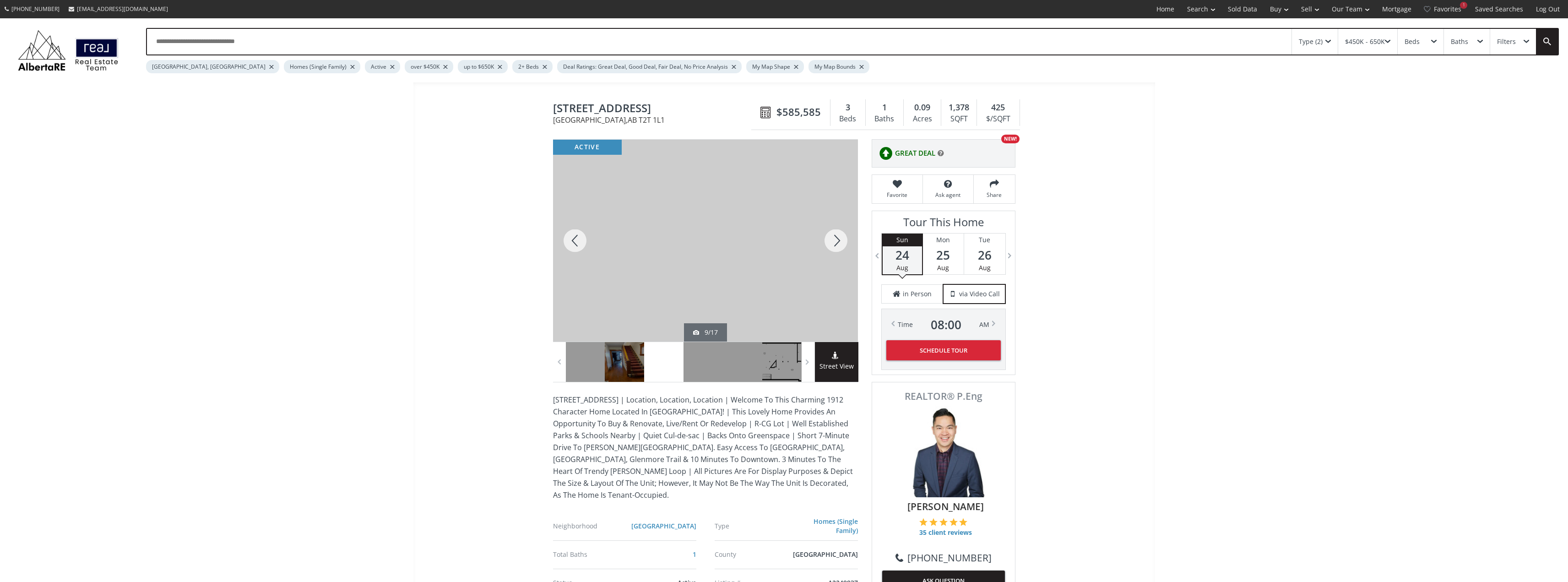
click at [839, 235] on div at bounding box center [836, 240] width 44 height 202
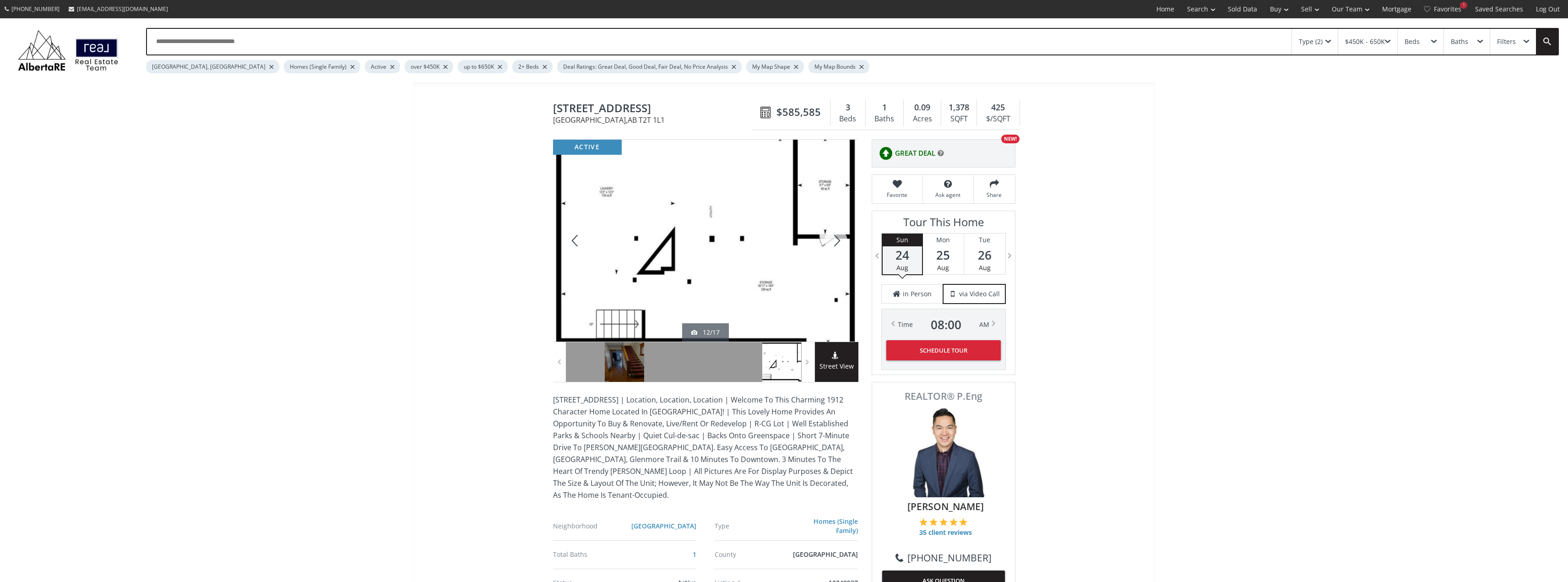
click at [839, 235] on div at bounding box center [836, 240] width 44 height 202
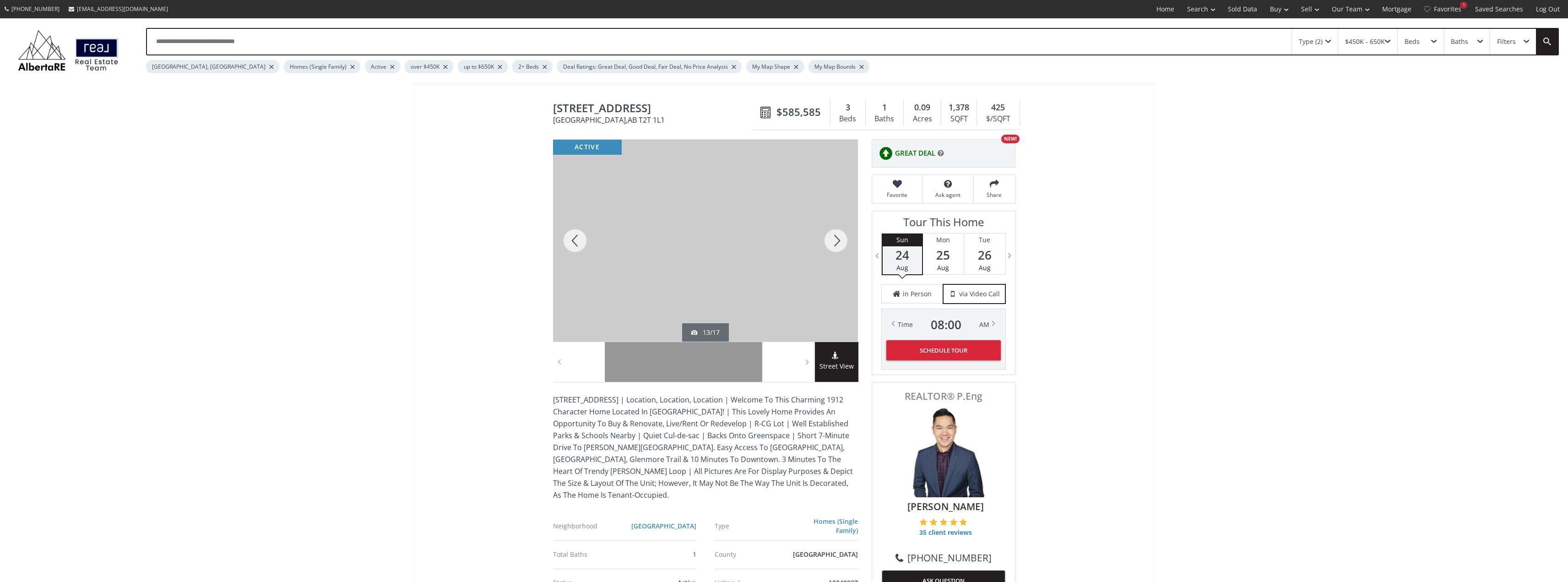
click at [839, 235] on div at bounding box center [836, 240] width 44 height 202
click at [575, 238] on div at bounding box center [575, 240] width 44 height 202
drag, startPoint x: 750, startPoint y: 267, endPoint x: 702, endPoint y: 230, distance: 60.6
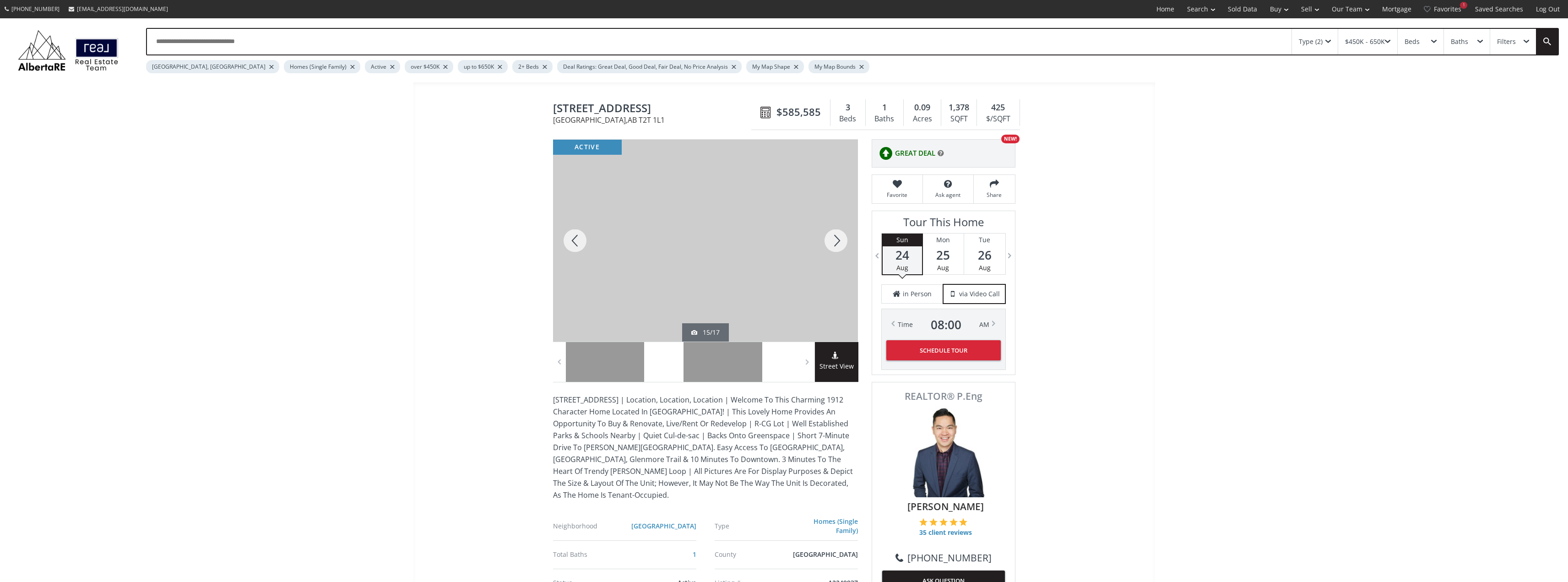
click at [702, 230] on div at bounding box center [657, 240] width 305 height 202
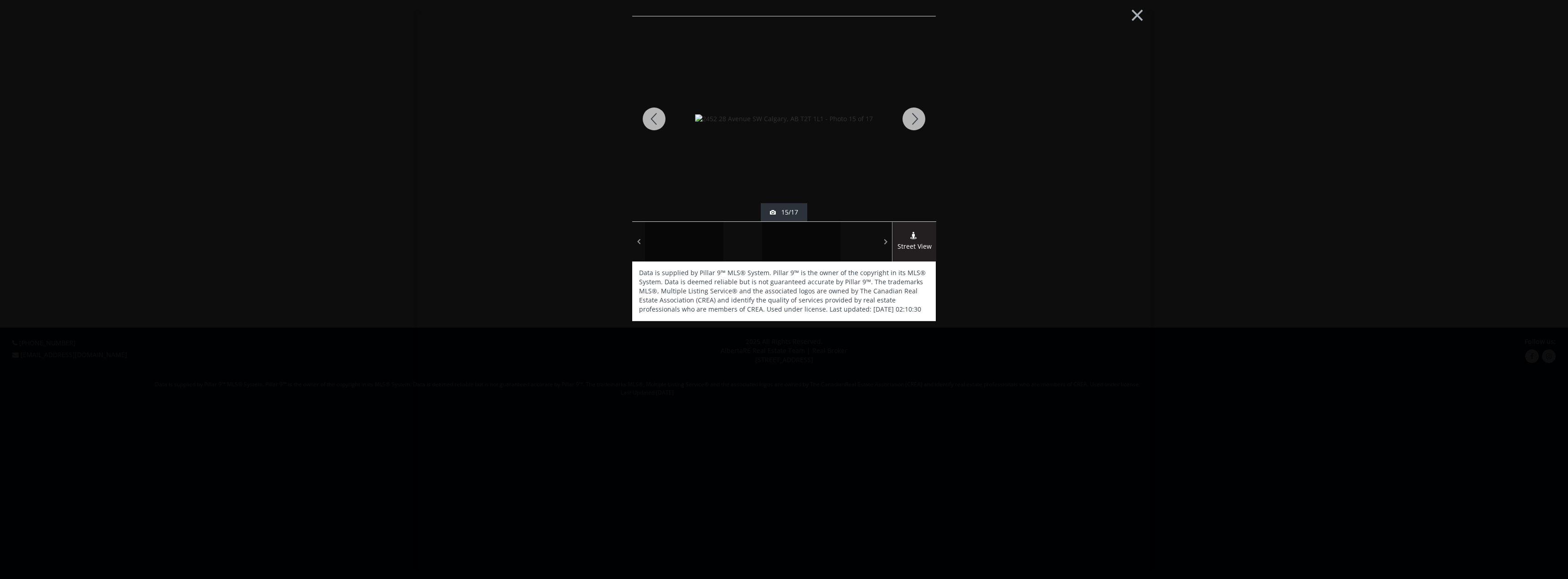
click at [553, 231] on div "× active 15/17 Street View Data is supplied by Pillar 9™ MLS® System. Pillar 9™…" at bounding box center [783, 290] width 738 height 561
click at [1134, 15] on button "×" at bounding box center [1137, 14] width 50 height 37
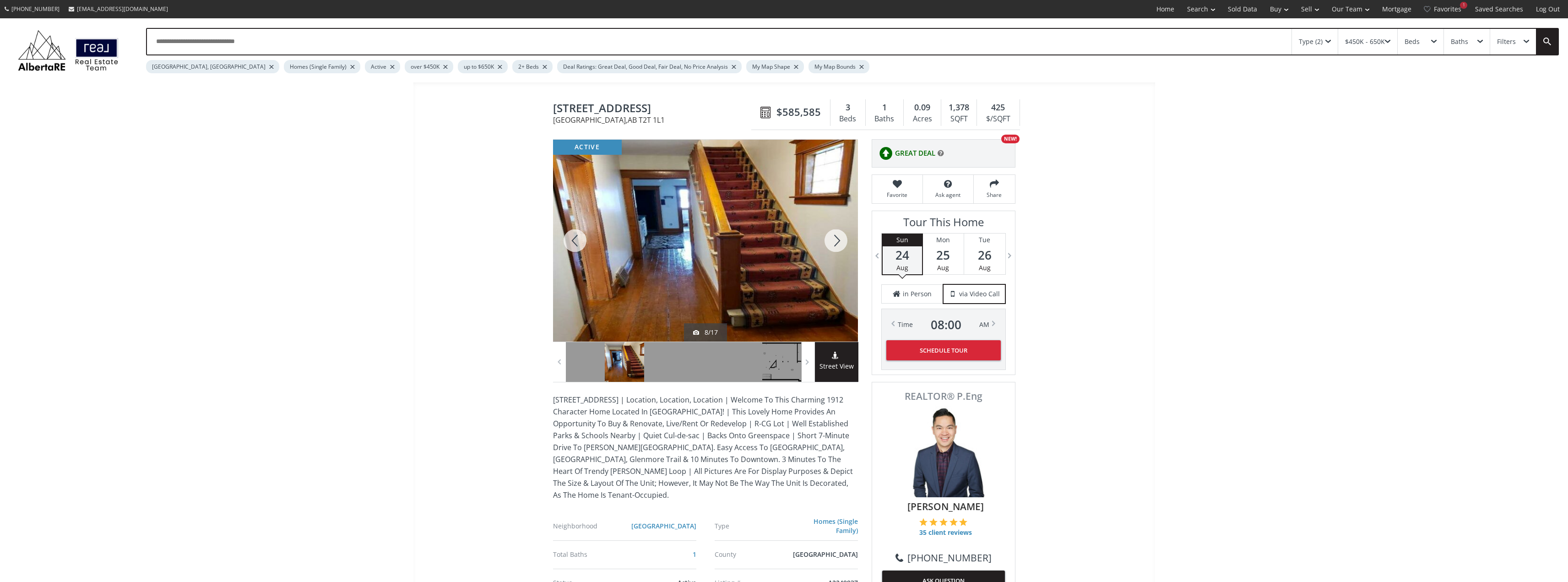
click at [837, 241] on div at bounding box center [836, 240] width 44 height 202
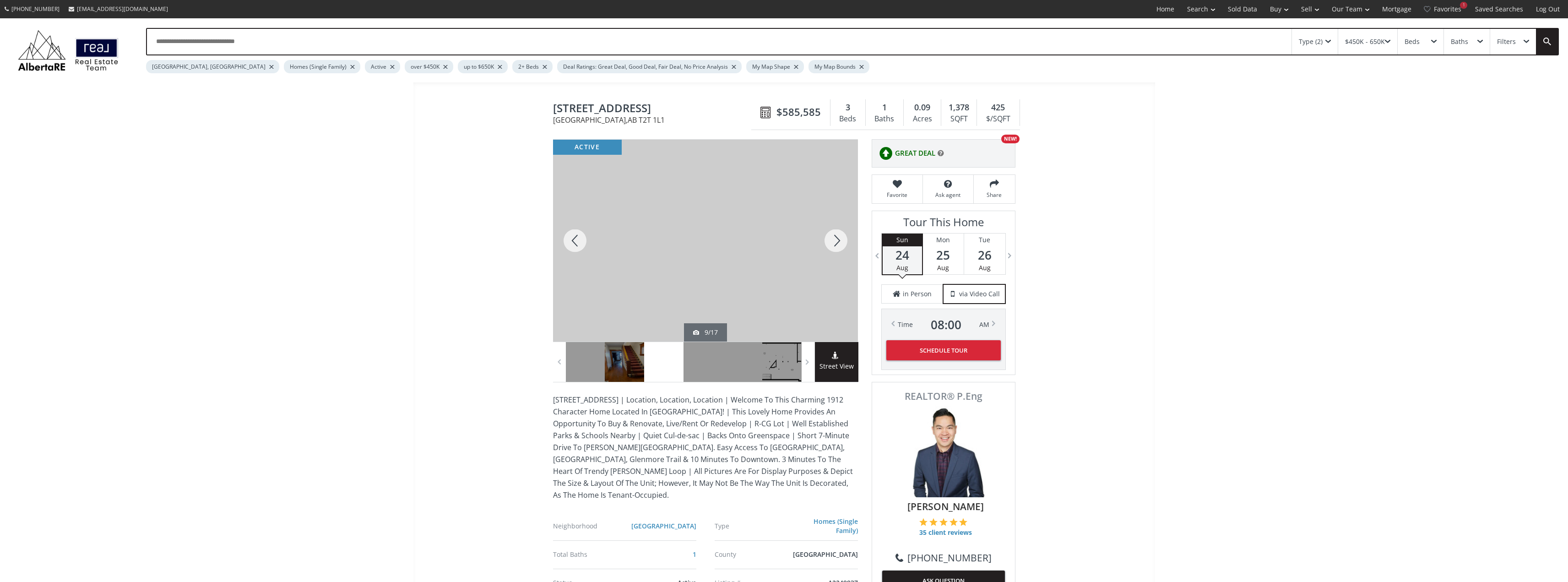
click at [837, 241] on div at bounding box center [836, 240] width 44 height 202
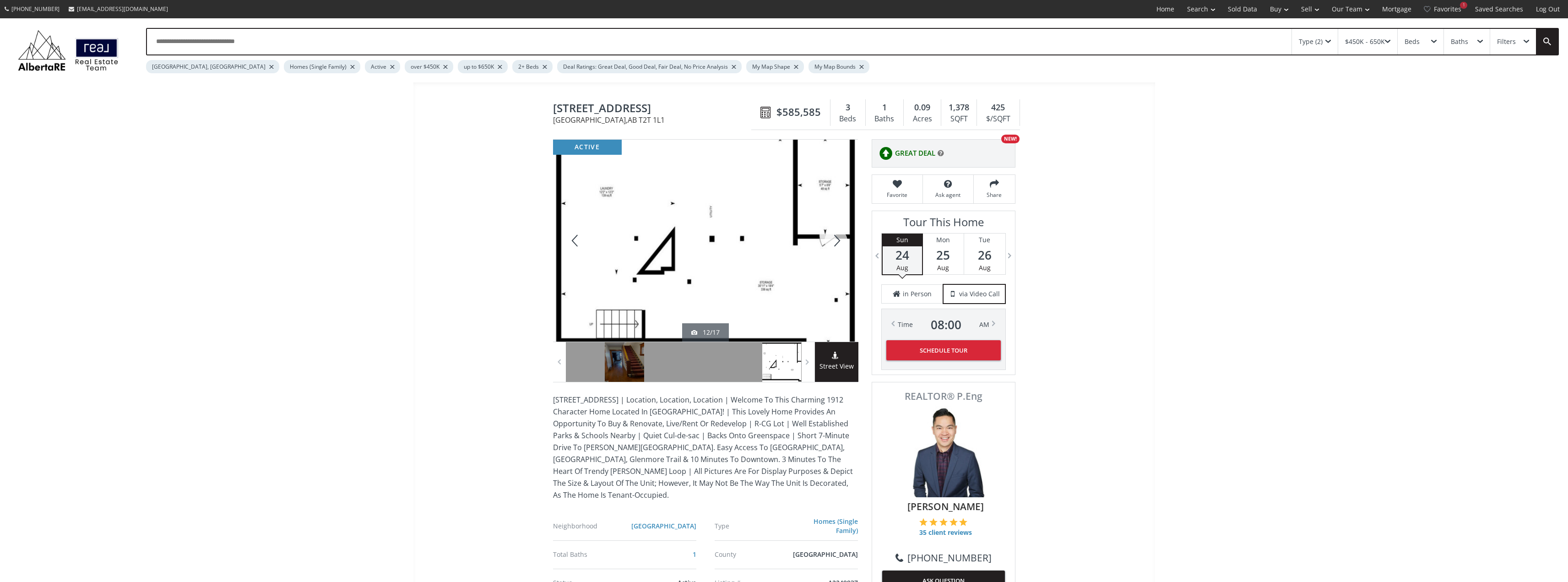
click at [837, 241] on div at bounding box center [836, 240] width 44 height 202
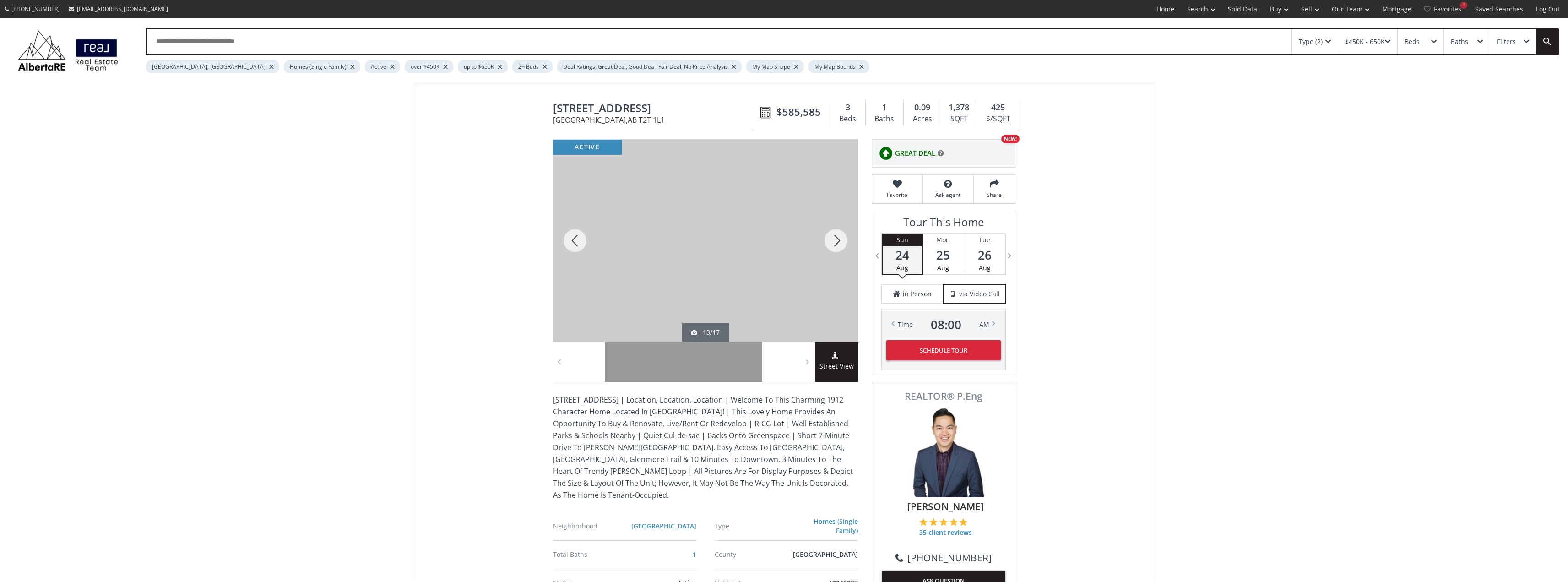
click at [837, 241] on div at bounding box center [836, 240] width 44 height 202
click at [837, 240] on div at bounding box center [836, 240] width 44 height 202
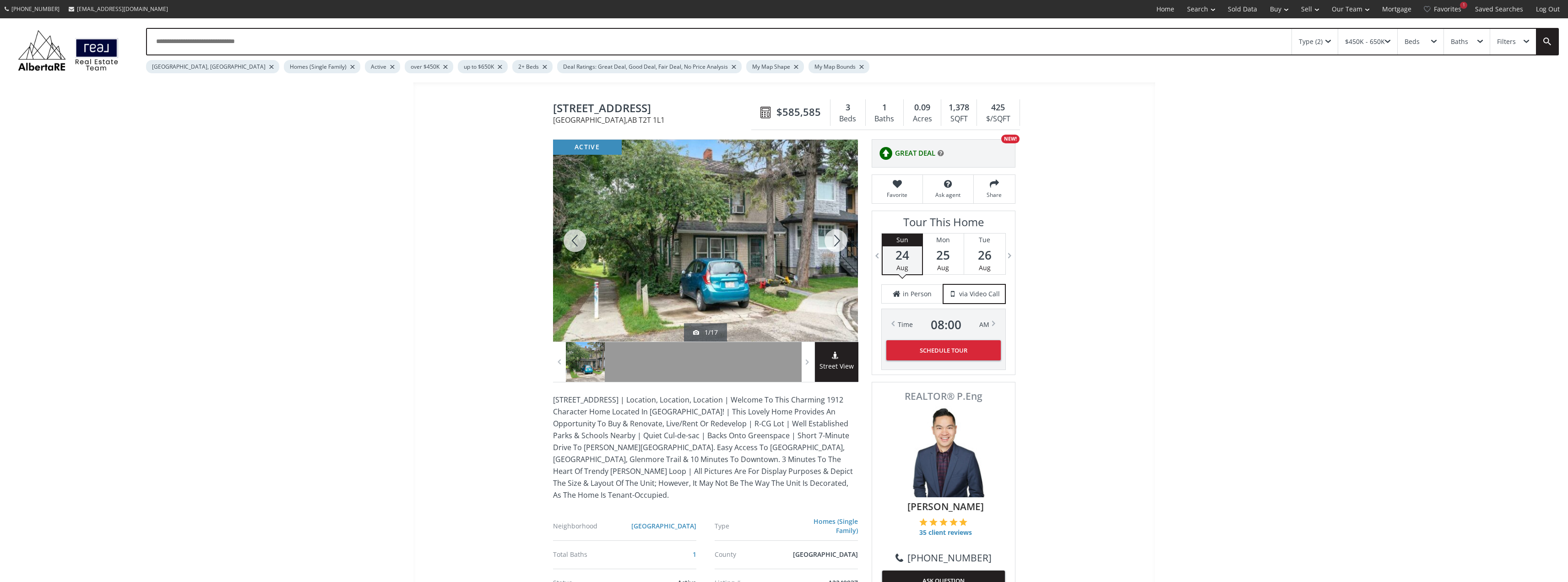
click at [837, 240] on div at bounding box center [836, 240] width 44 height 202
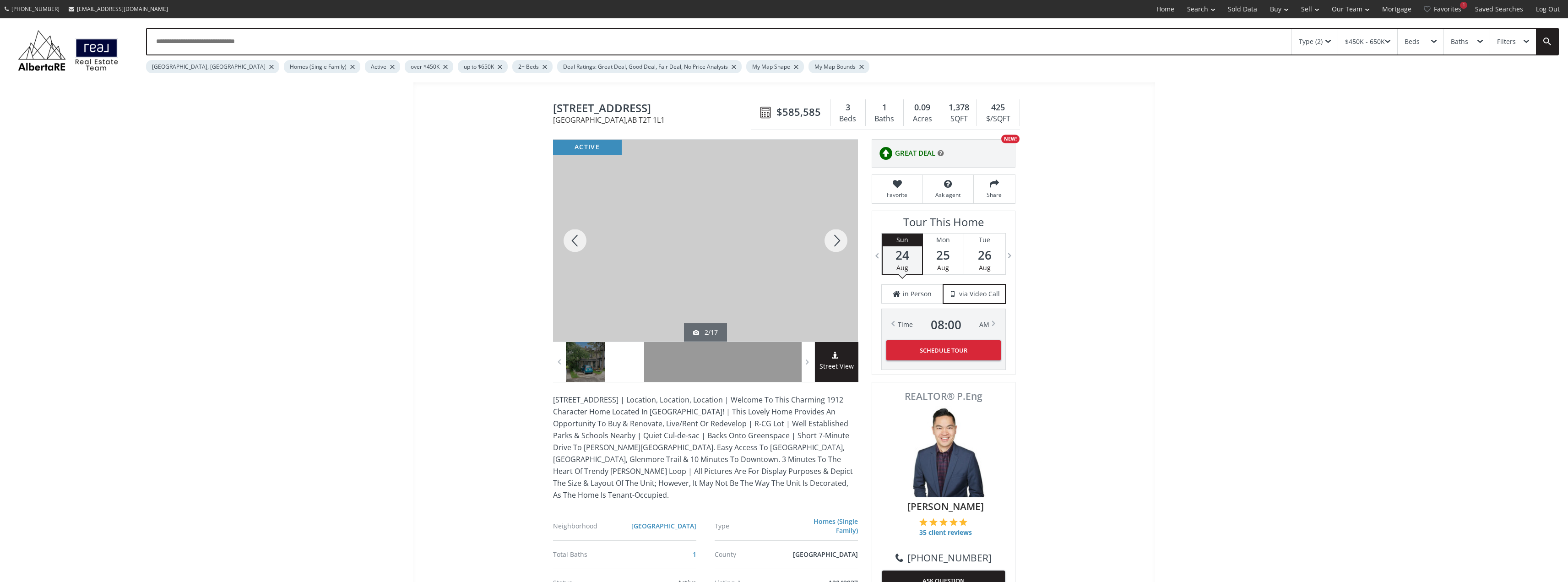
click at [837, 240] on div at bounding box center [836, 240] width 44 height 202
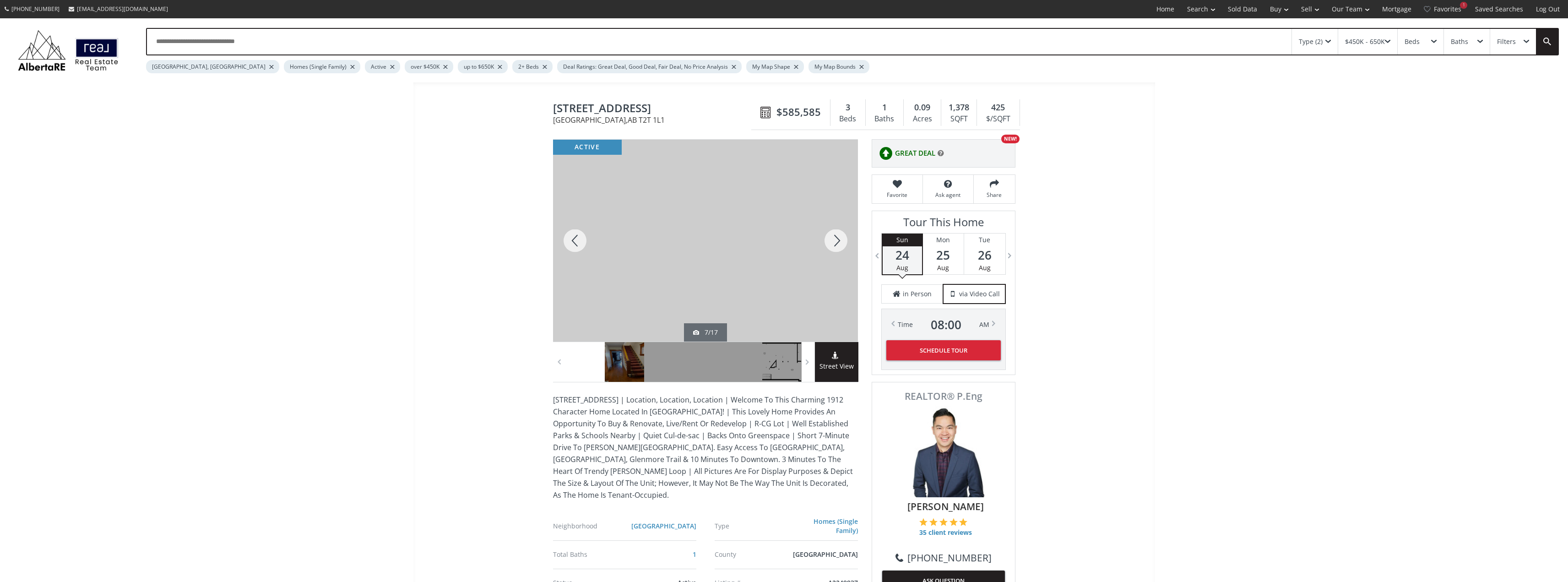
click at [837, 240] on div at bounding box center [836, 240] width 44 height 202
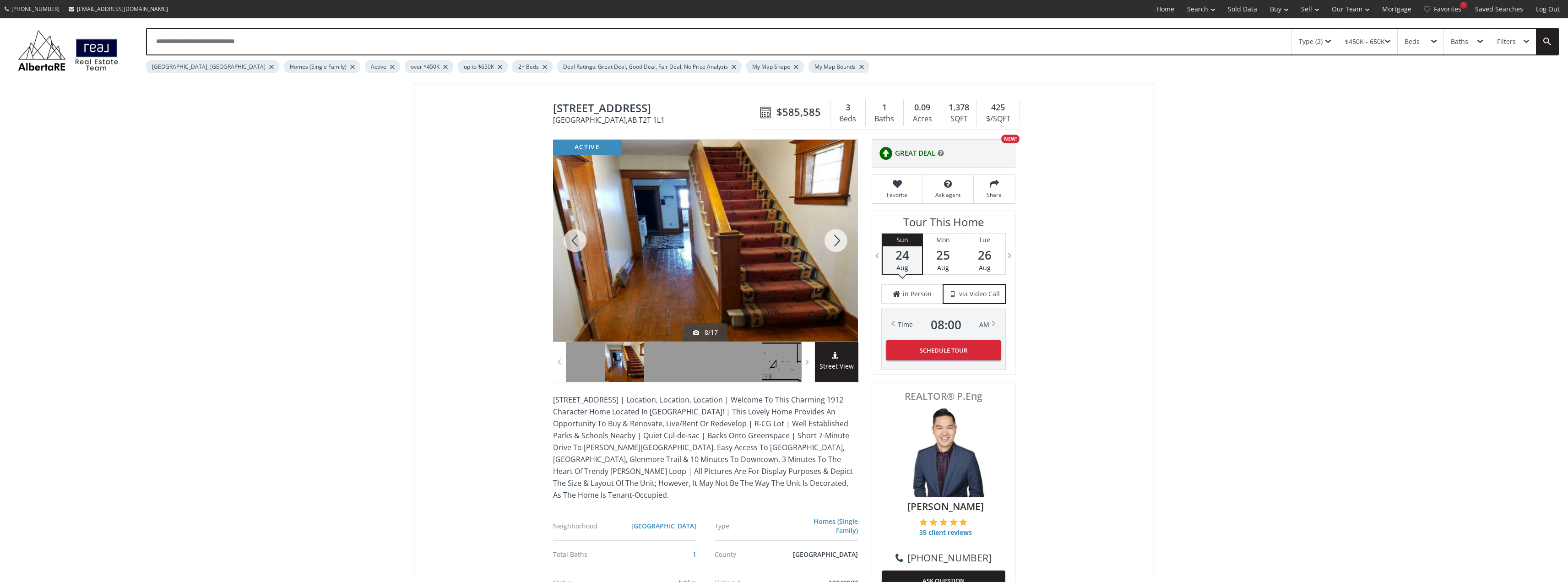
click at [837, 240] on div at bounding box center [836, 240] width 44 height 202
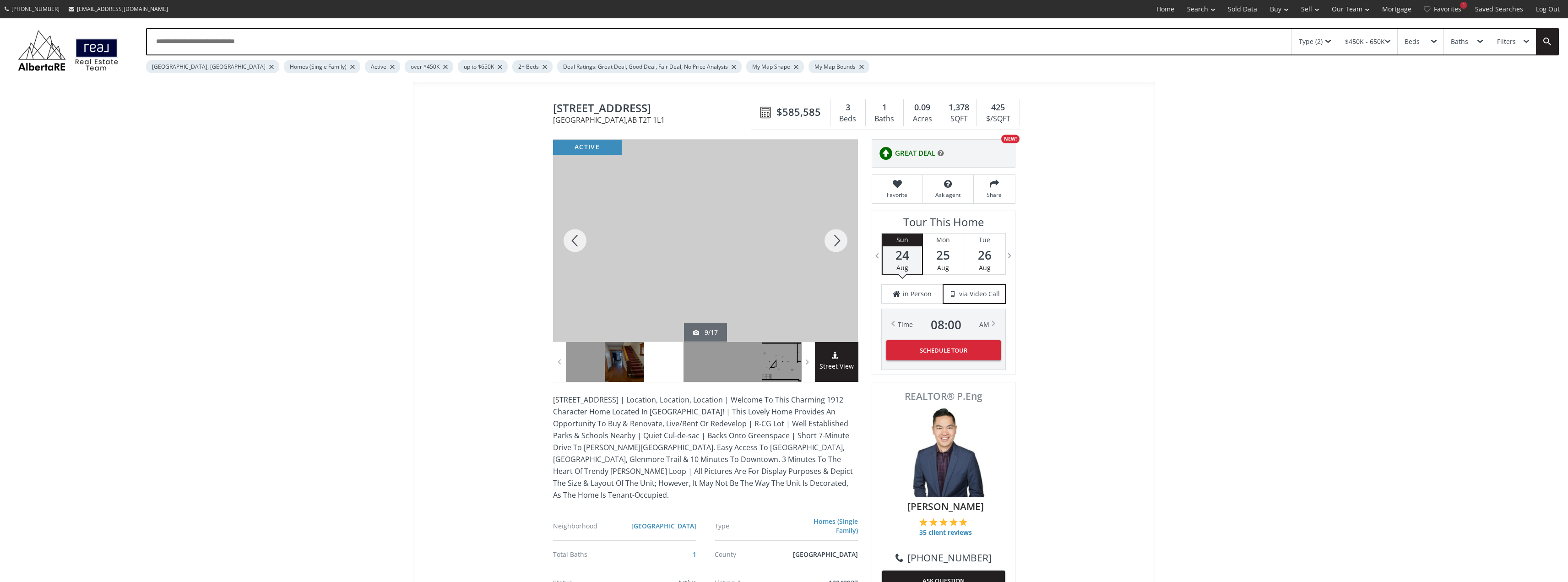
click at [582, 238] on div at bounding box center [575, 240] width 44 height 202
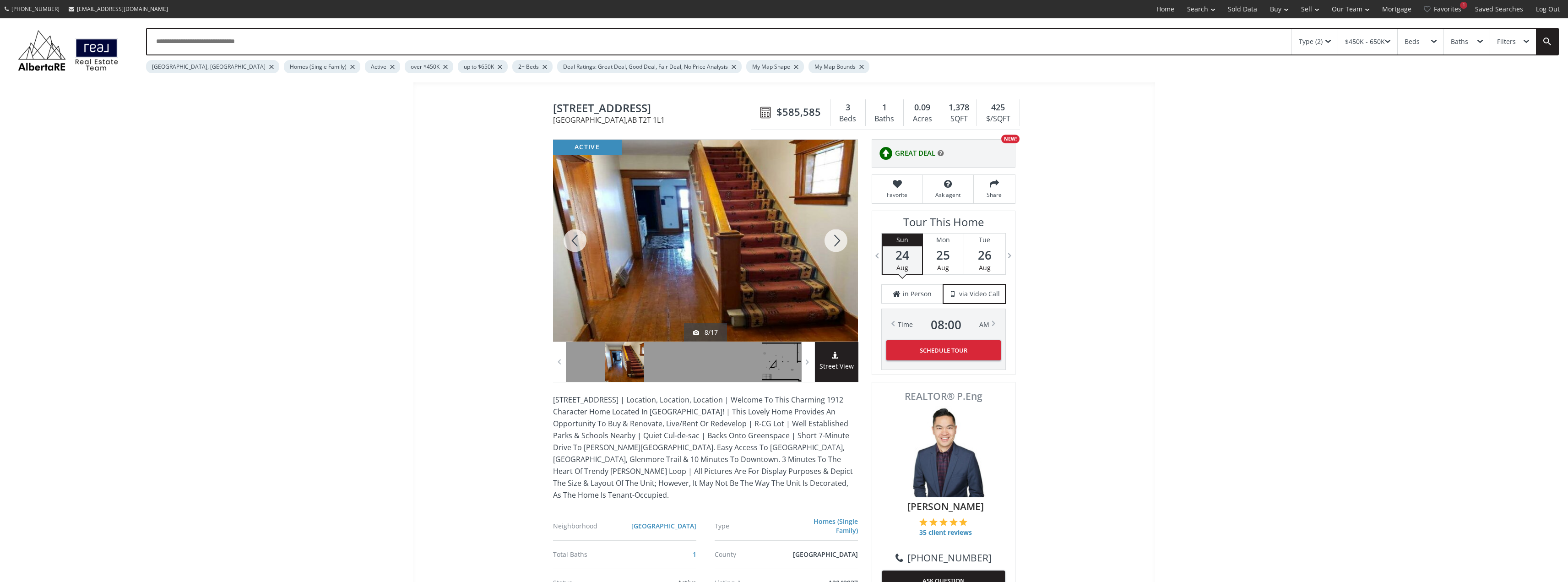
click at [838, 241] on div at bounding box center [836, 240] width 44 height 202
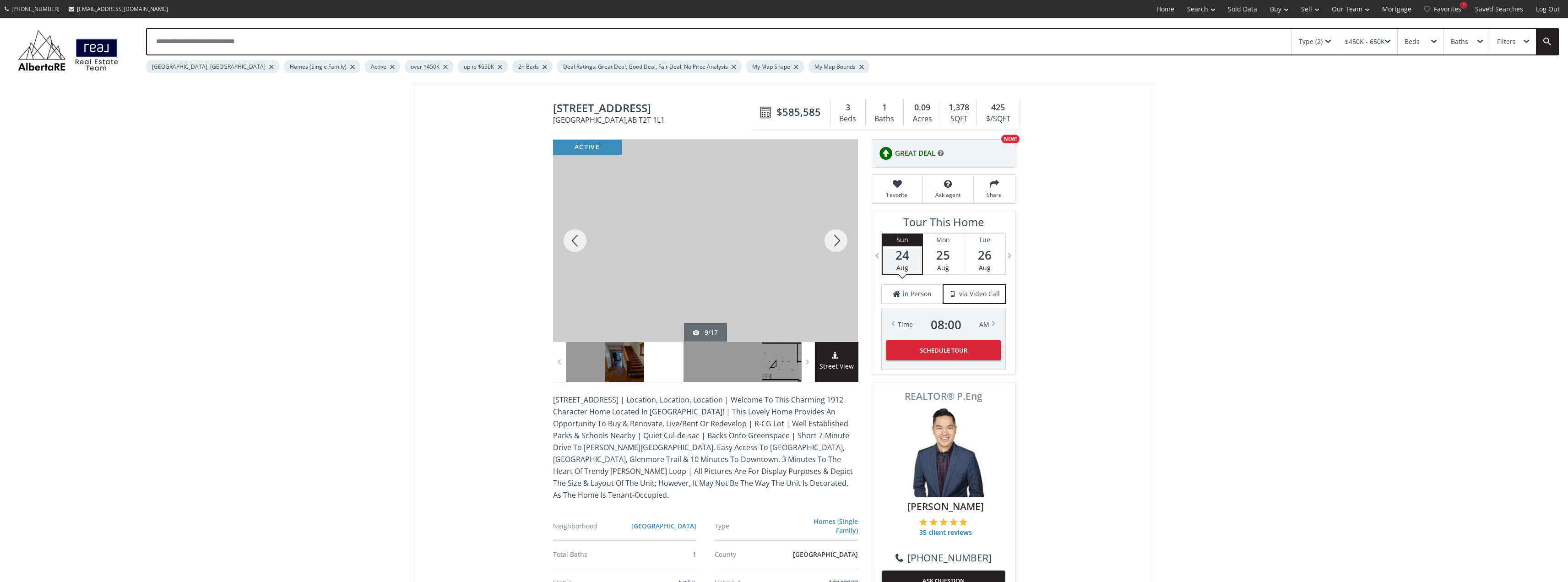
click at [838, 241] on div at bounding box center [836, 240] width 44 height 202
click at [580, 240] on div at bounding box center [575, 240] width 44 height 202
click at [580, 240] on div at bounding box center [575, 240] width 44 height 202
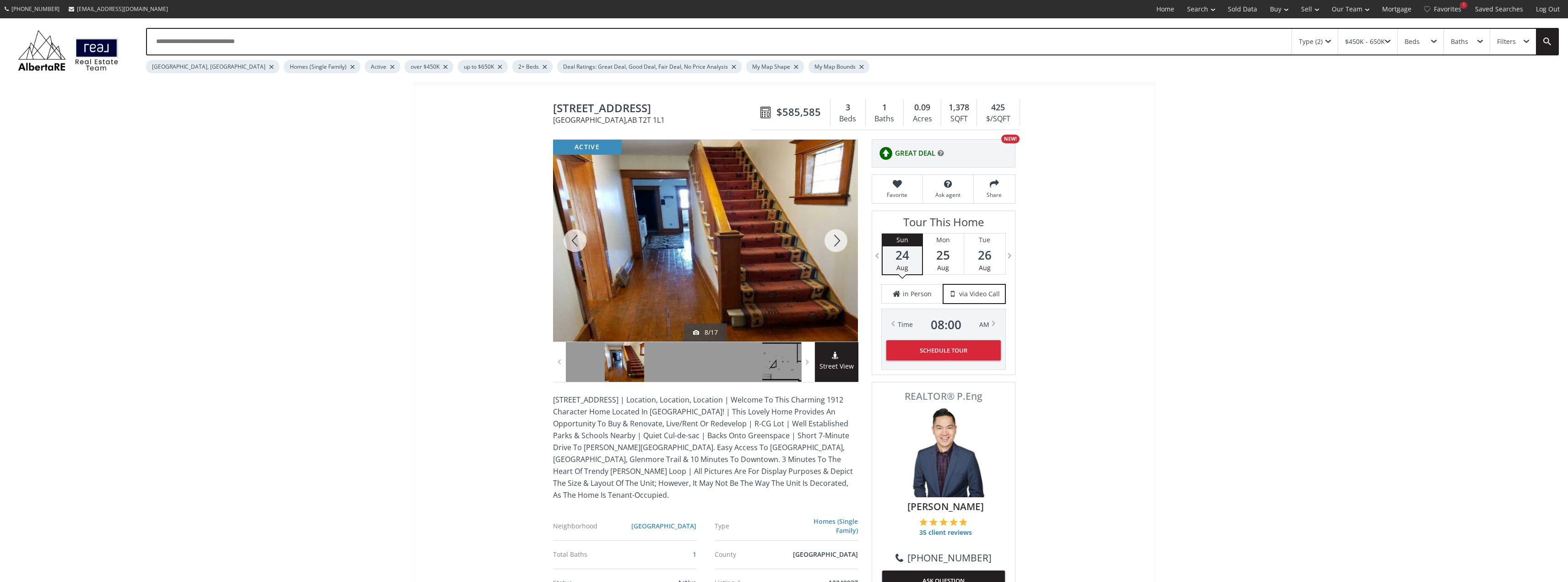
click at [833, 235] on div at bounding box center [836, 240] width 44 height 202
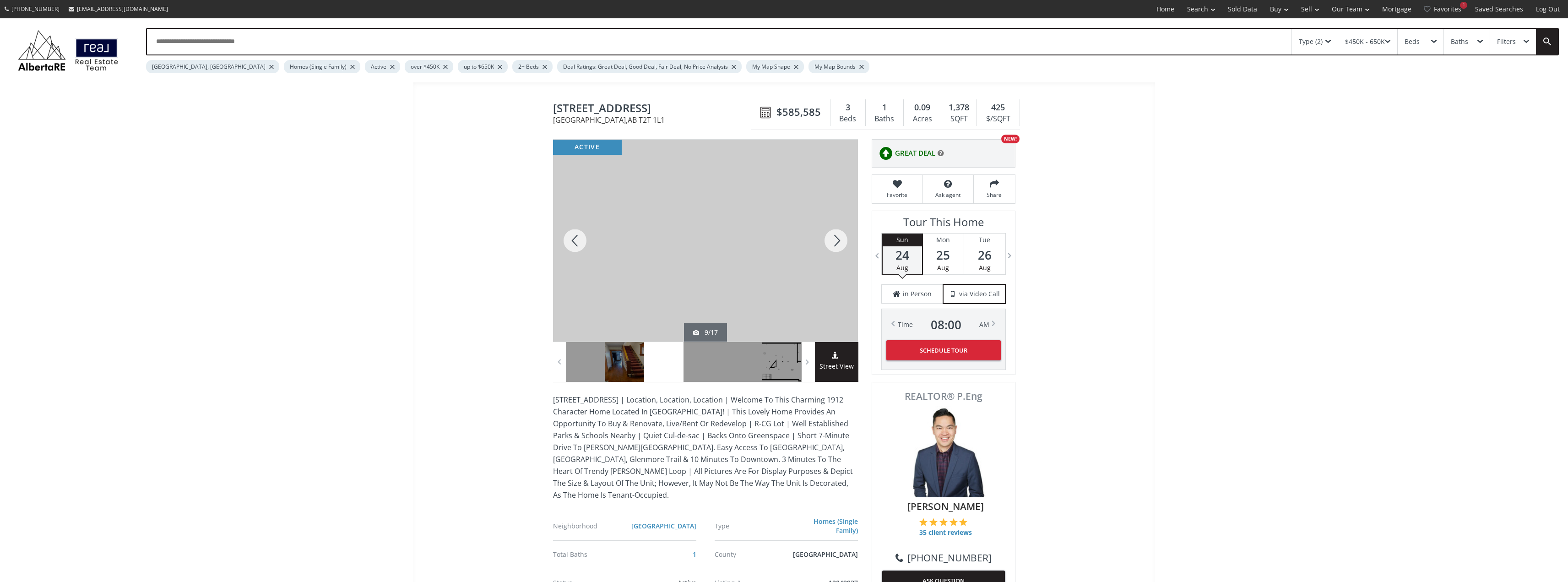
click at [575, 240] on div at bounding box center [575, 240] width 44 height 202
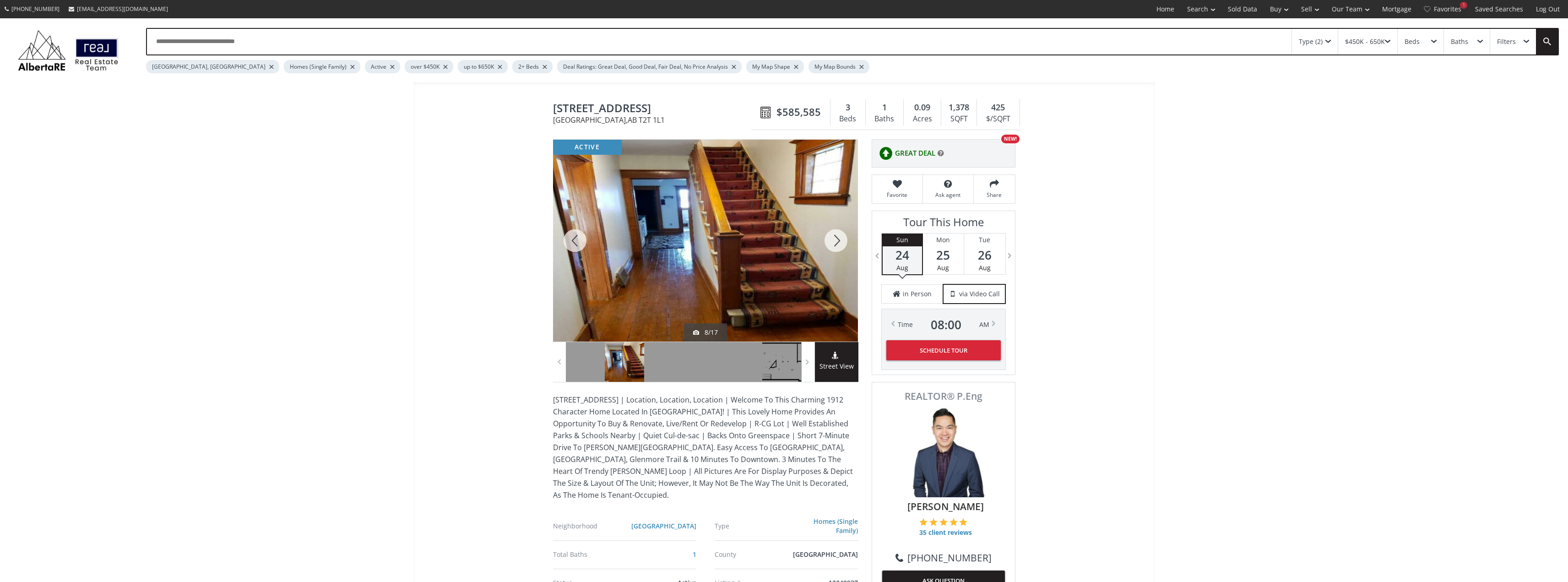
click at [579, 238] on div at bounding box center [575, 240] width 44 height 202
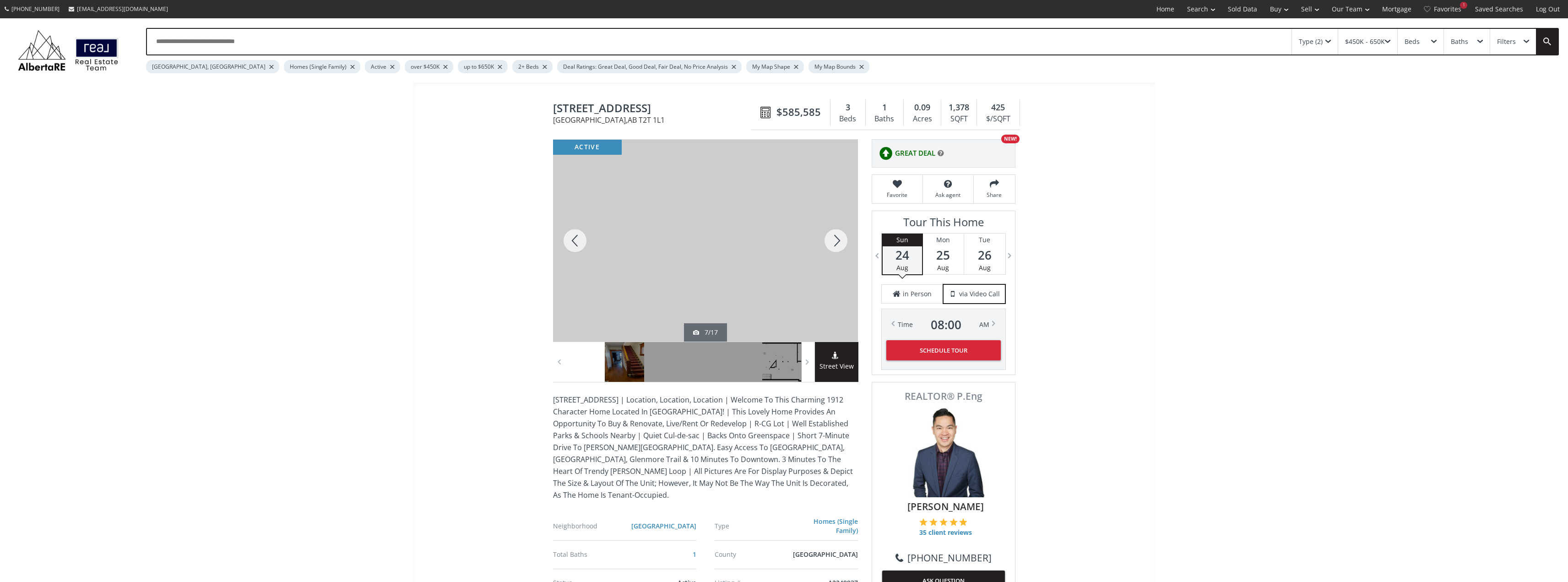
click at [826, 243] on div at bounding box center [836, 240] width 44 height 202
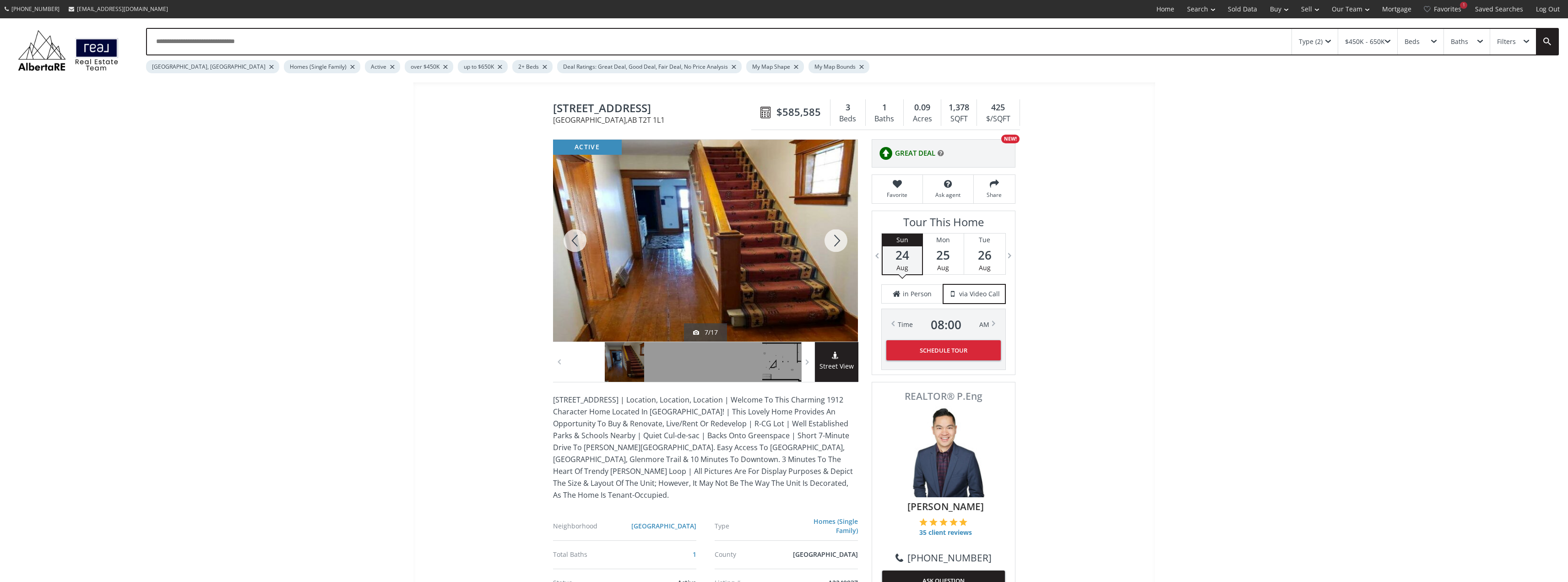
click at [826, 243] on div at bounding box center [836, 240] width 44 height 202
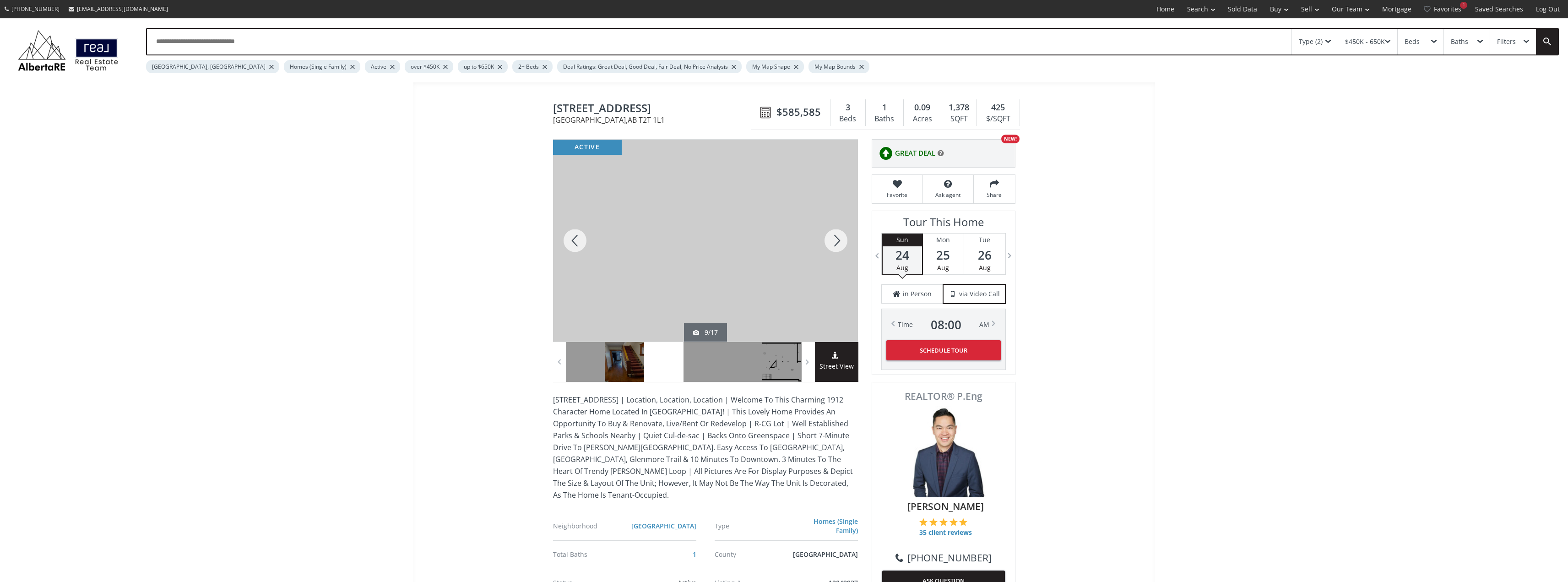
click at [826, 243] on div at bounding box center [836, 240] width 44 height 202
click at [826, 242] on div at bounding box center [836, 240] width 44 height 202
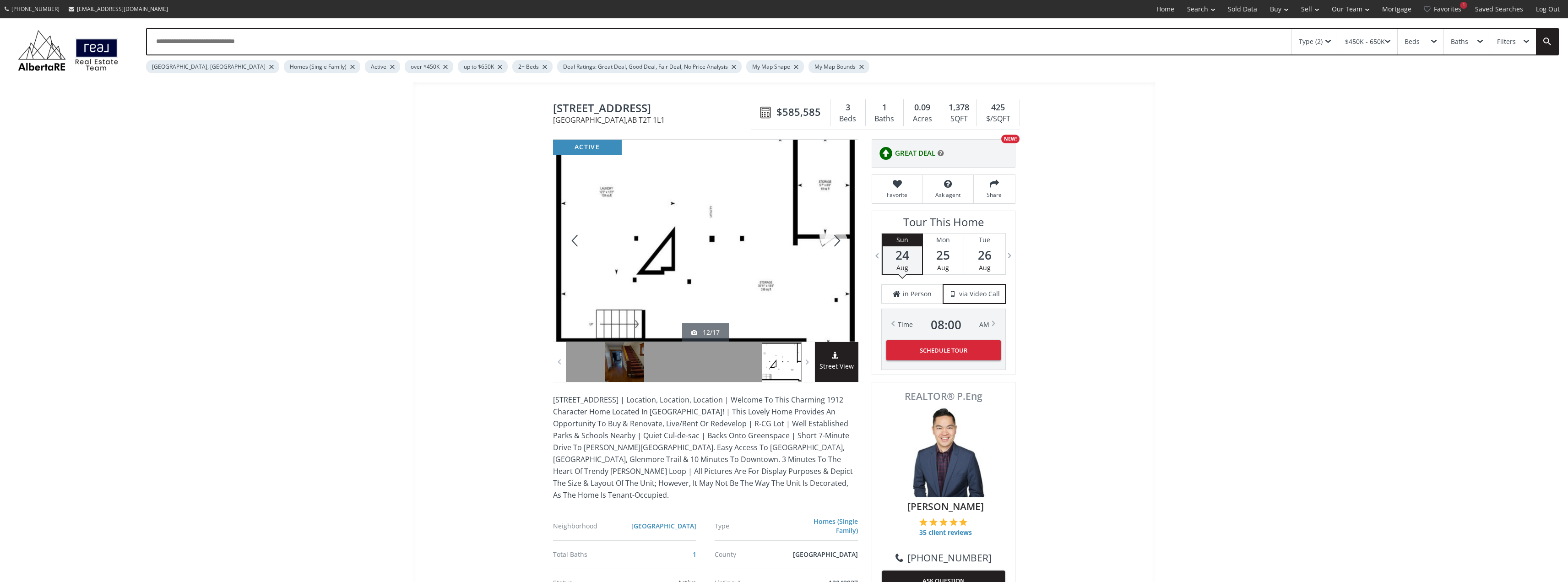
click at [825, 241] on div at bounding box center [836, 240] width 44 height 202
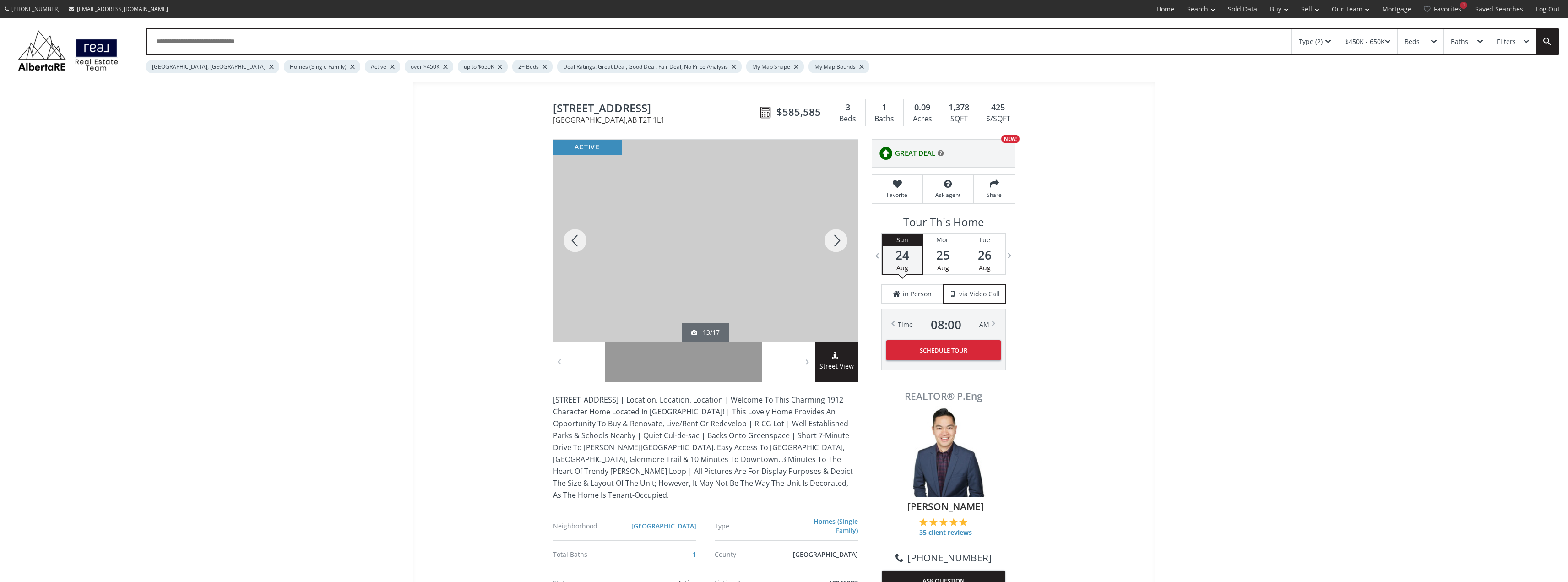
click at [825, 241] on div at bounding box center [836, 240] width 44 height 202
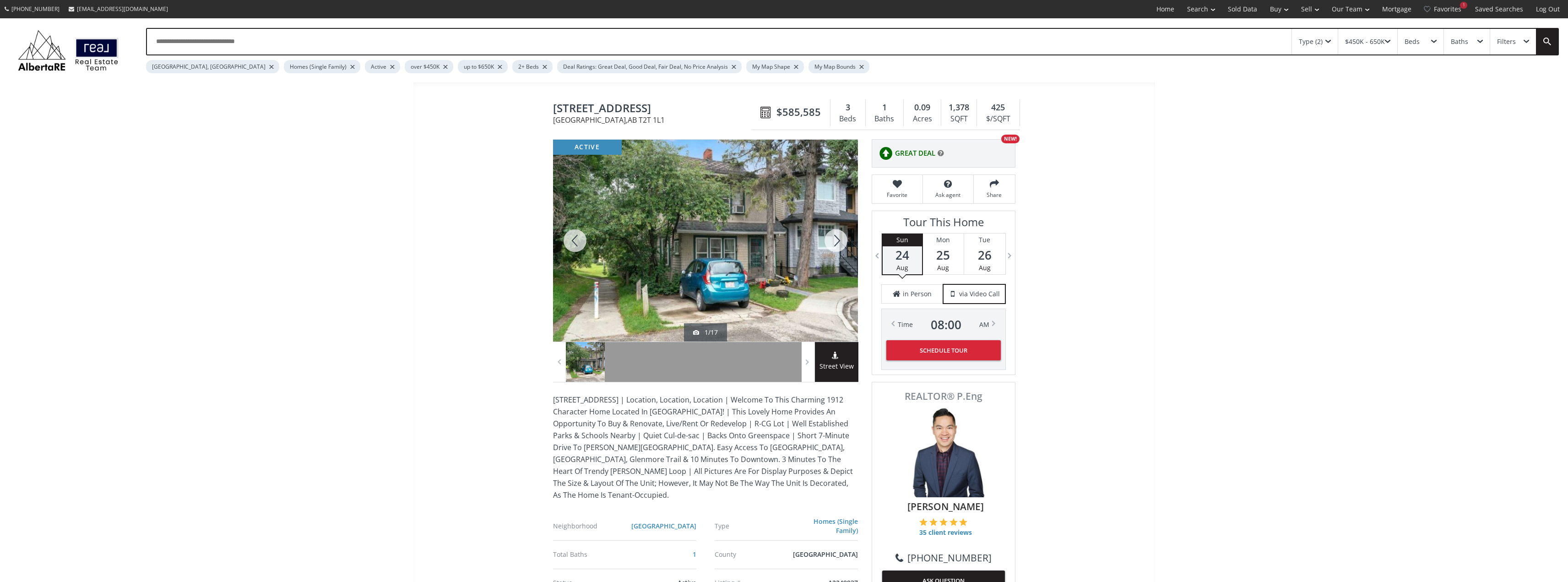
click at [825, 241] on div at bounding box center [836, 240] width 44 height 202
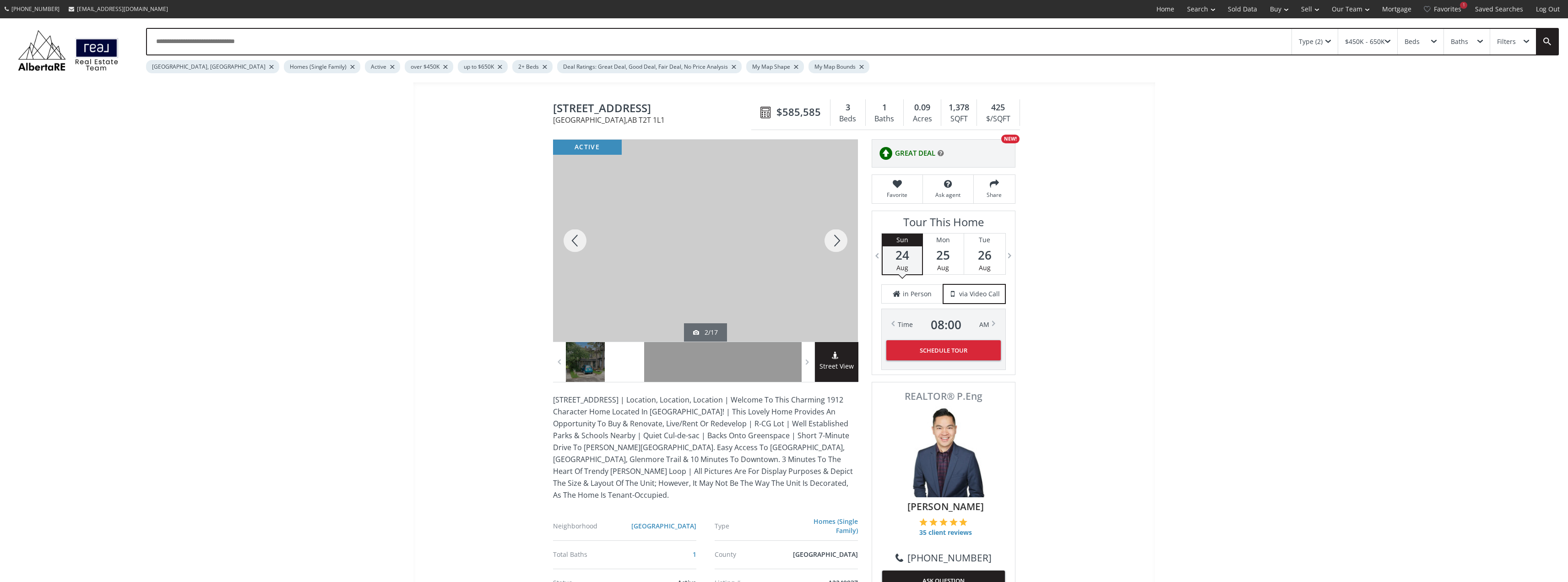
click at [825, 241] on div at bounding box center [836, 240] width 44 height 202
click at [584, 240] on div at bounding box center [575, 240] width 44 height 202
drag, startPoint x: 631, startPoint y: 200, endPoint x: 635, endPoint y: 229, distance: 29.3
click at [635, 229] on div at bounding box center [709, 240] width 305 height 202
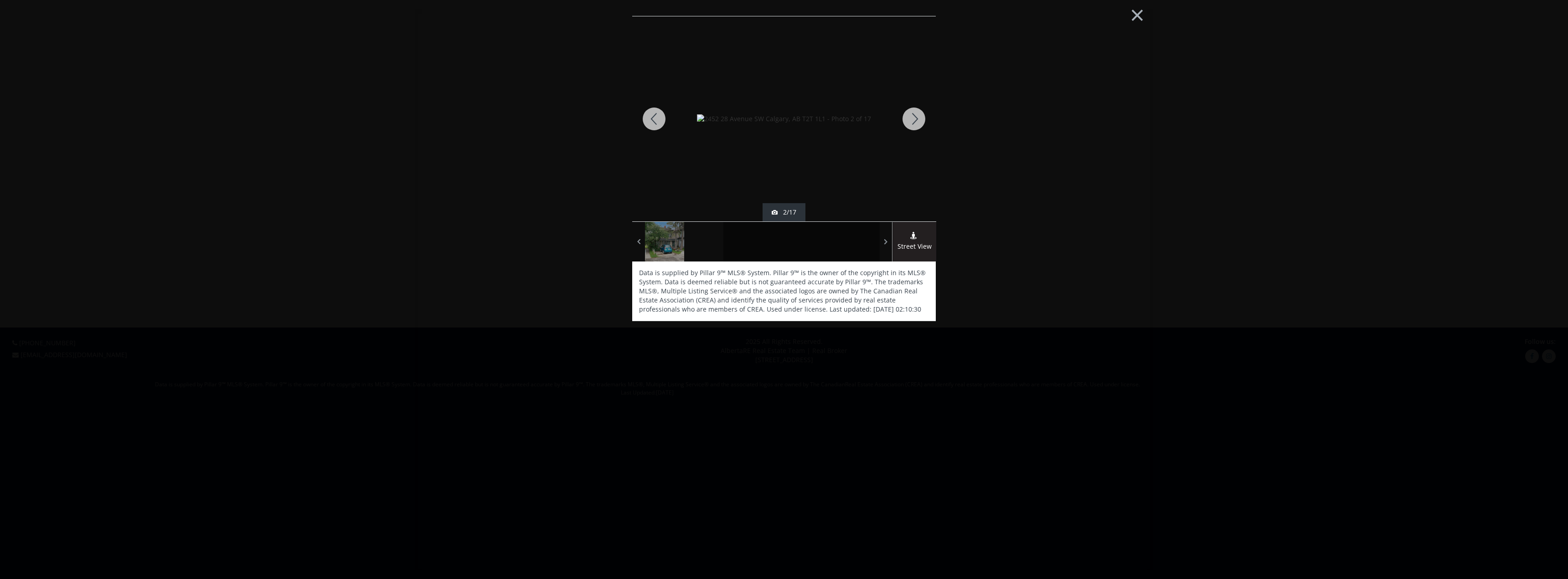
click at [611, 229] on div "active 2/17 Street View Data is supplied by Pillar 9™ MLS® System. Pillar 9™ is…" at bounding box center [784, 293] width 460 height 554
click at [1136, 18] on button "×" at bounding box center [1137, 14] width 50 height 37
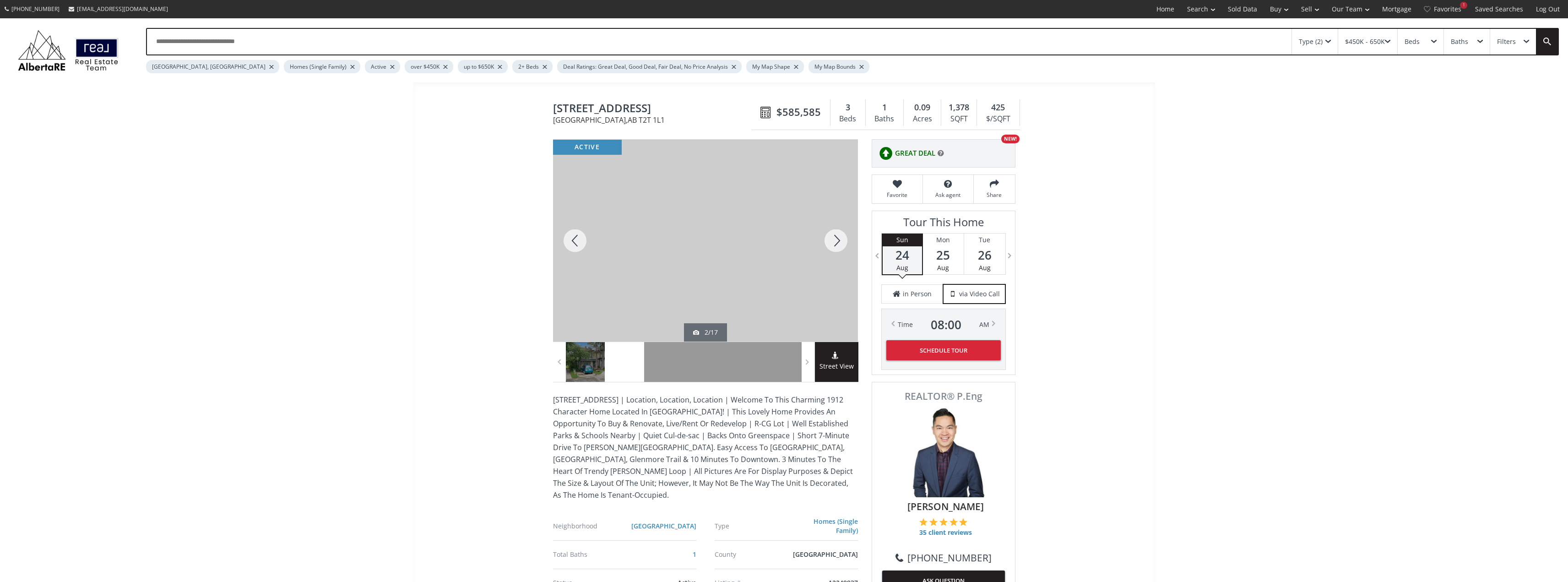
click at [831, 239] on div at bounding box center [836, 240] width 44 height 202
click at [832, 238] on div at bounding box center [836, 240] width 44 height 202
click at [832, 237] on div at bounding box center [836, 240] width 44 height 202
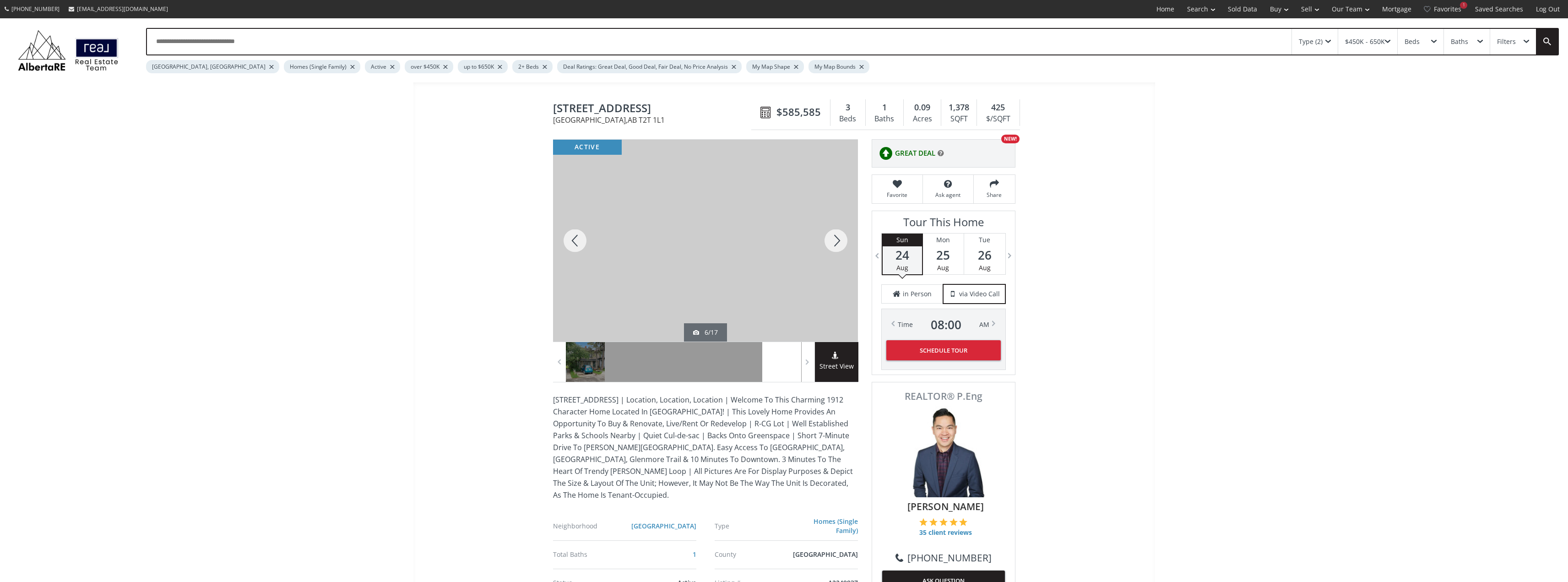
click at [832, 237] on div at bounding box center [836, 240] width 44 height 202
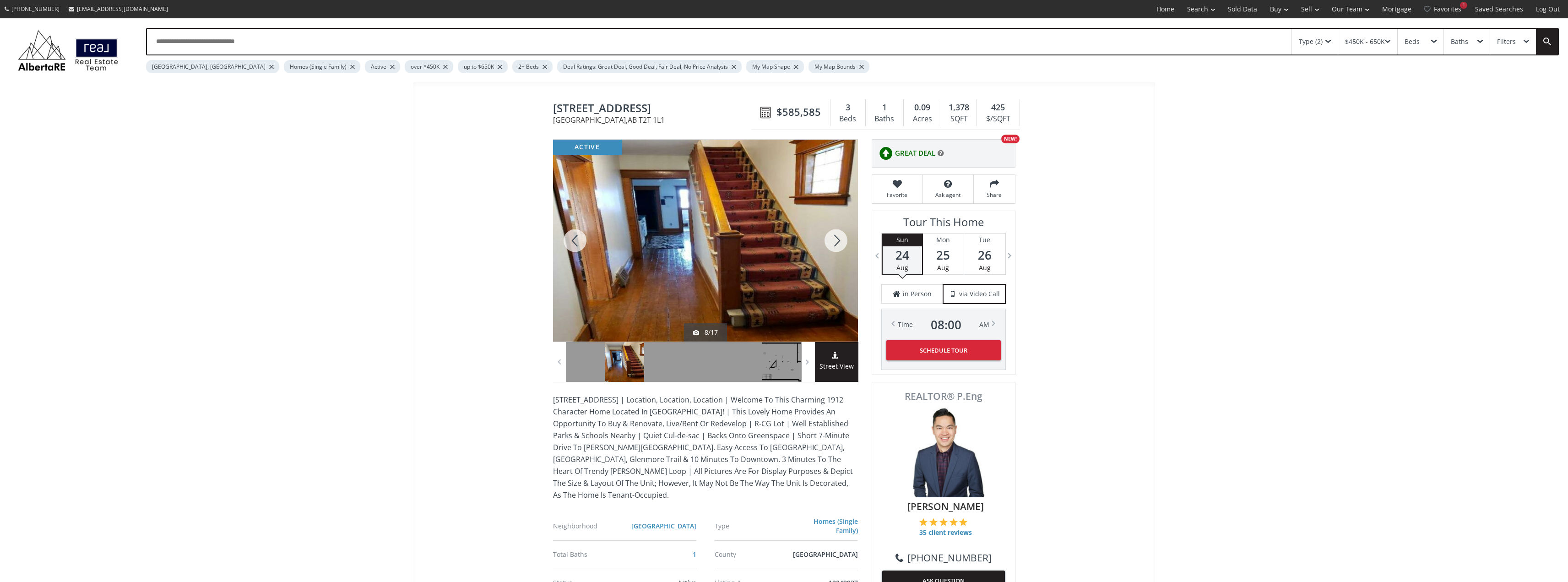
click at [832, 237] on div at bounding box center [836, 240] width 44 height 202
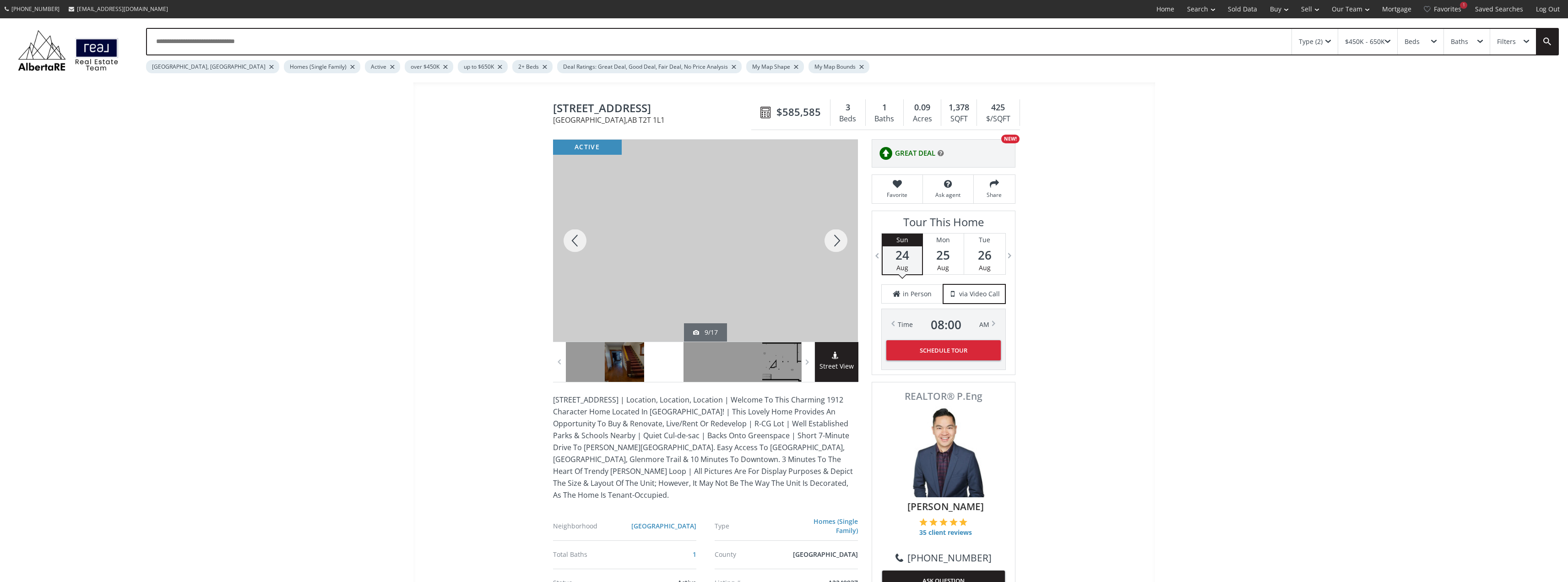
click at [832, 237] on div at bounding box center [836, 240] width 44 height 202
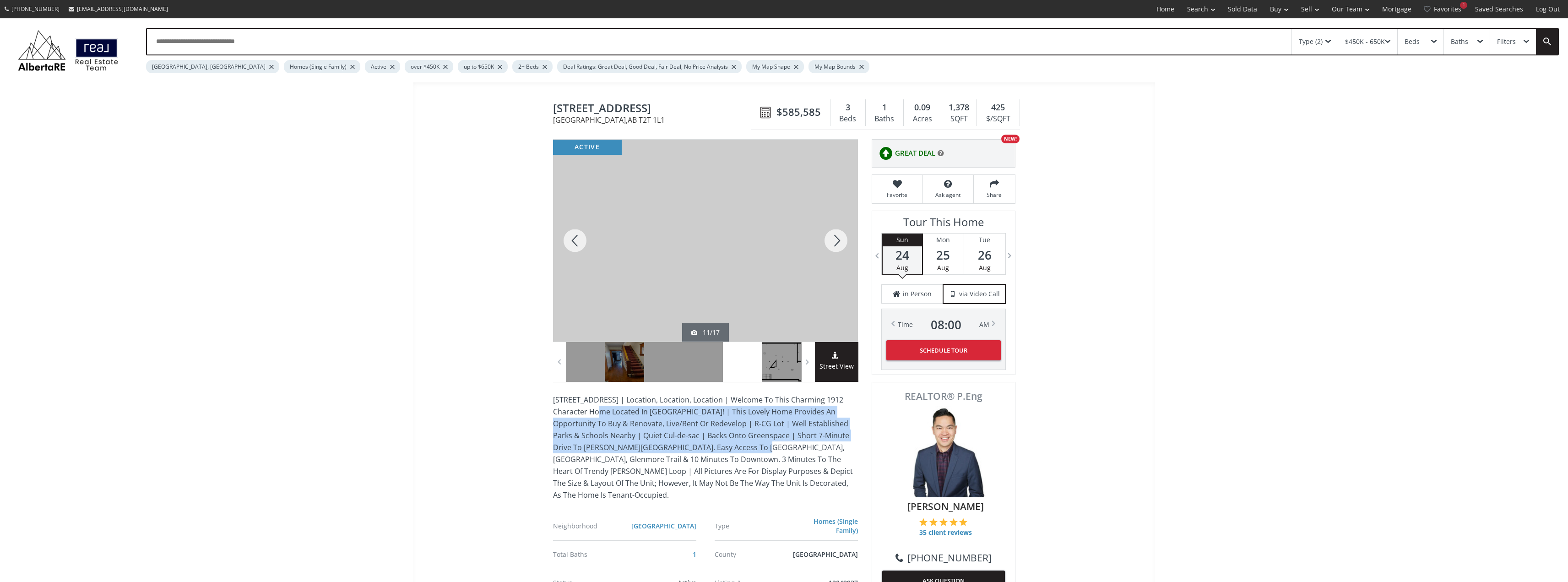
drag, startPoint x: 593, startPoint y: 408, endPoint x: 754, endPoint y: 448, distance: 165.9
click at [754, 448] on p "[STREET_ADDRESS] | Location, Location, Location | Welcome To This Charming 1912…" at bounding box center [705, 447] width 305 height 107
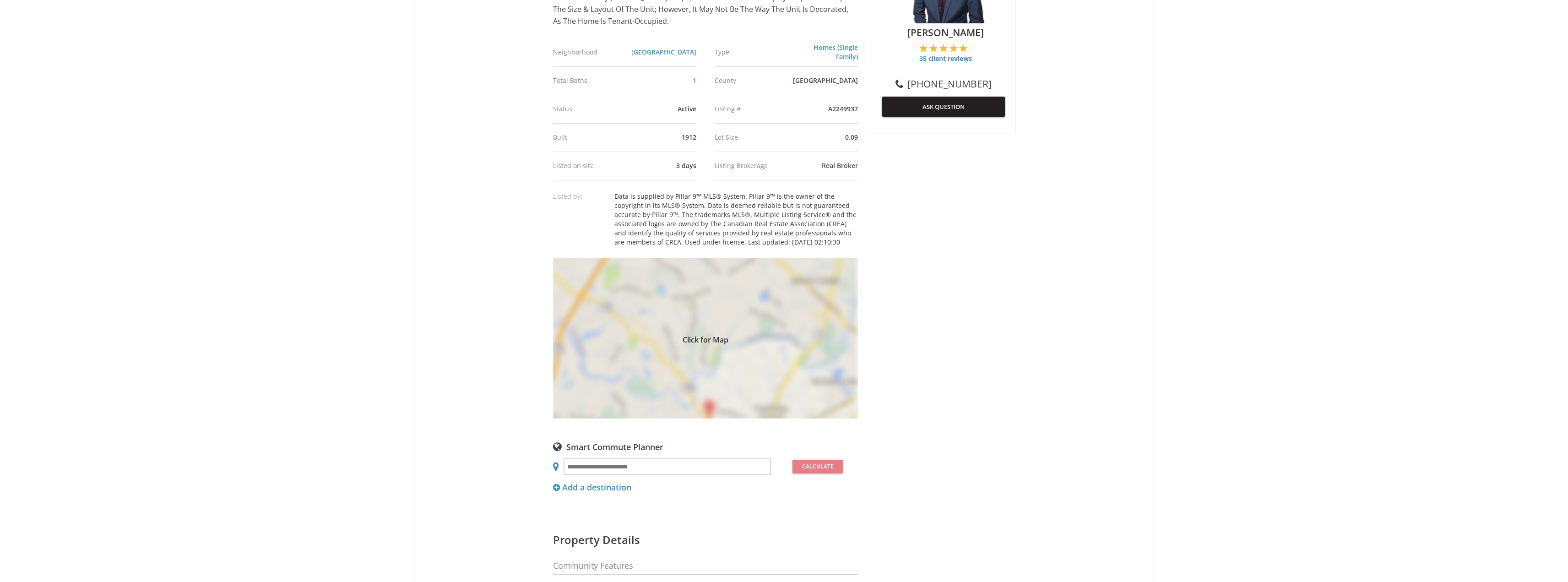
scroll to position [504, 0]
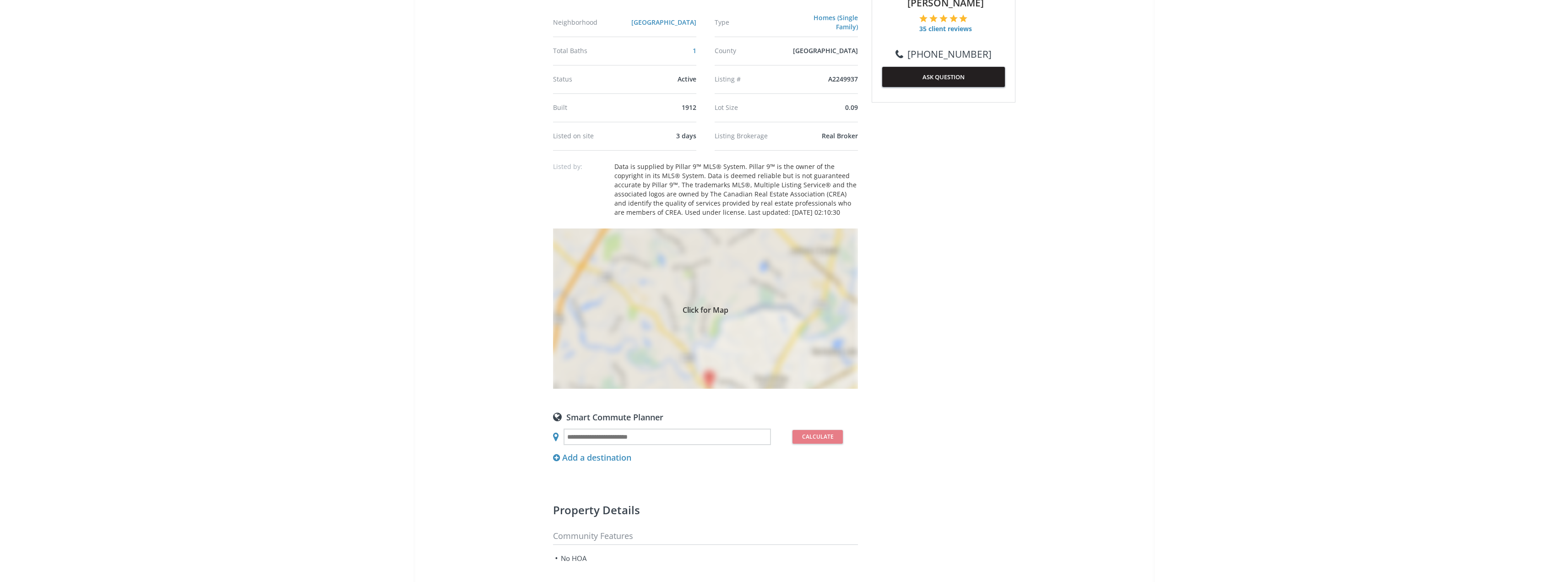
click at [686, 312] on div "Click for Map" at bounding box center [705, 309] width 305 height 160
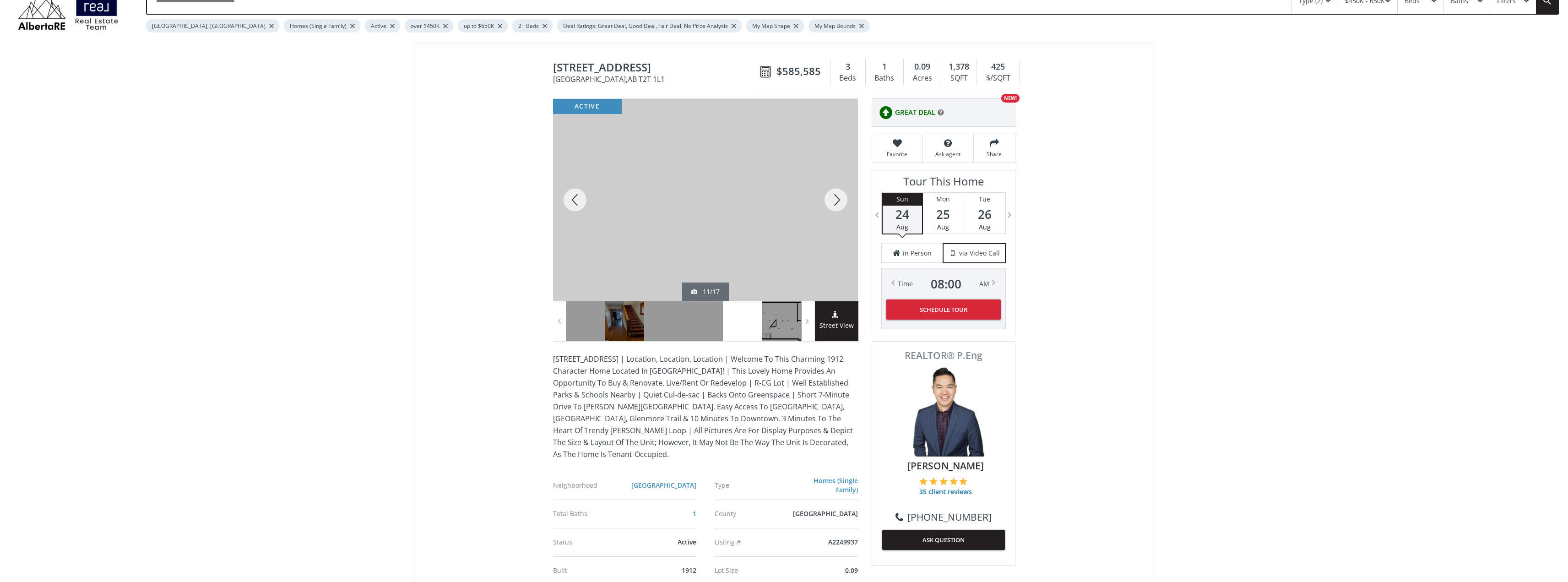
scroll to position [0, 0]
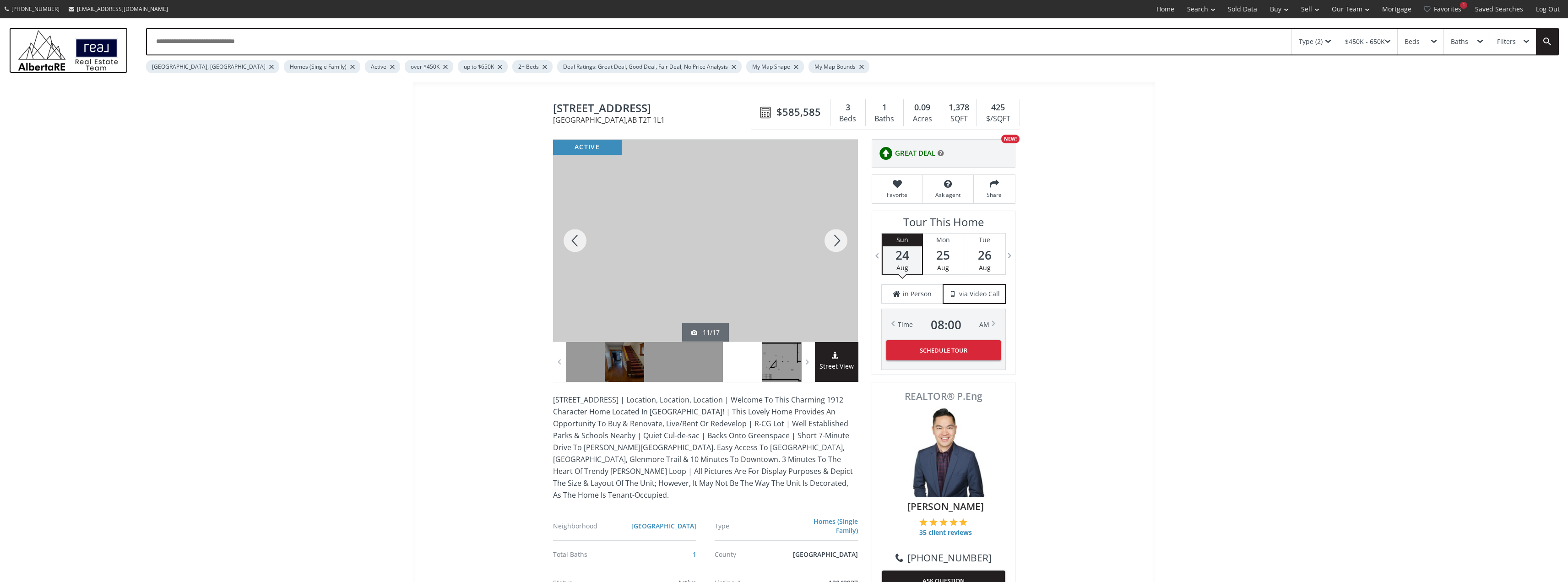
click at [108, 65] on img at bounding box center [68, 50] width 110 height 46
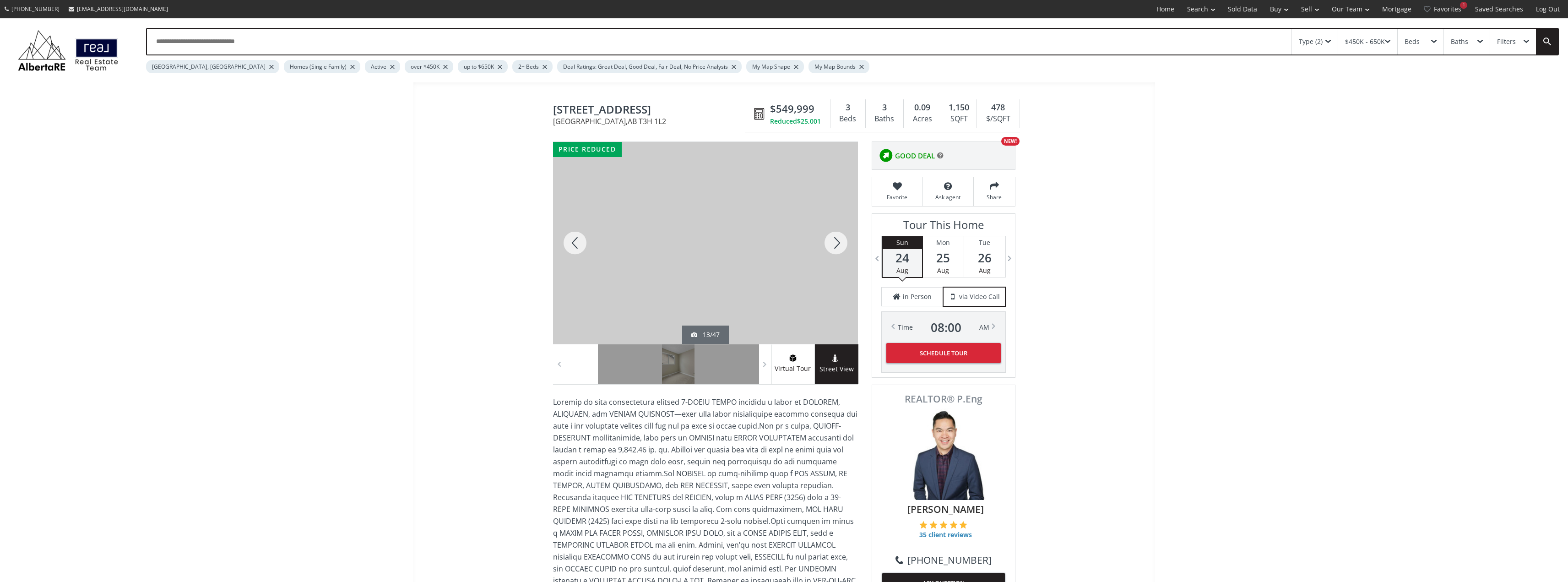
click at [837, 241] on div at bounding box center [836, 243] width 44 height 202
click at [837, 241] on div at bounding box center [836, 243] width 44 height 202
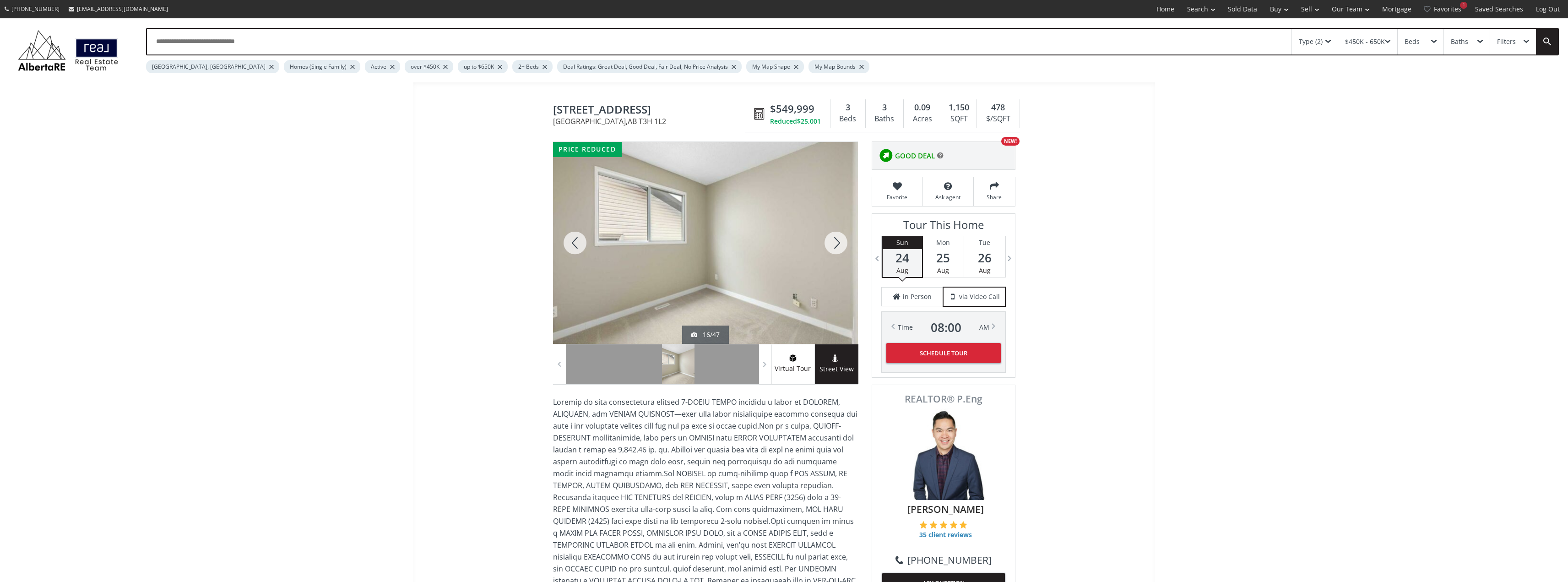
click at [577, 241] on div at bounding box center [575, 243] width 44 height 202
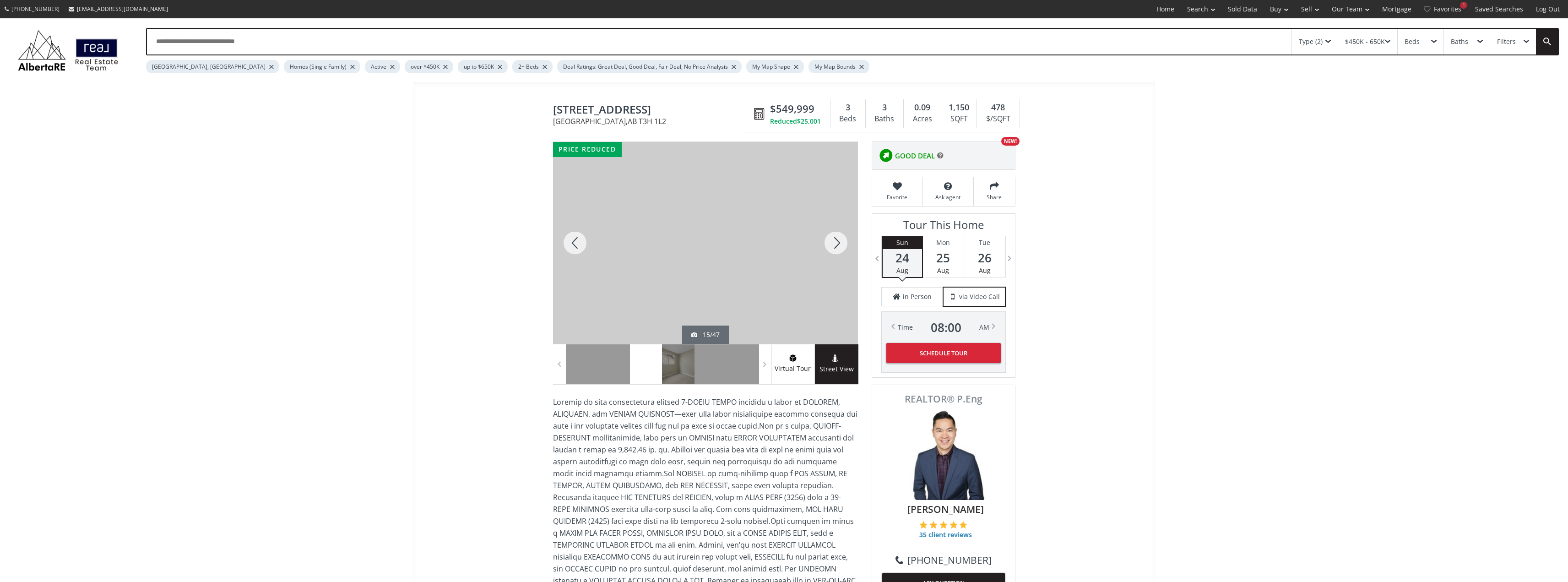
click at [839, 240] on div at bounding box center [836, 243] width 44 height 202
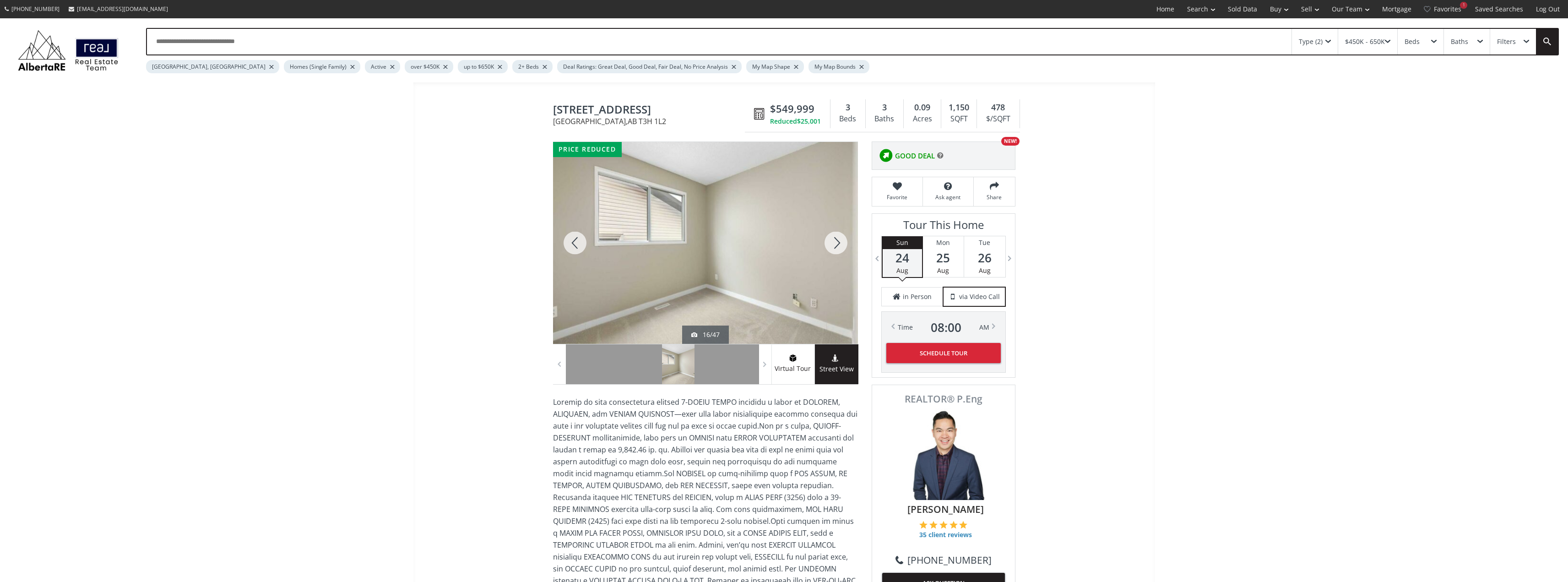
click at [839, 240] on div at bounding box center [836, 243] width 44 height 202
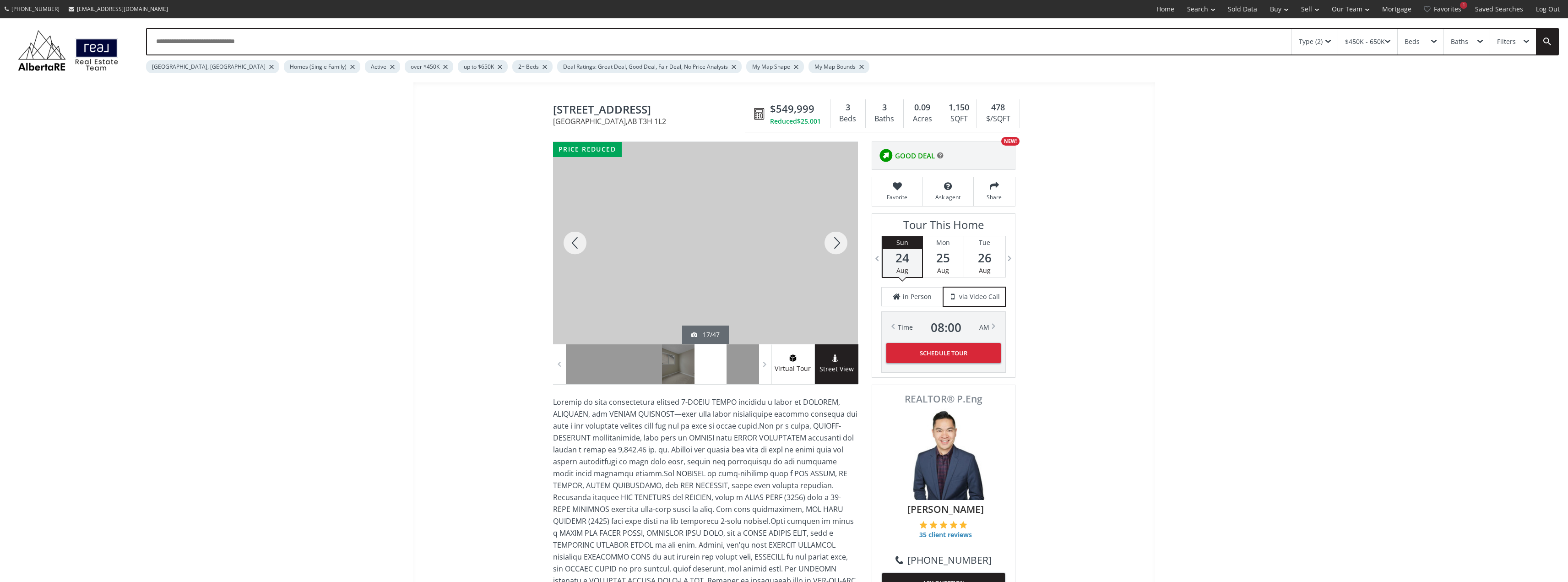
click at [846, 245] on div at bounding box center [836, 243] width 44 height 202
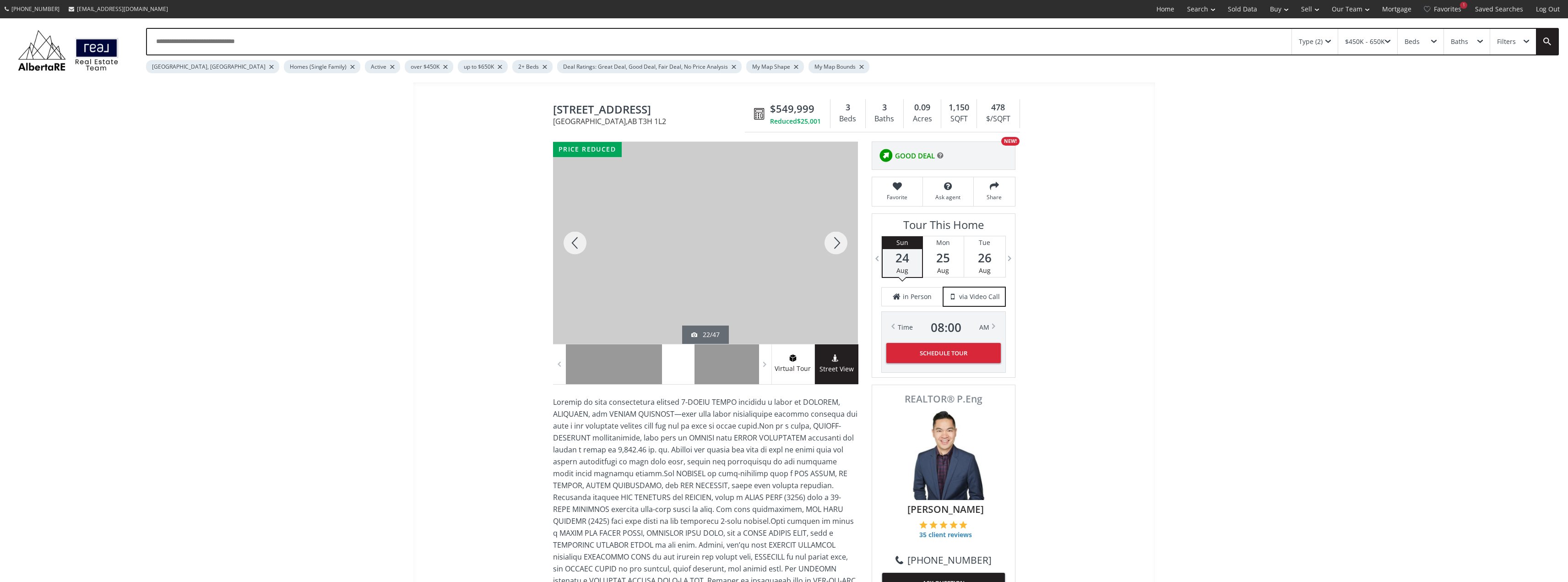
click at [846, 245] on div at bounding box center [836, 243] width 44 height 202
click at [846, 244] on div at bounding box center [836, 243] width 44 height 202
click at [573, 243] on div at bounding box center [575, 243] width 44 height 202
click at [841, 240] on div at bounding box center [836, 243] width 44 height 202
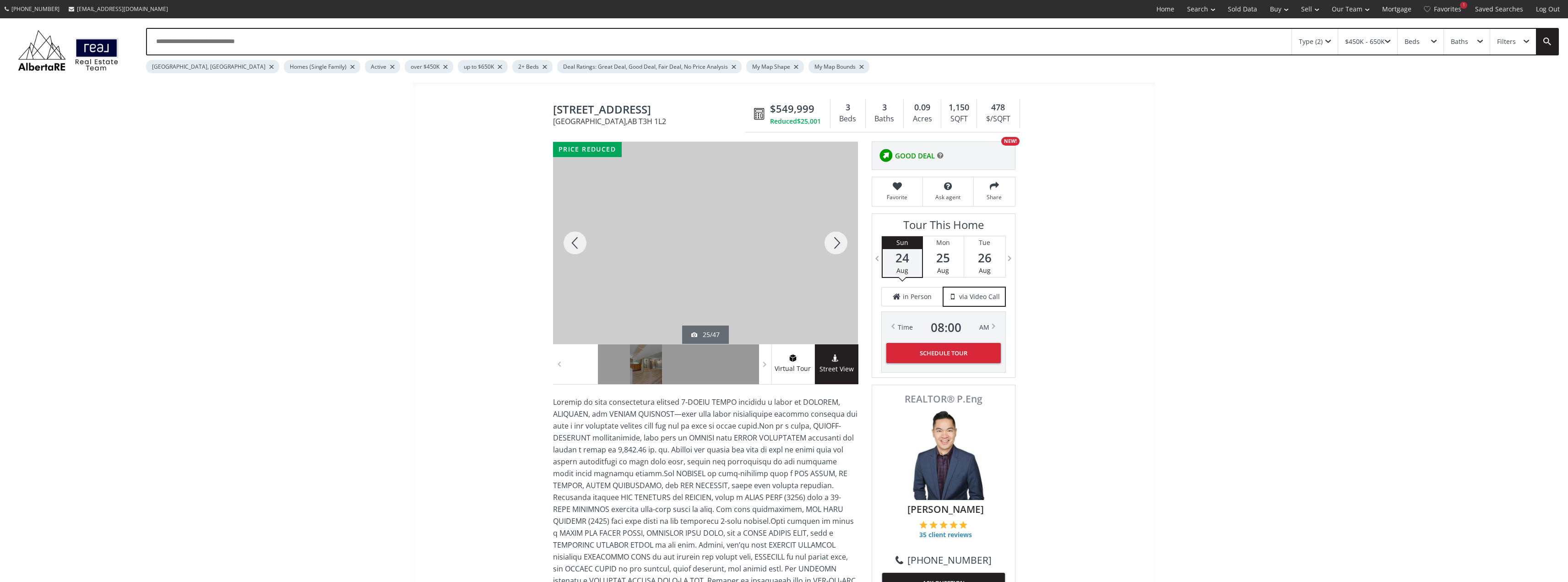
click at [837, 237] on div at bounding box center [836, 243] width 44 height 202
click at [836, 235] on div at bounding box center [836, 243] width 44 height 202
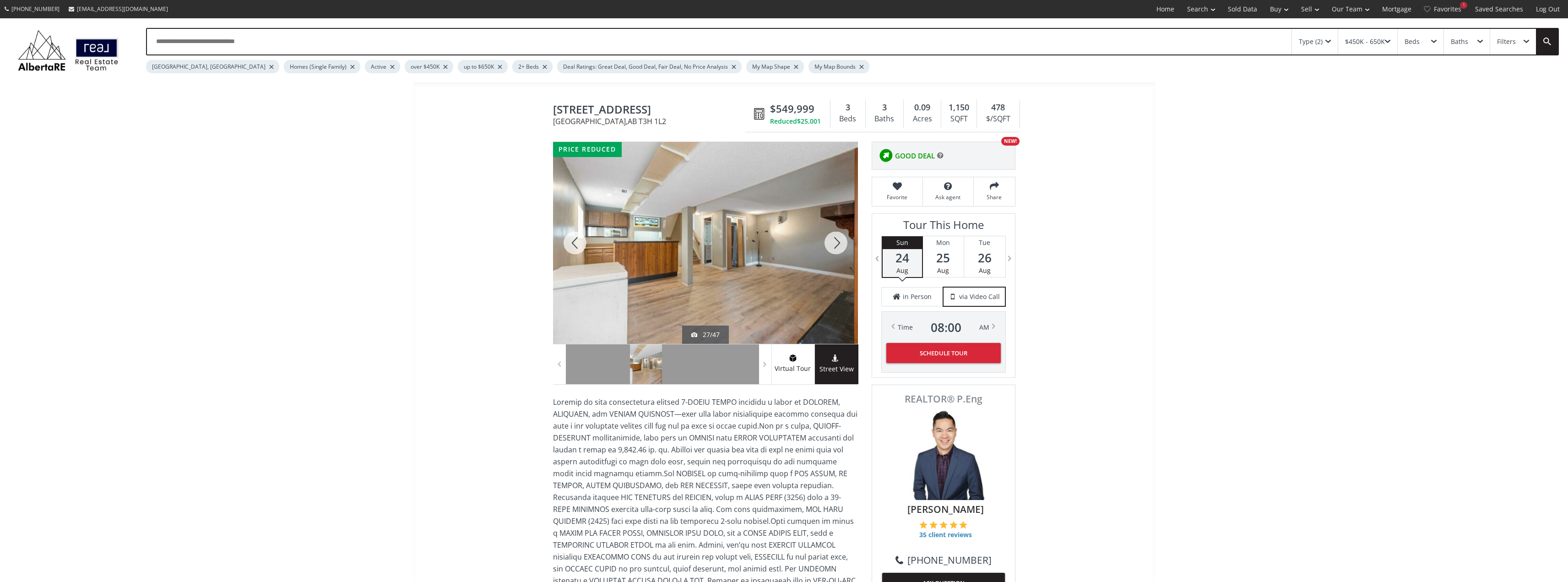
click at [836, 235] on div at bounding box center [836, 243] width 44 height 202
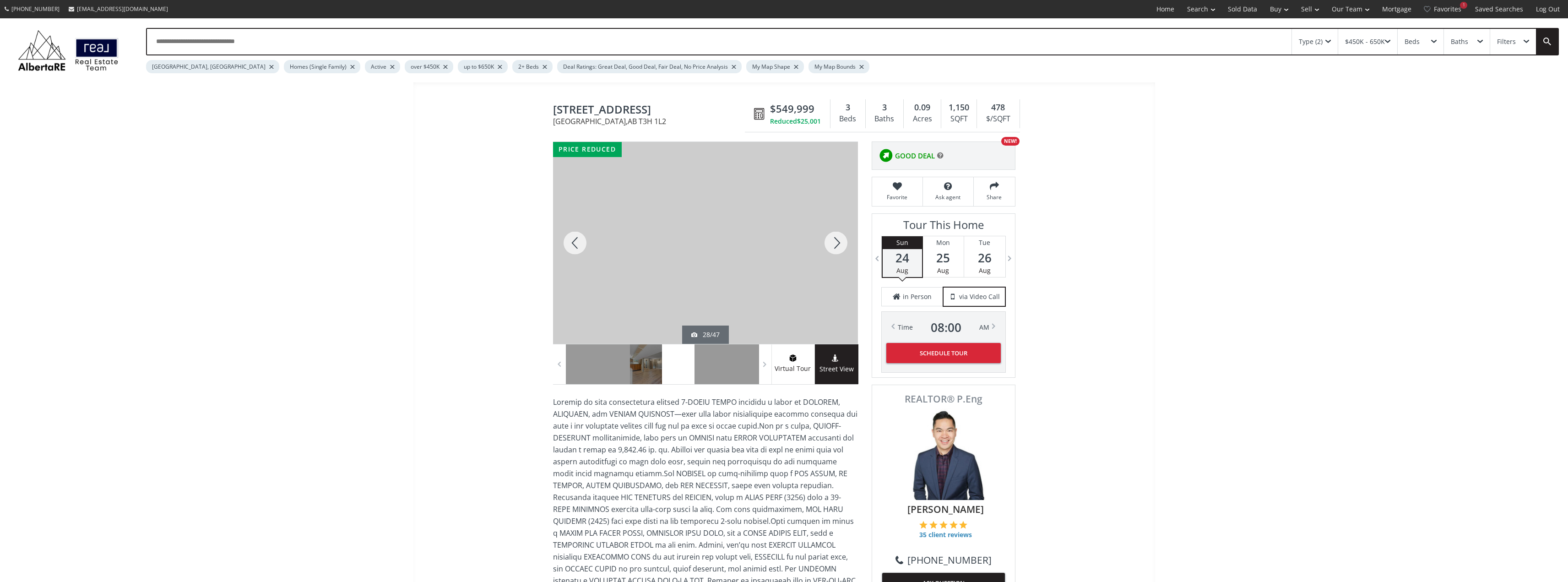
click at [836, 235] on div at bounding box center [836, 243] width 44 height 202
click at [836, 235] on div at bounding box center [836, 243] width 44 height 202
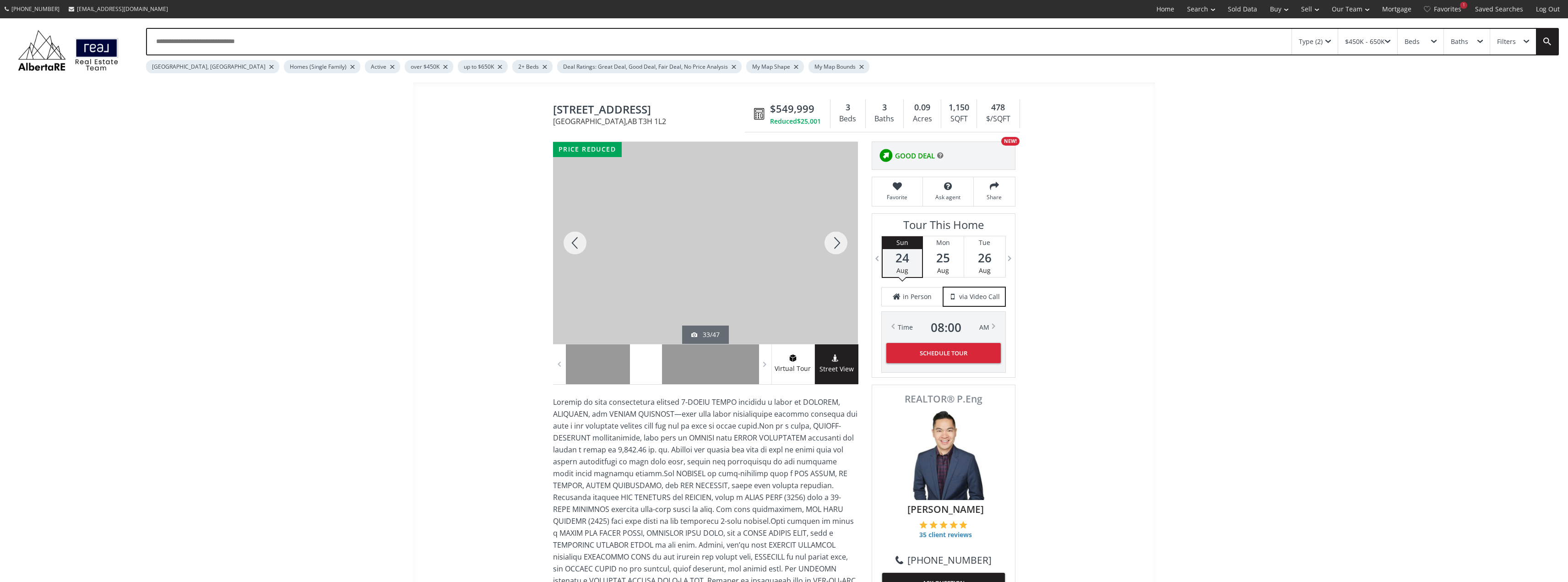
click at [573, 241] on div at bounding box center [575, 243] width 44 height 202
click at [836, 242] on div at bounding box center [836, 243] width 44 height 202
click at [836, 241] on div at bounding box center [836, 243] width 44 height 202
click at [836, 241] on div at bounding box center [836, 243] width 44 height 202
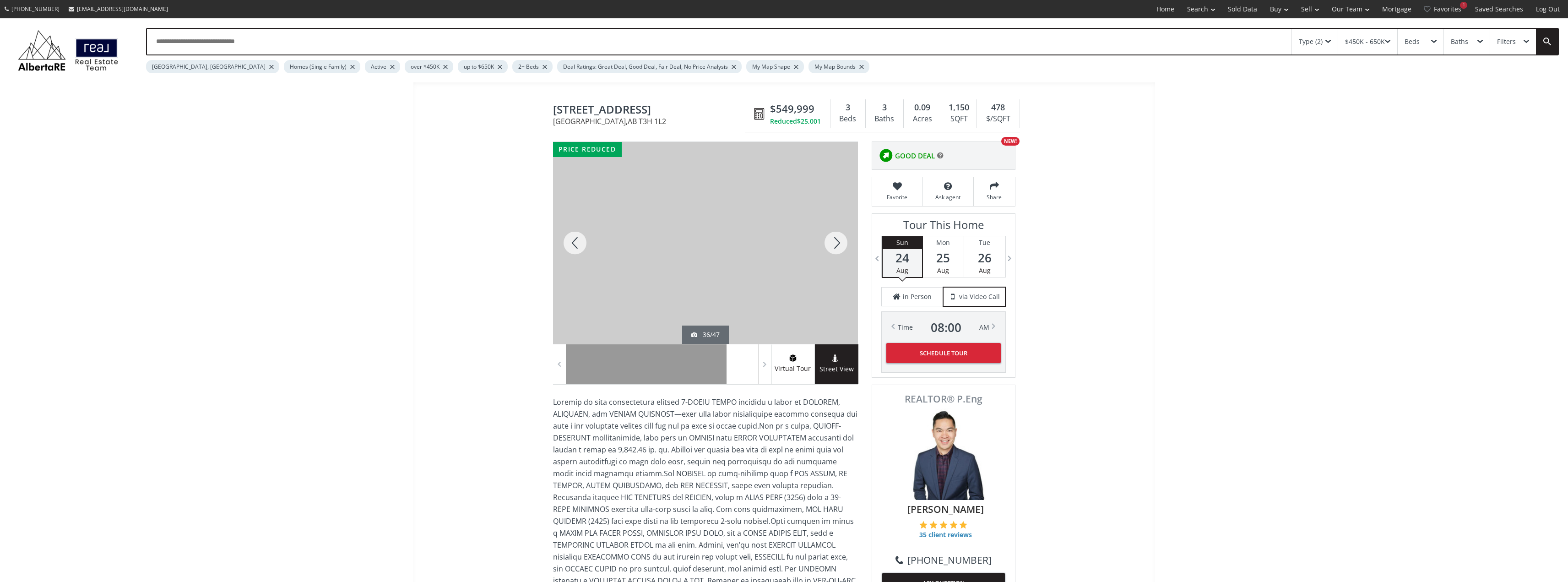
click at [836, 240] on div at bounding box center [836, 243] width 44 height 202
click at [640, 229] on div at bounding box center [705, 243] width 305 height 202
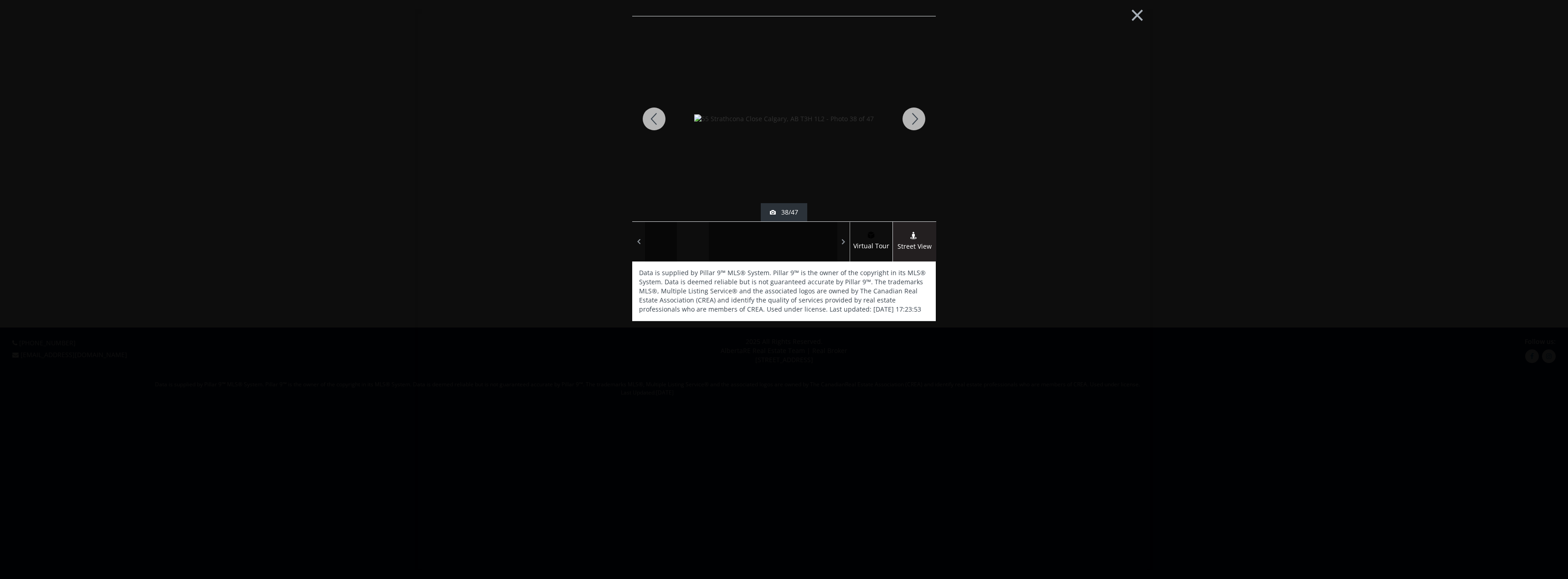
click at [917, 120] on div at bounding box center [914, 119] width 44 height 205
click at [1131, 19] on button "×" at bounding box center [1137, 14] width 50 height 37
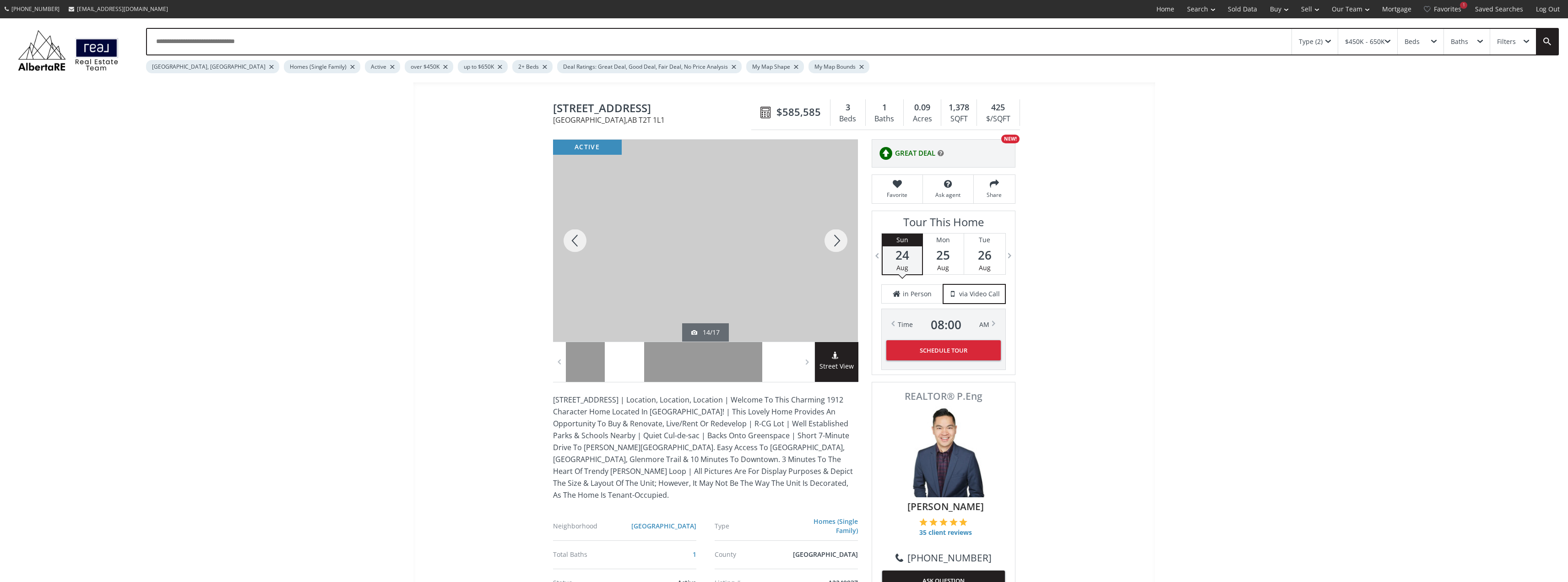
click at [839, 241] on div at bounding box center [836, 240] width 44 height 202
click at [837, 240] on div at bounding box center [836, 240] width 44 height 202
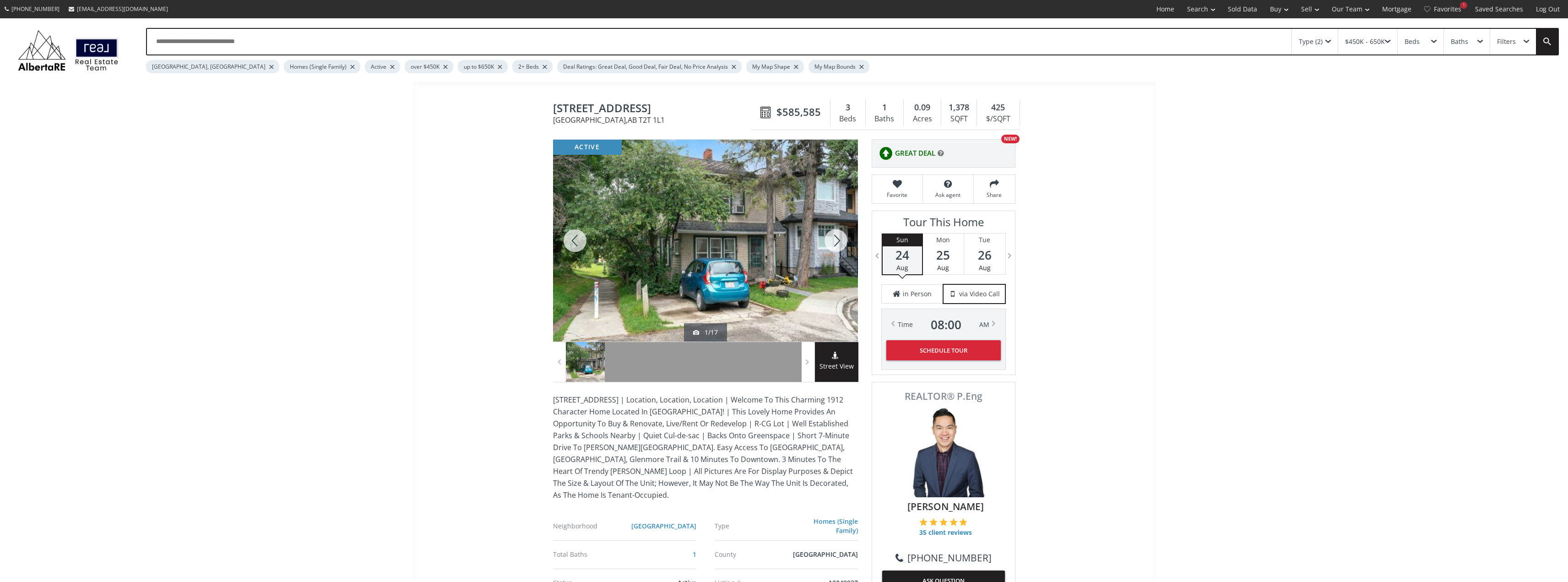
click at [578, 241] on div at bounding box center [575, 240] width 44 height 202
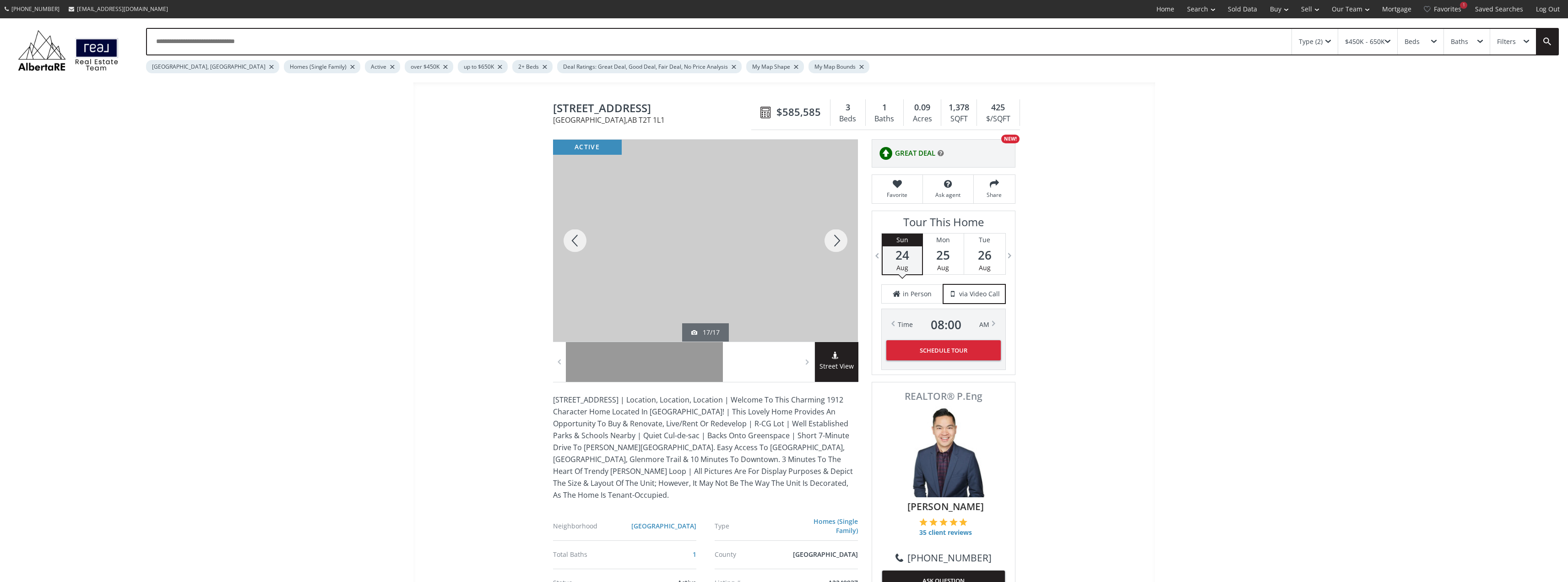
click at [578, 240] on div at bounding box center [575, 240] width 44 height 202
click at [838, 241] on div at bounding box center [836, 240] width 44 height 202
click at [838, 241] on div at bounding box center [836, 240] width 44 height 202
click at [837, 240] on div at bounding box center [836, 240] width 44 height 202
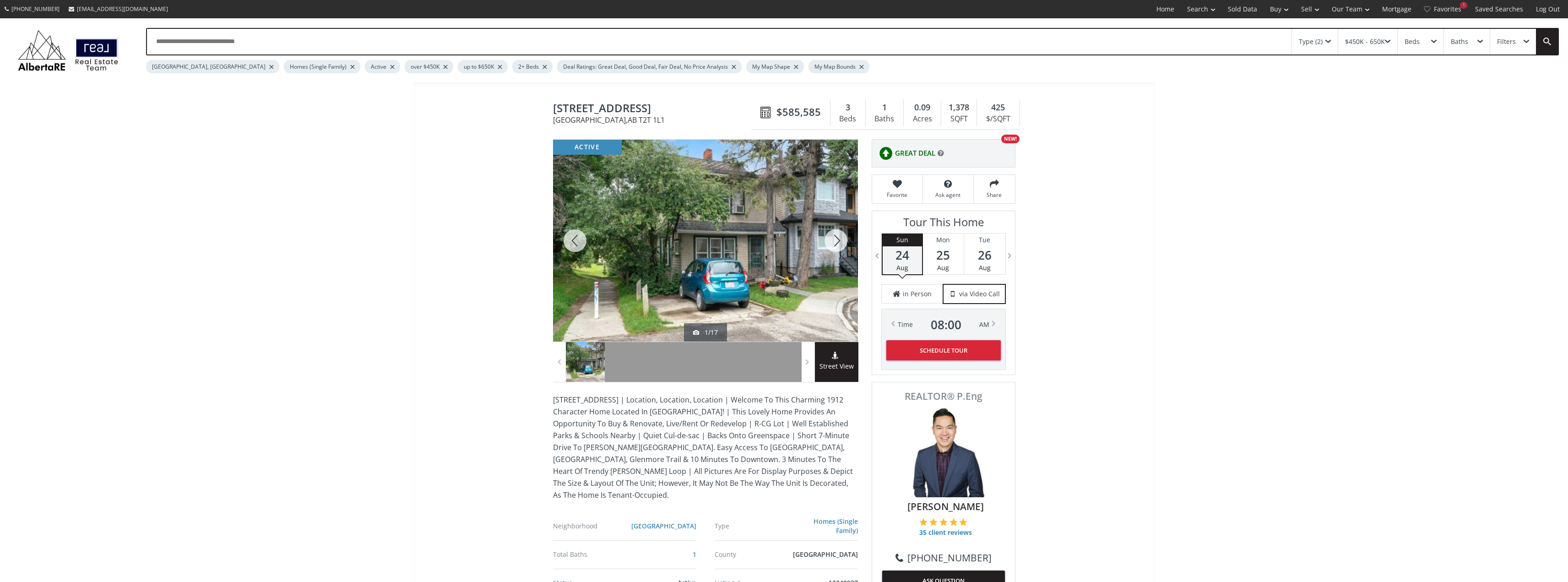
click at [837, 240] on div at bounding box center [836, 240] width 44 height 202
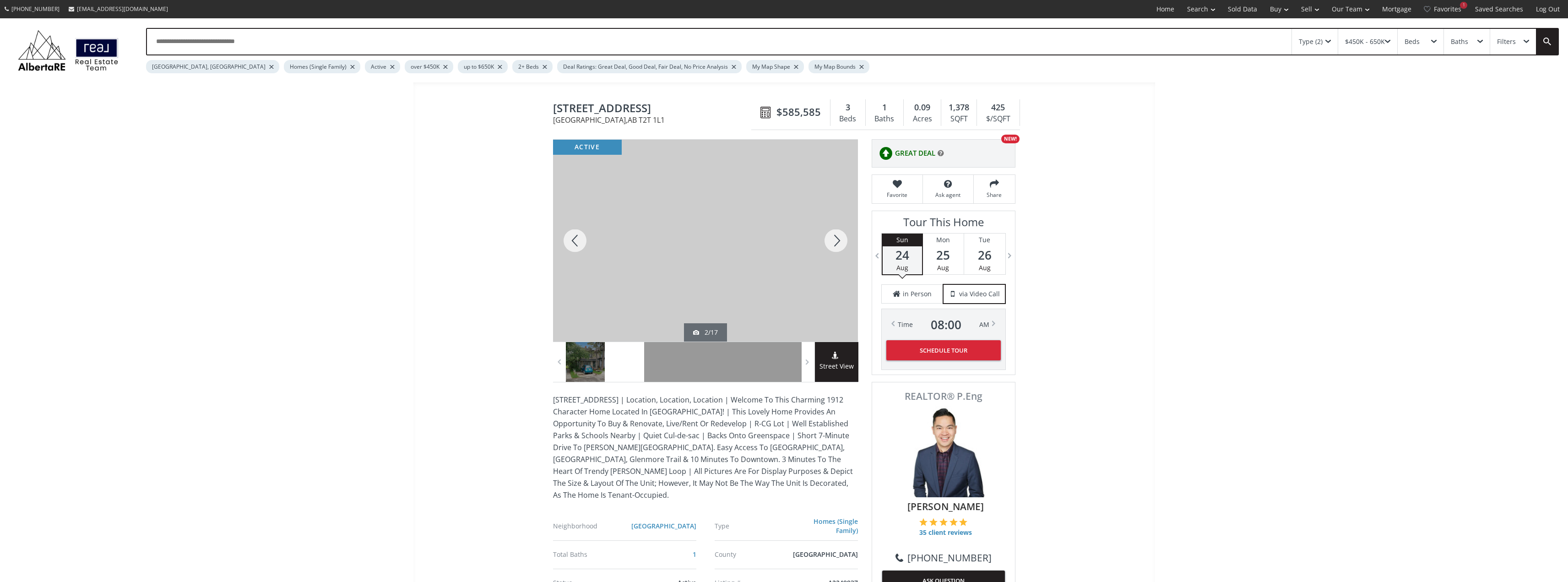
click at [837, 240] on div at bounding box center [836, 240] width 44 height 202
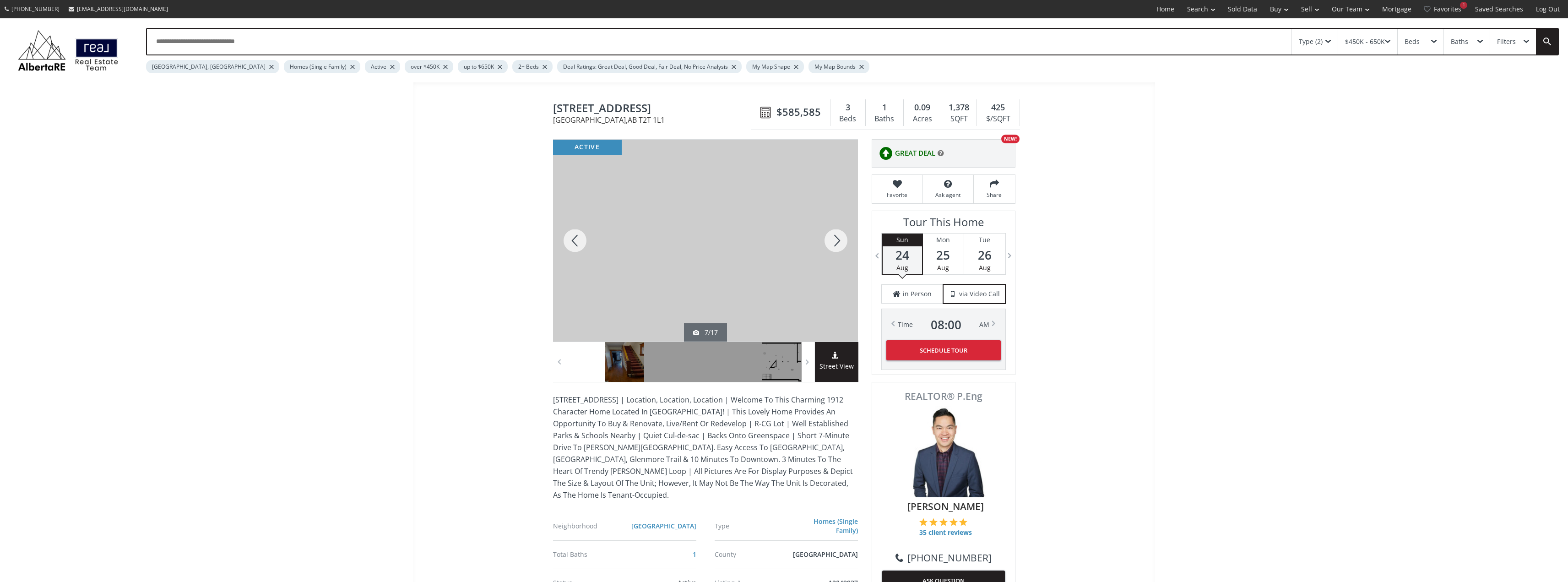
click at [837, 240] on div at bounding box center [836, 240] width 44 height 202
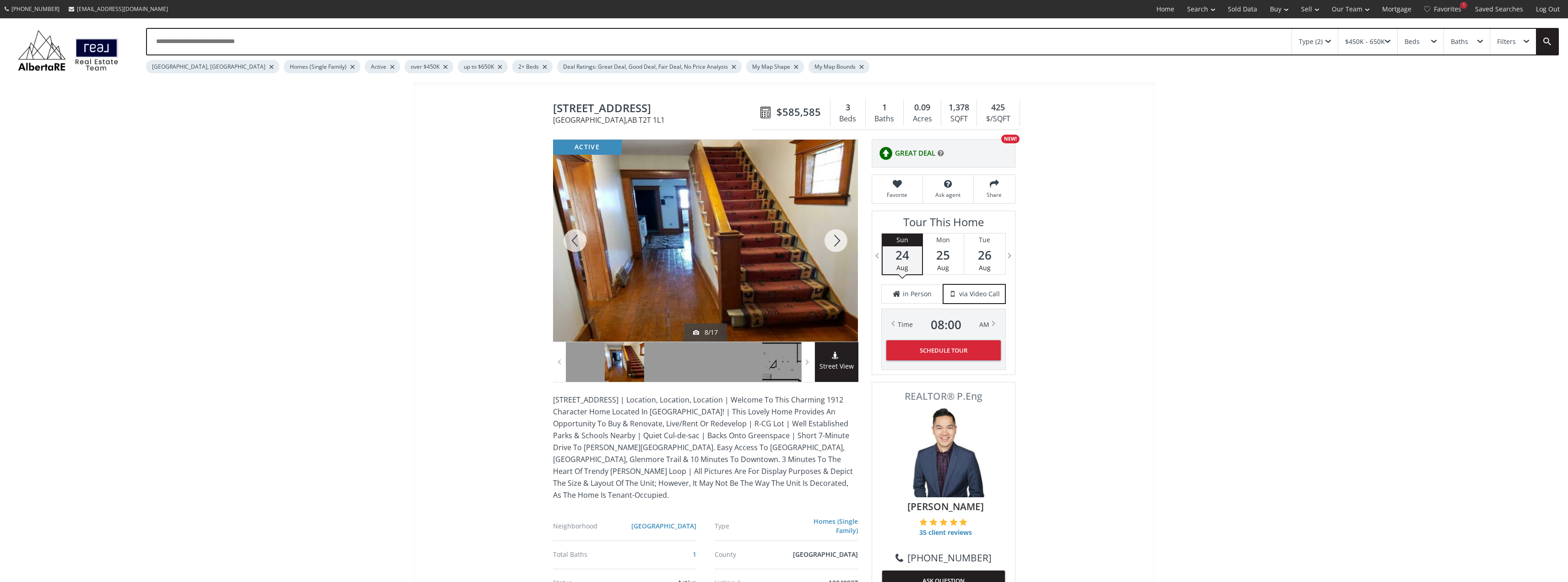
click at [837, 240] on div at bounding box center [836, 240] width 44 height 202
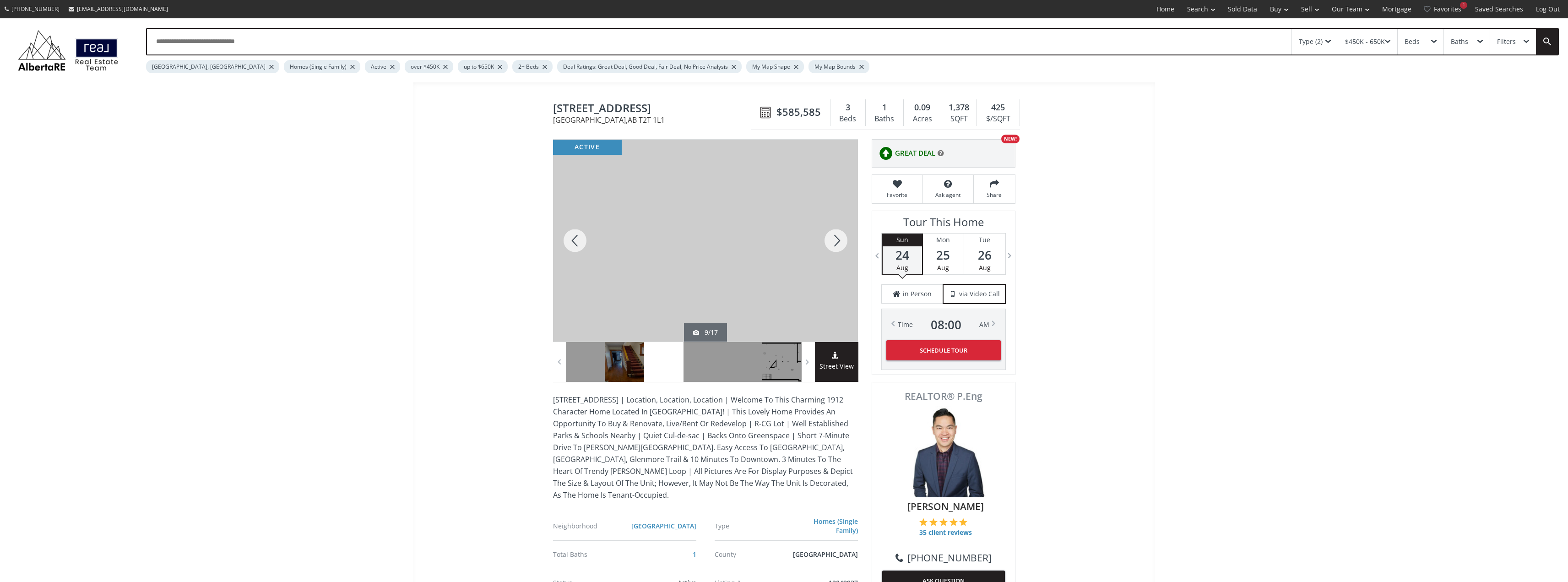
click at [837, 240] on div at bounding box center [836, 240] width 44 height 202
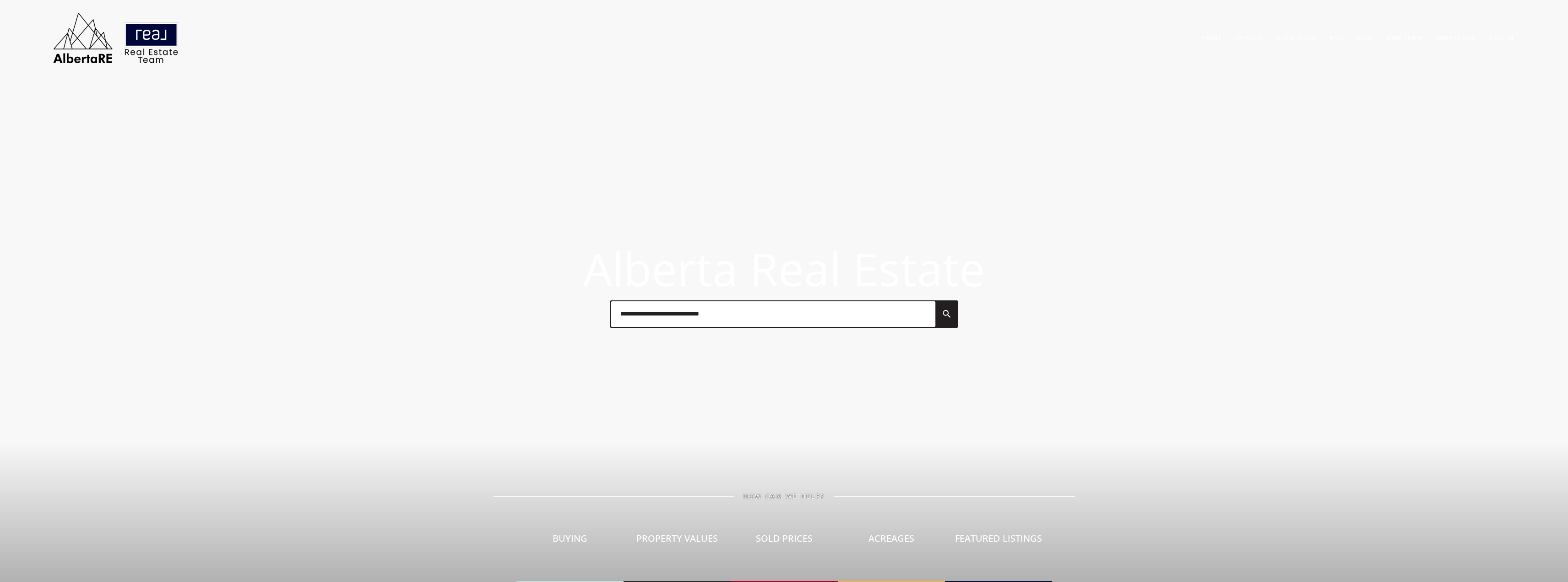
click at [81, 35] on img at bounding box center [116, 38] width 138 height 57
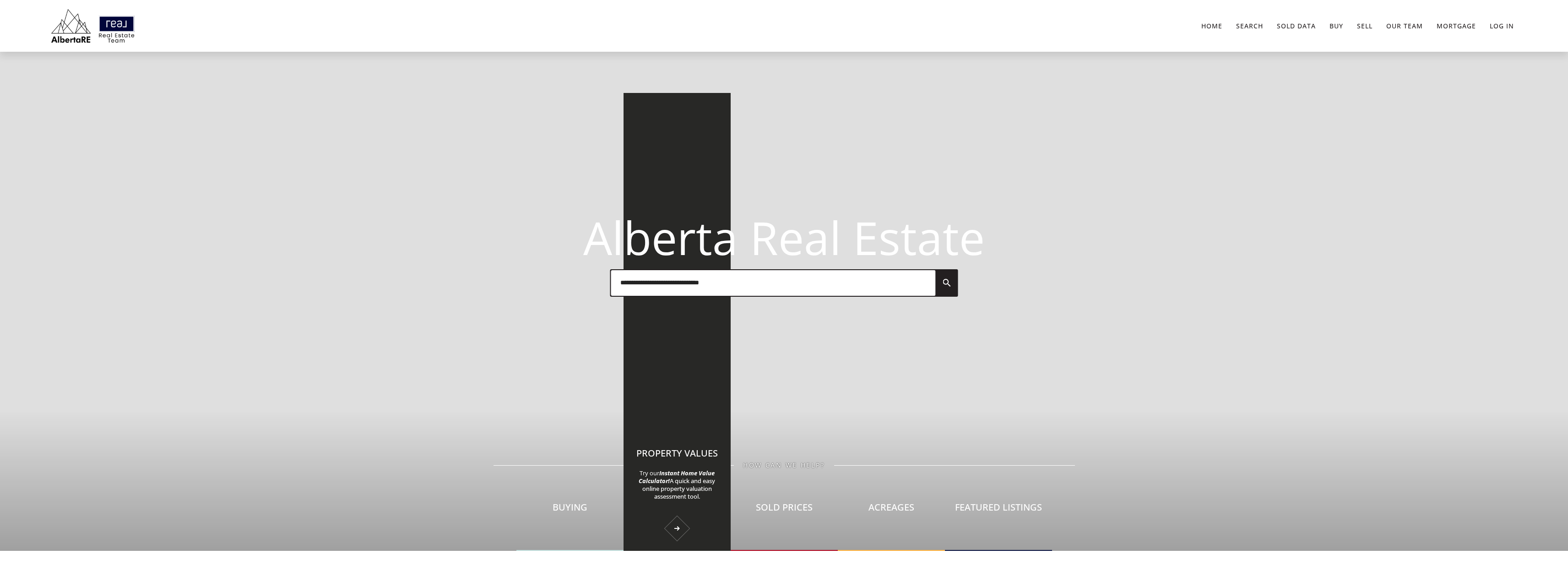
scroll to position [183, 0]
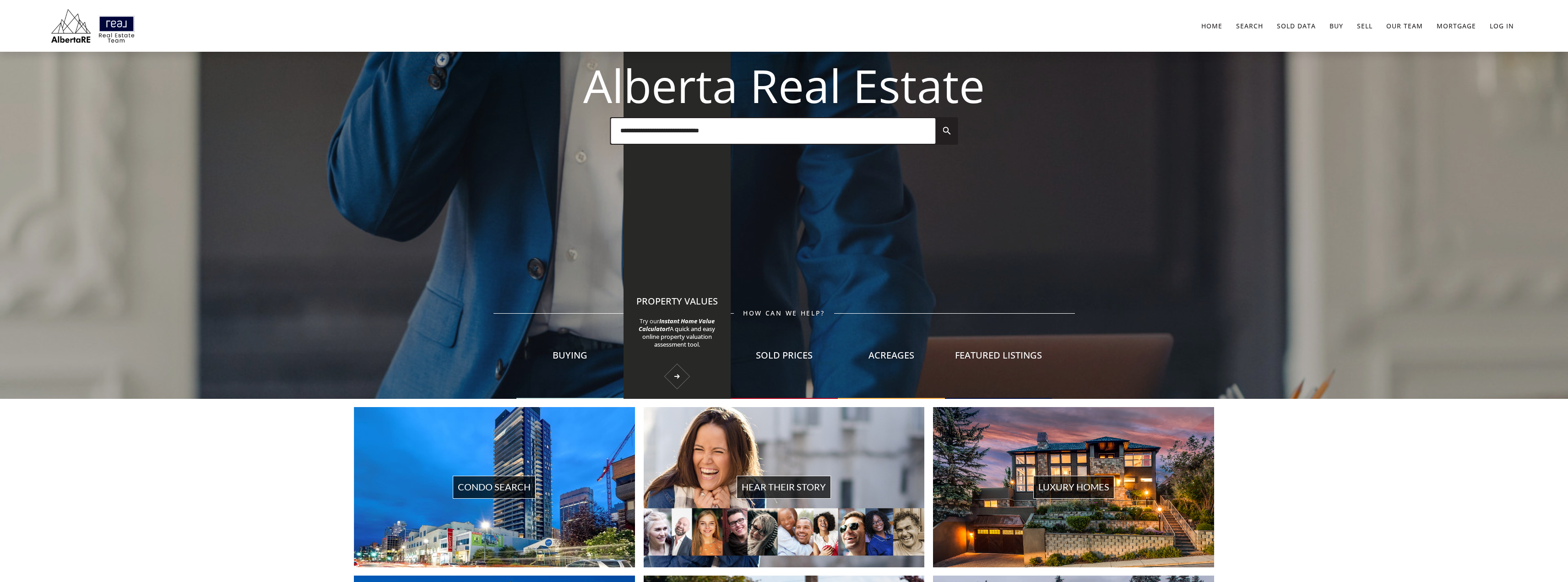
click at [680, 348] on p "Try our Instant Home Value Calculator! A quick and easy online property valuati…" at bounding box center [677, 333] width 89 height 31
